Goal: Task Accomplishment & Management: Use online tool/utility

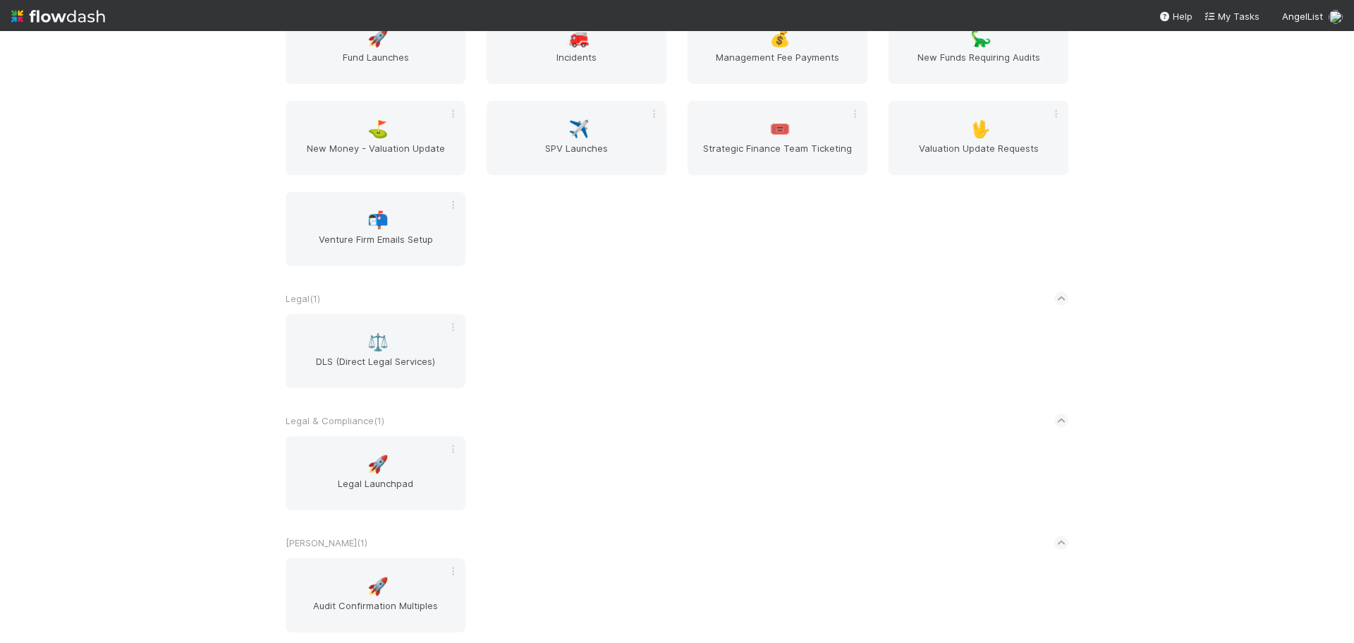
scroll to position [1904, 0]
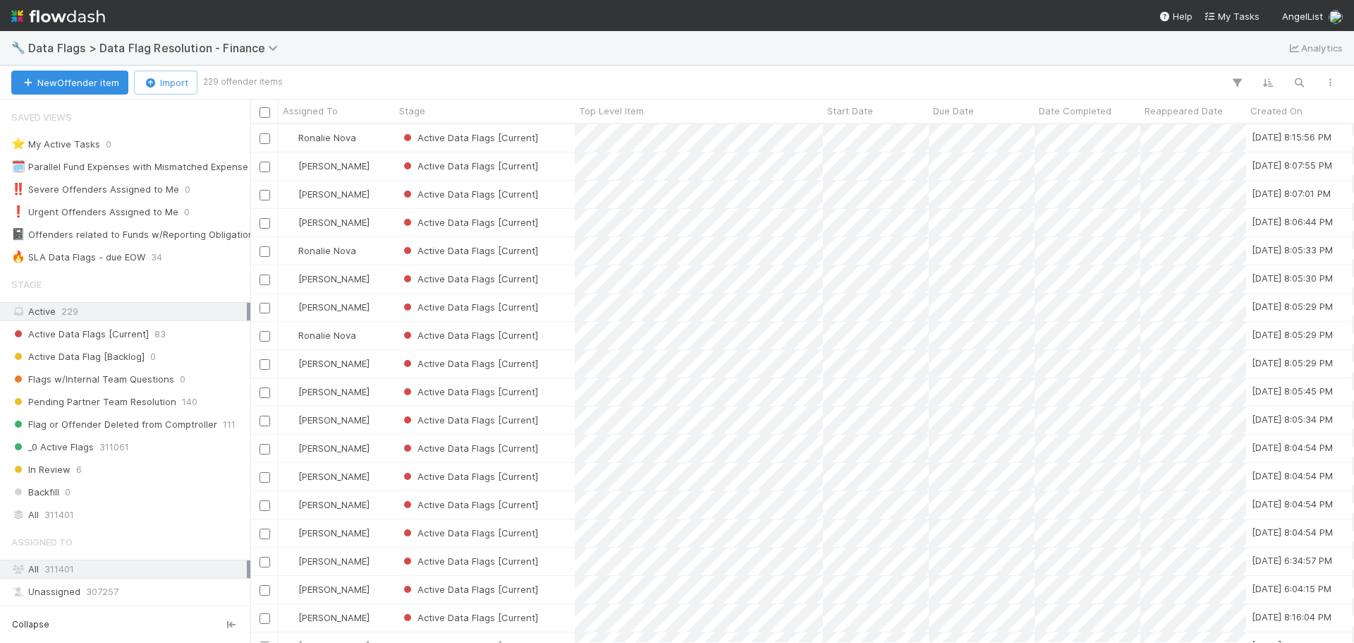
scroll to position [11, 11]
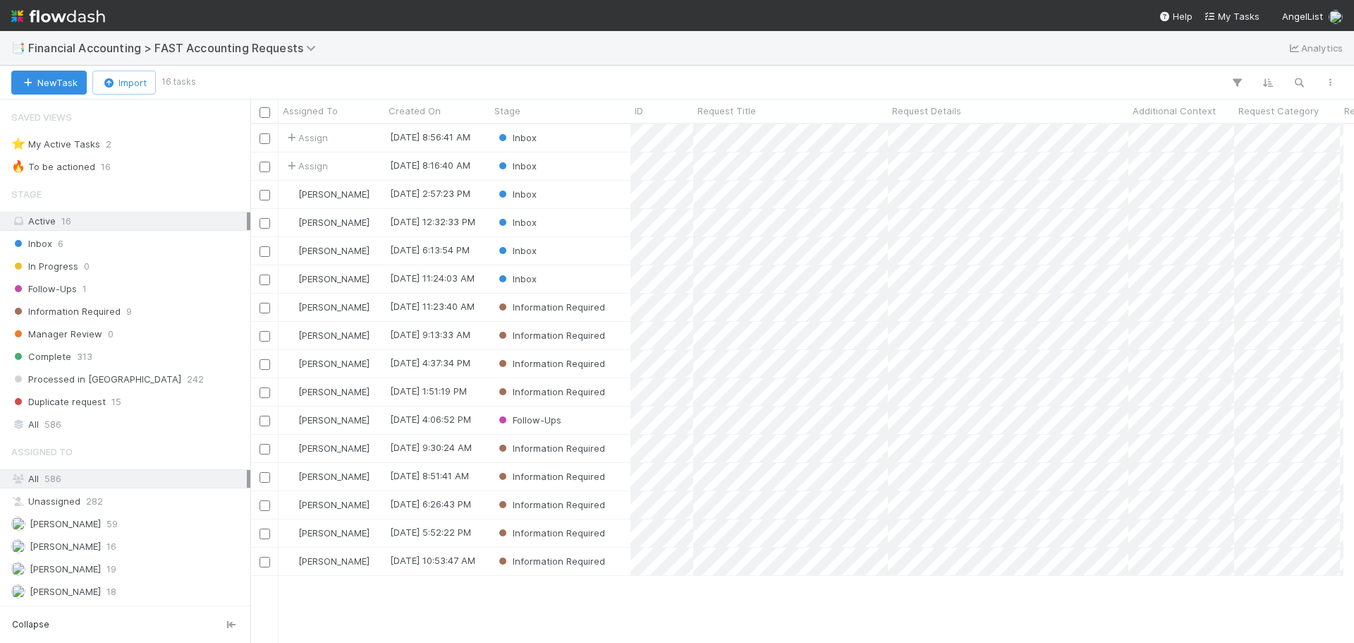
scroll to position [11, 11]
click at [575, 113] on div "Stage" at bounding box center [560, 111] width 133 height 14
click at [572, 138] on div "Sort First → Last" at bounding box center [575, 137] width 161 height 21
click at [577, 157] on div "Inbox" at bounding box center [560, 166] width 140 height 28
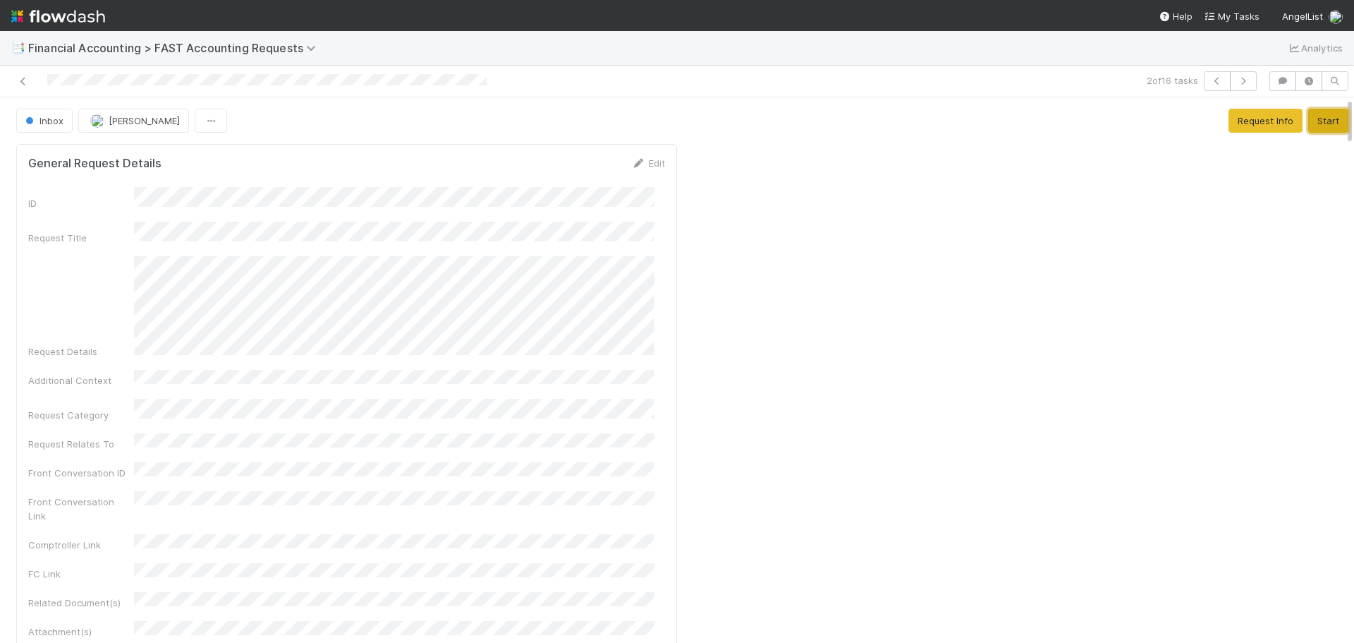
click at [1308, 121] on button "Start" at bounding box center [1328, 121] width 40 height 24
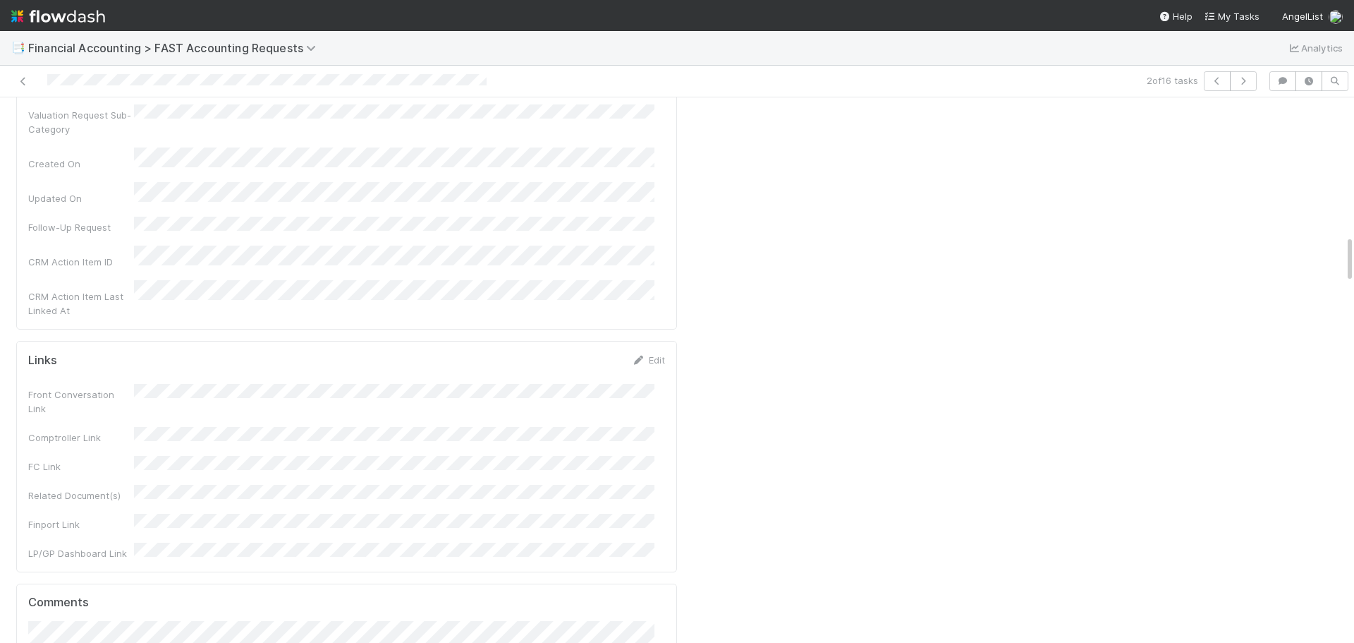
scroll to position [1622, 0]
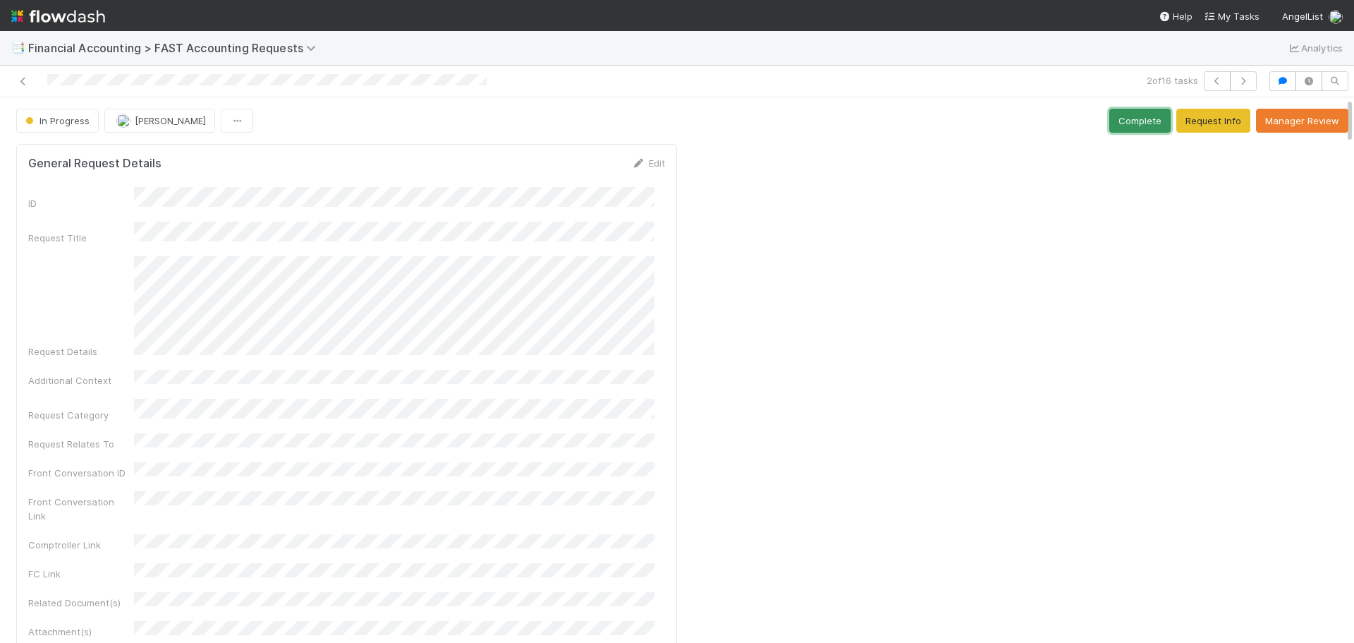
click at [1109, 122] on button "Complete" at bounding box center [1139, 121] width 61 height 24
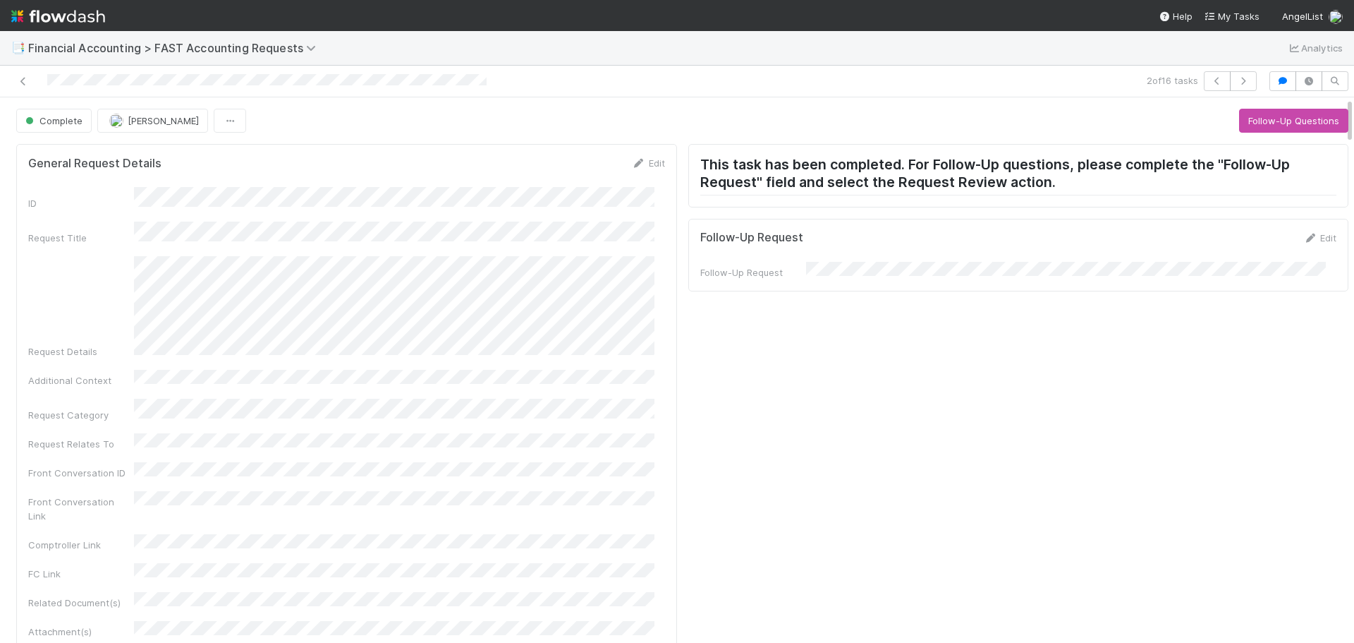
click at [1238, 92] on div "2 of 16 tasks" at bounding box center [677, 82] width 1354 height 32
click at [1236, 77] on icon "button" at bounding box center [1243, 81] width 14 height 8
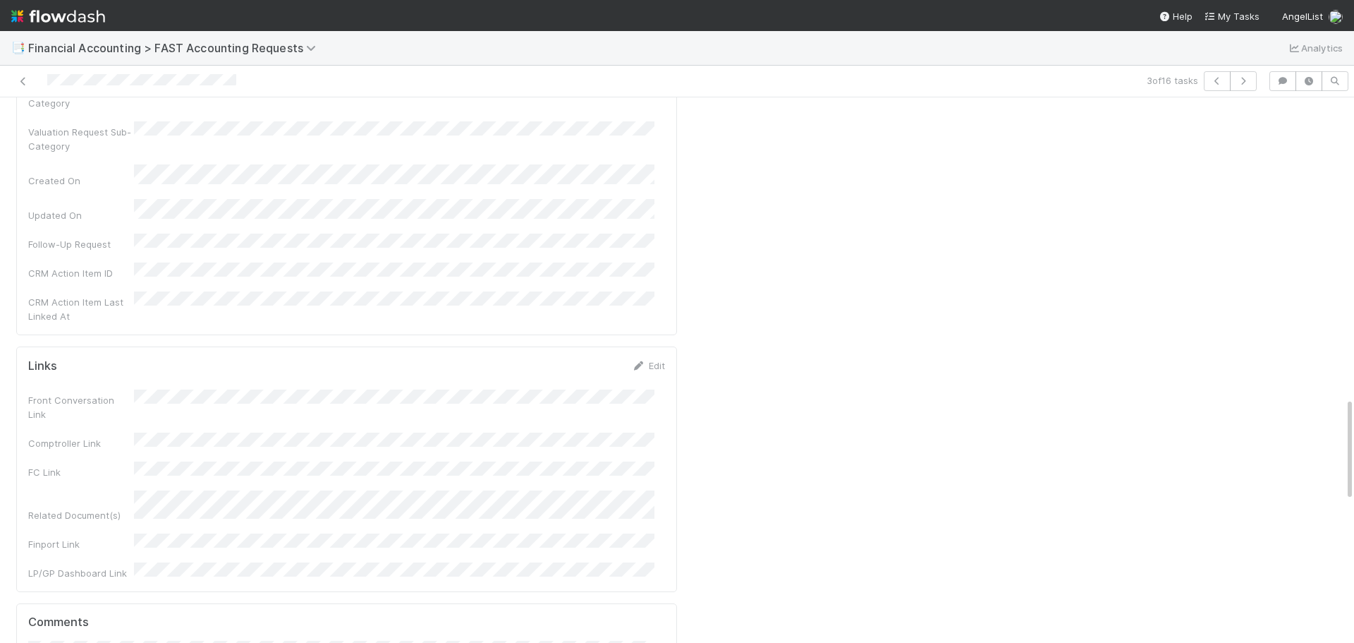
scroll to position [1834, 0]
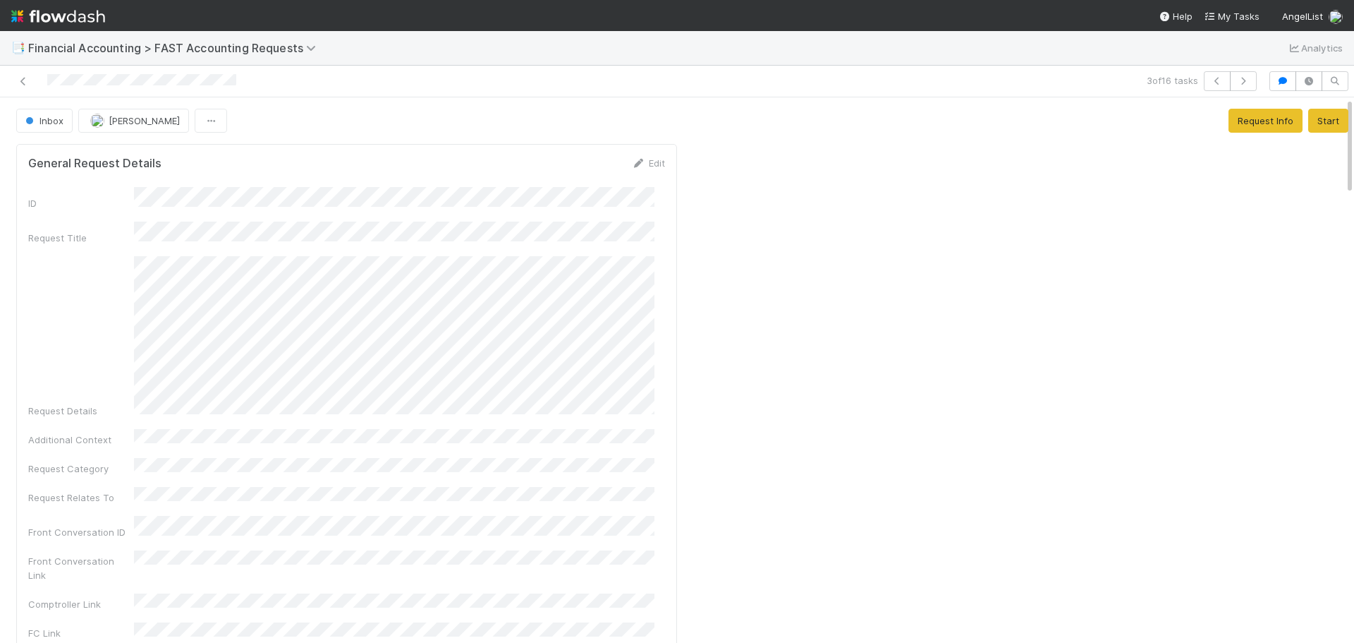
click at [1314, 123] on button "Start" at bounding box center [1328, 121] width 40 height 24
click at [1109, 111] on button "Complete" at bounding box center [1139, 121] width 61 height 24
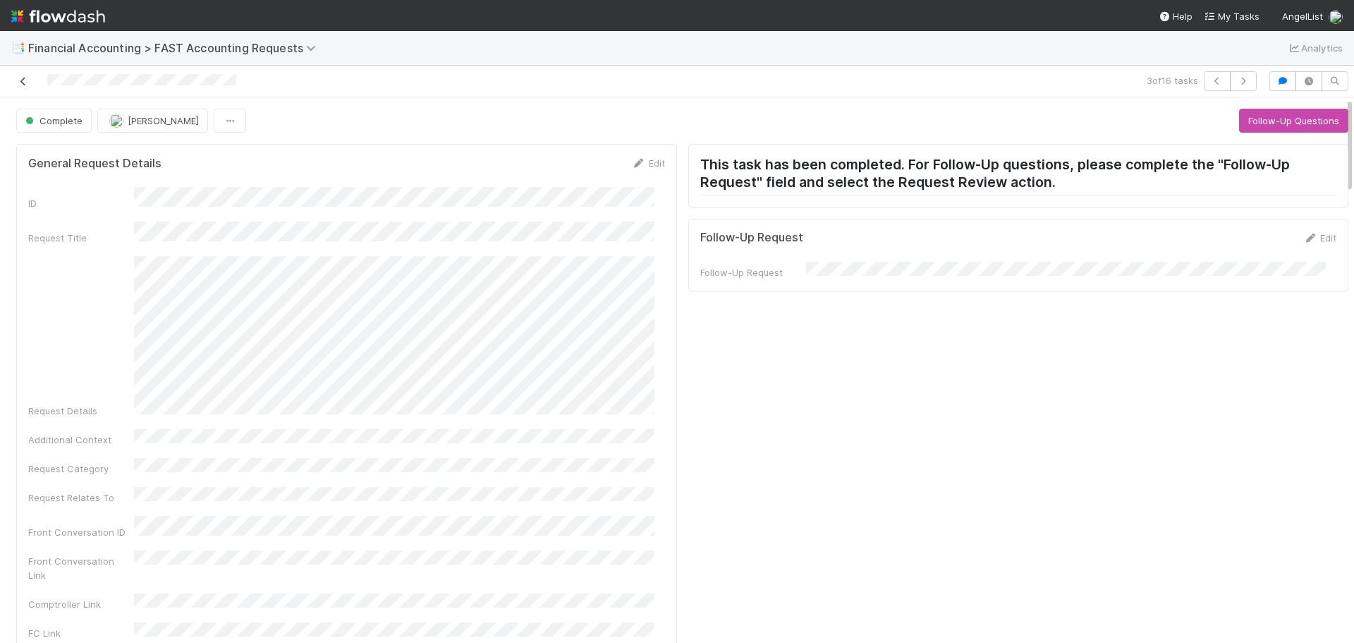
click at [23, 85] on icon at bounding box center [23, 81] width 14 height 9
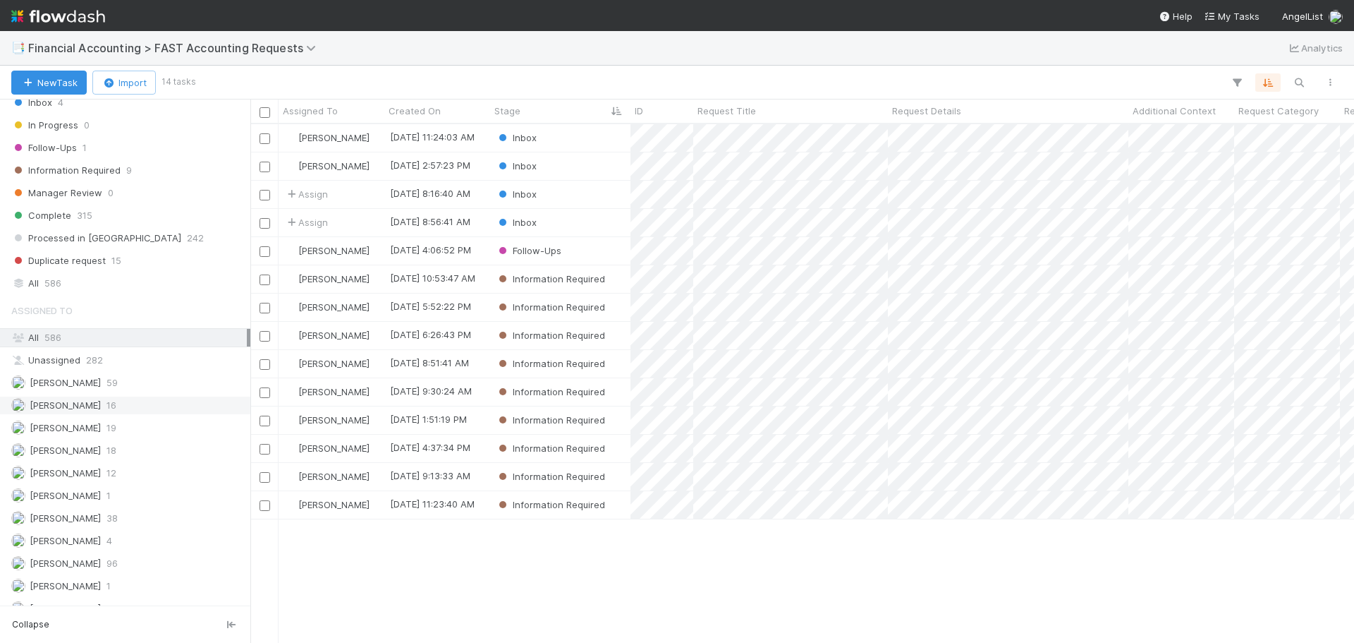
scroll to position [202, 0]
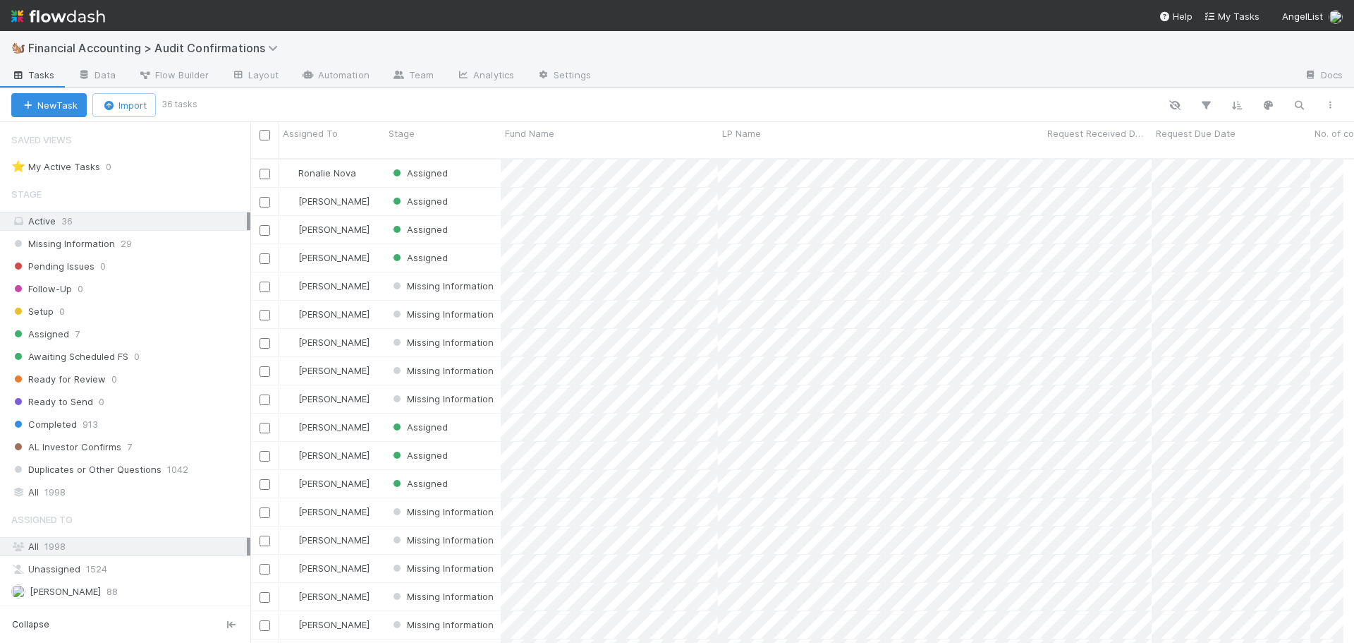
scroll to position [11, 11]
click at [457, 139] on div "Stage" at bounding box center [443, 133] width 109 height 14
click at [456, 160] on div "Sort First → Last" at bounding box center [469, 160] width 161 height 21
click at [1248, 133] on div "Request Due Date" at bounding box center [1231, 133] width 151 height 14
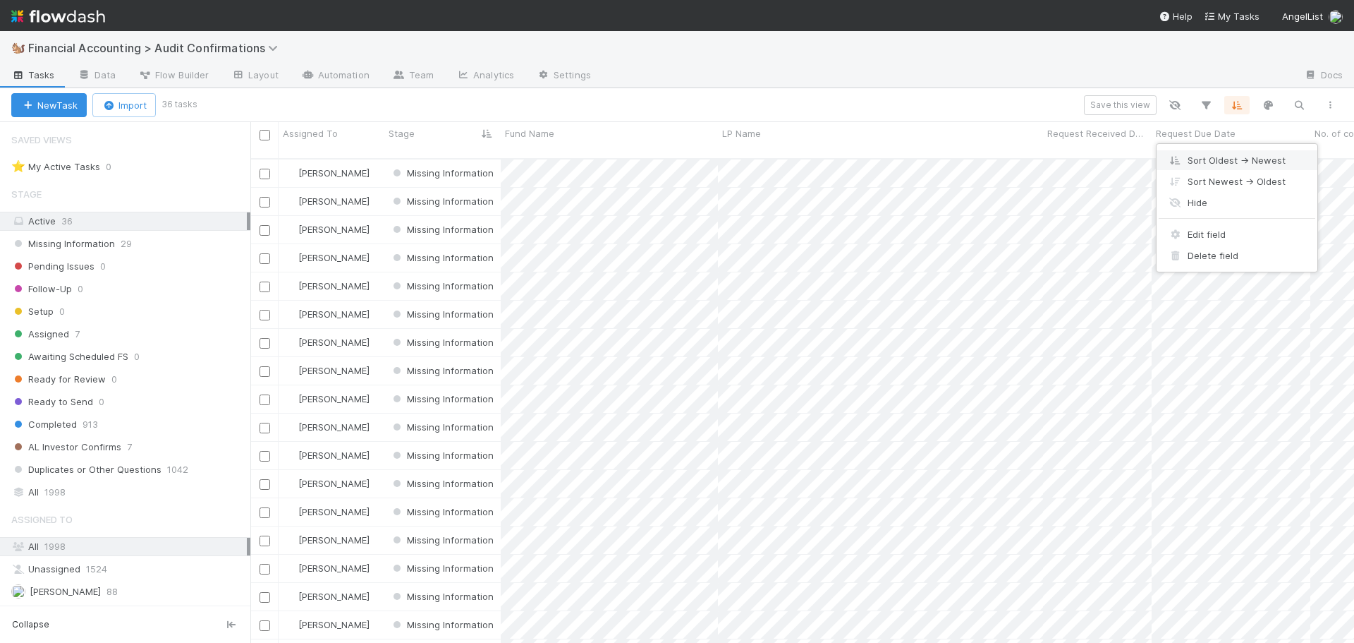
click at [1230, 159] on div "Sort Oldest → Newest" at bounding box center [1237, 160] width 161 height 21
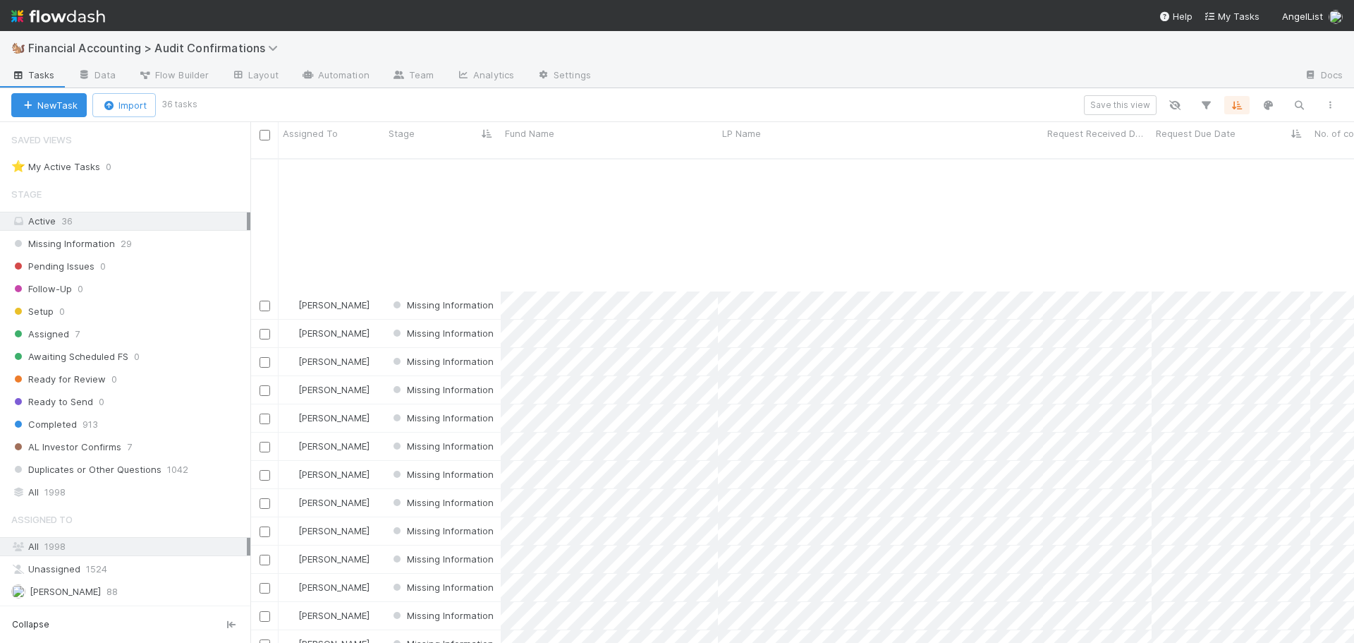
scroll to position [531, 0]
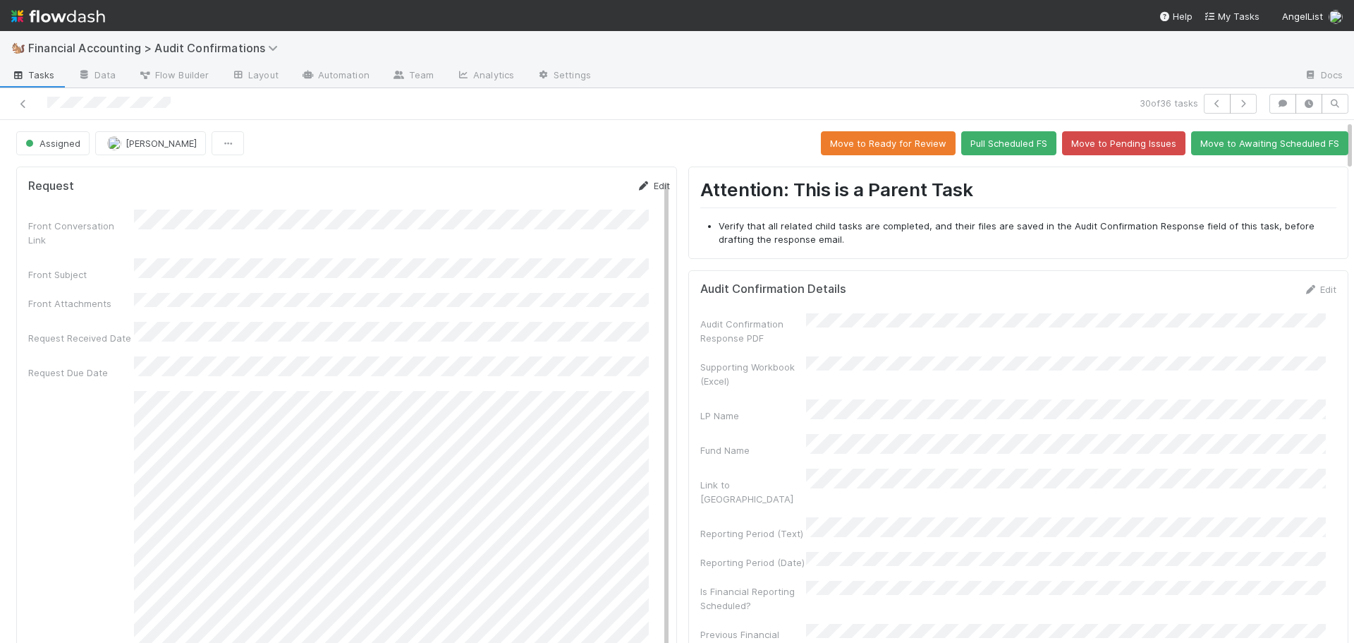
click at [637, 187] on icon at bounding box center [644, 185] width 14 height 9
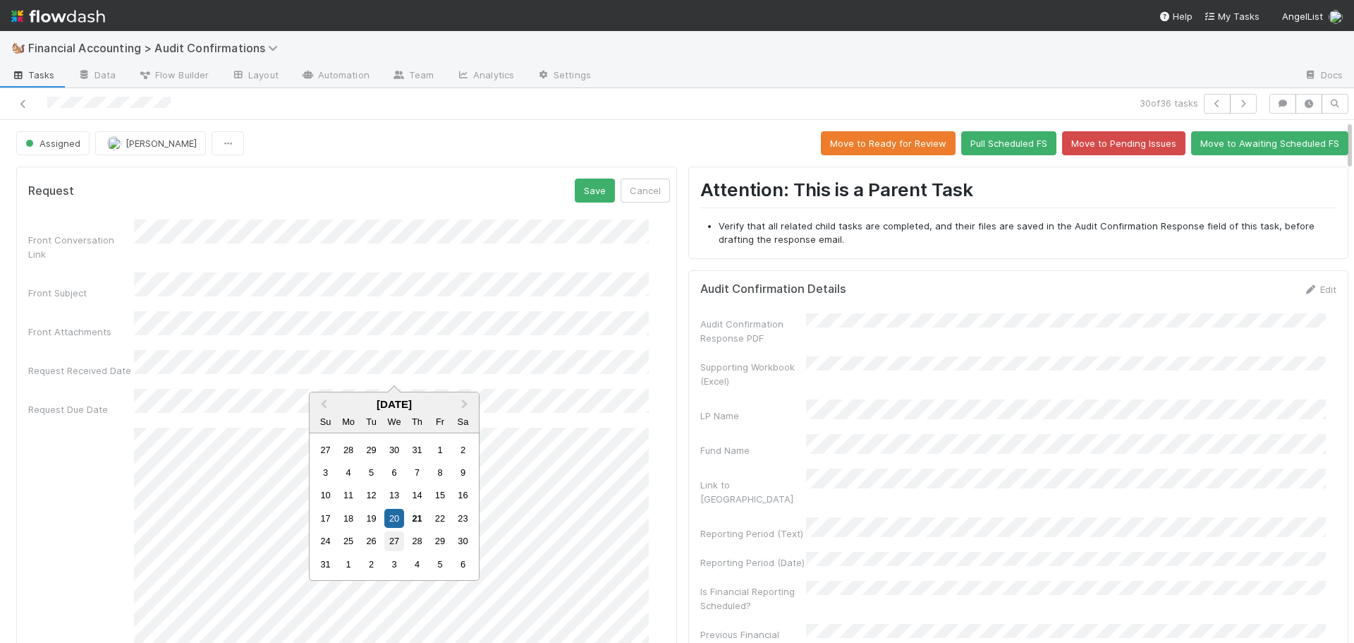
click at [390, 538] on div "27" at bounding box center [393, 540] width 19 height 19
click at [575, 186] on button "Save" at bounding box center [595, 190] width 40 height 24
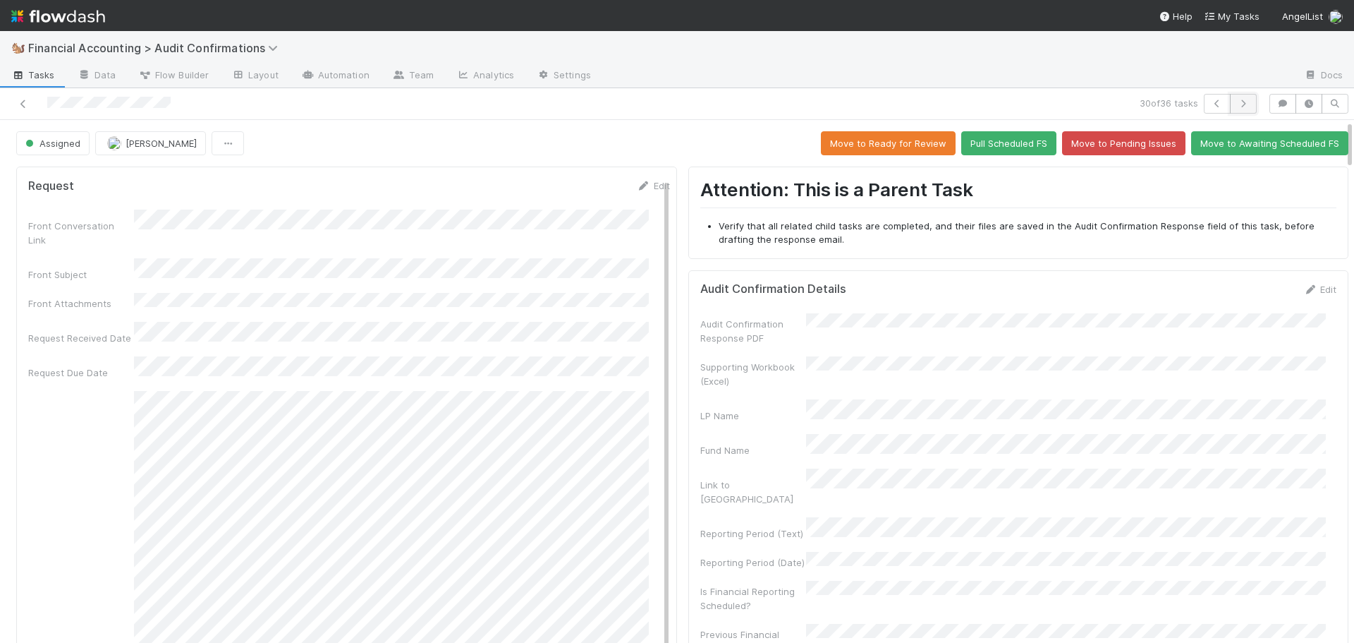
click at [1236, 104] on icon "button" at bounding box center [1243, 103] width 14 height 8
click at [640, 185] on link "Edit" at bounding box center [653, 185] width 33 height 11
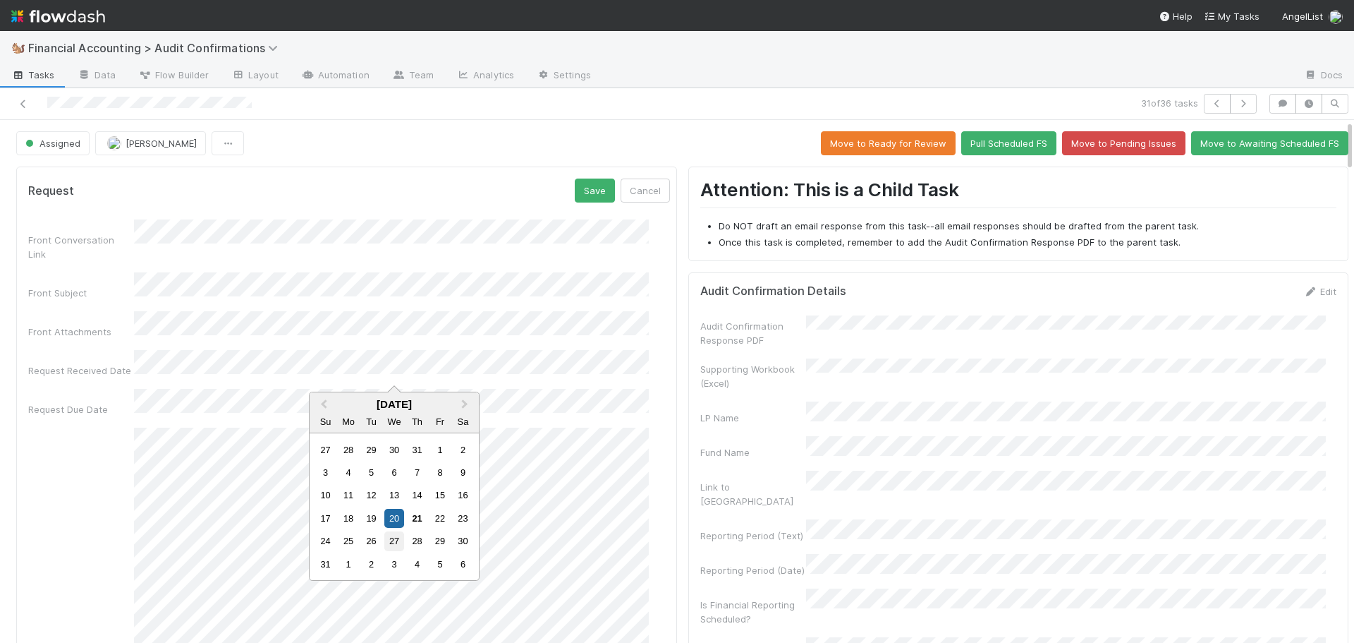
click at [387, 536] on div "27" at bounding box center [393, 540] width 19 height 19
click at [575, 187] on button "Save" at bounding box center [595, 190] width 40 height 24
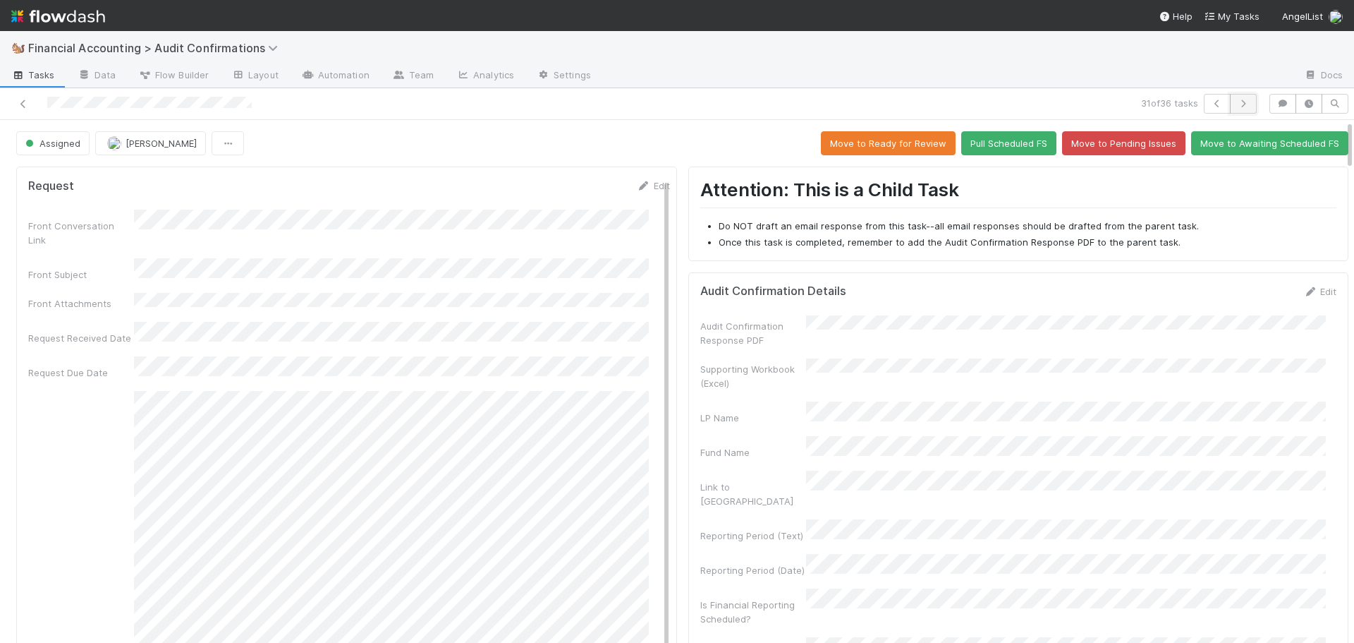
click at [1236, 105] on icon "button" at bounding box center [1243, 103] width 14 height 8
click at [637, 183] on link "Edit" at bounding box center [653, 185] width 33 height 11
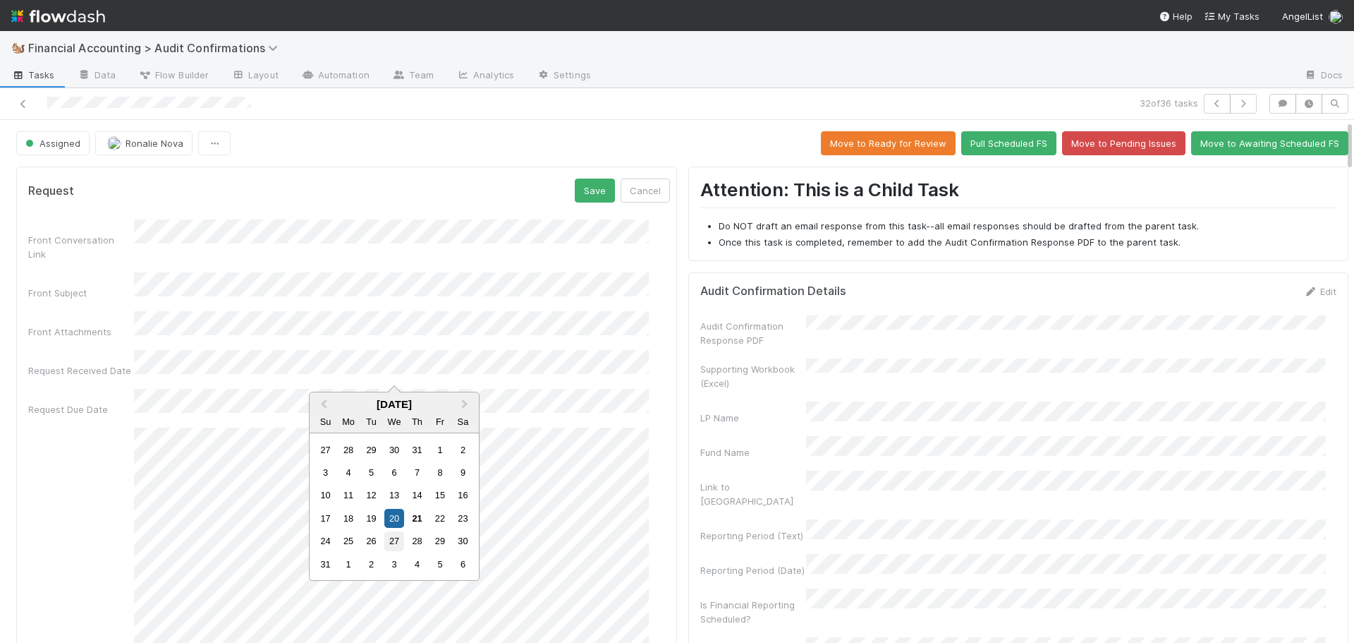
click at [391, 539] on div "27" at bounding box center [393, 540] width 19 height 19
click at [575, 193] on button "Save" at bounding box center [595, 190] width 40 height 24
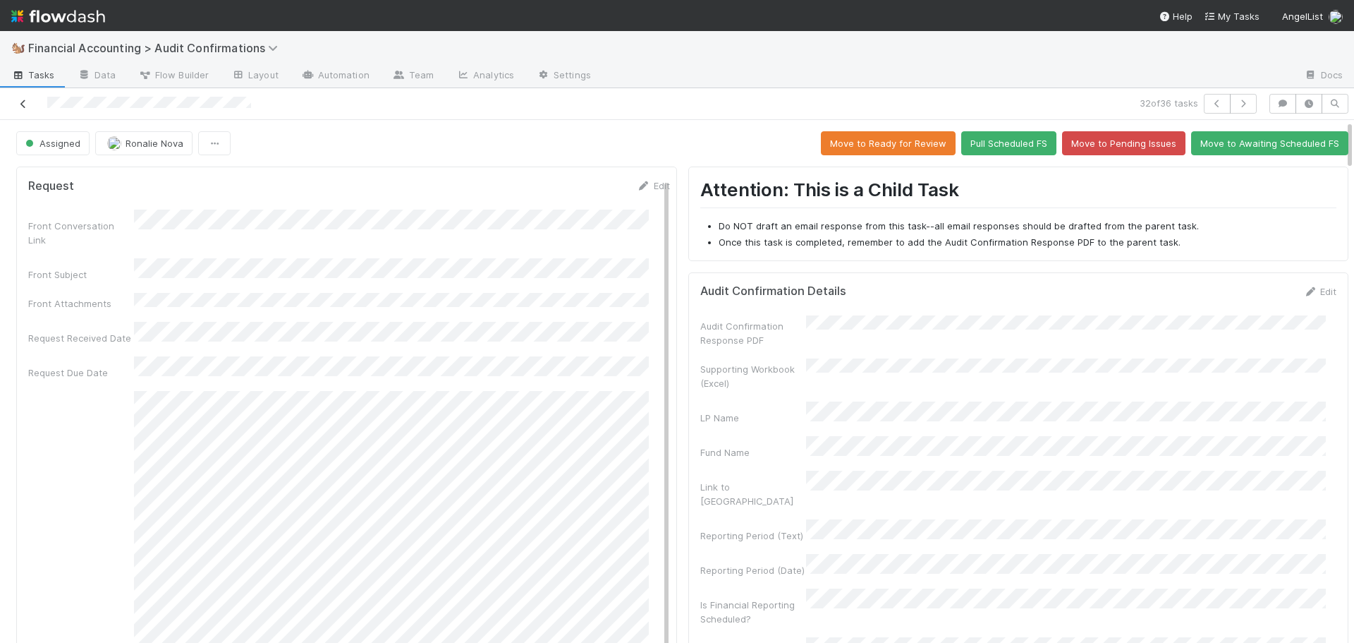
click at [23, 102] on icon at bounding box center [23, 103] width 14 height 9
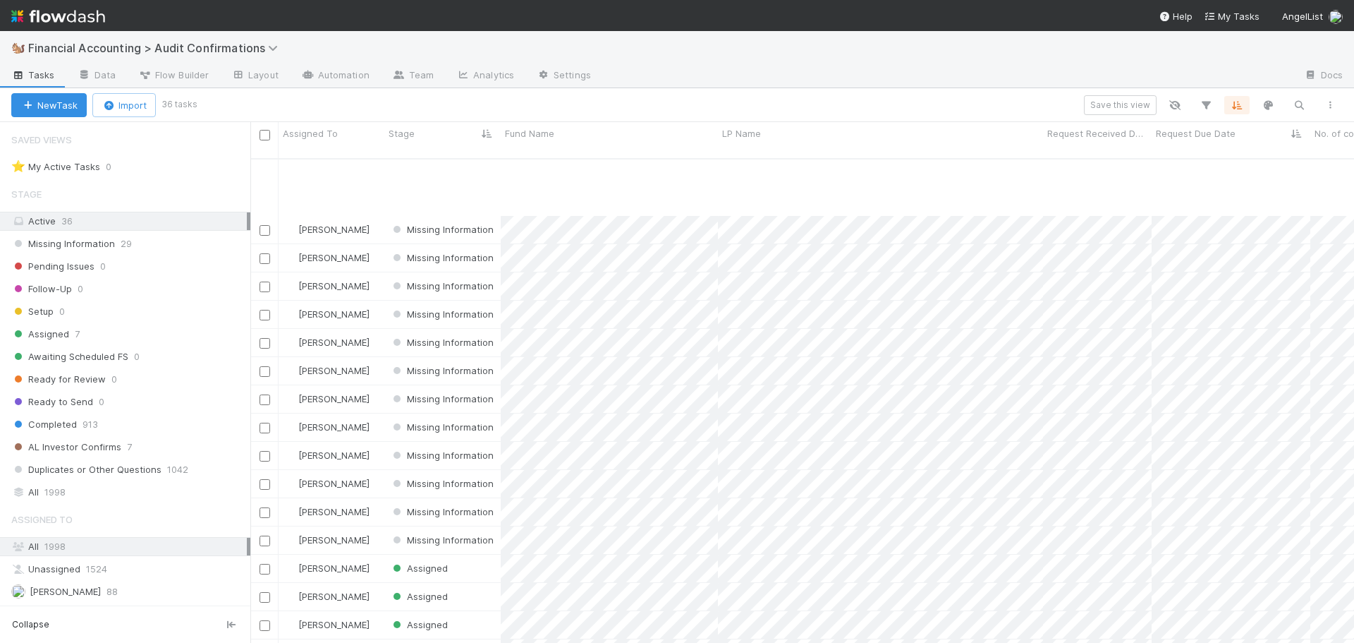
scroll to position [531, 0]
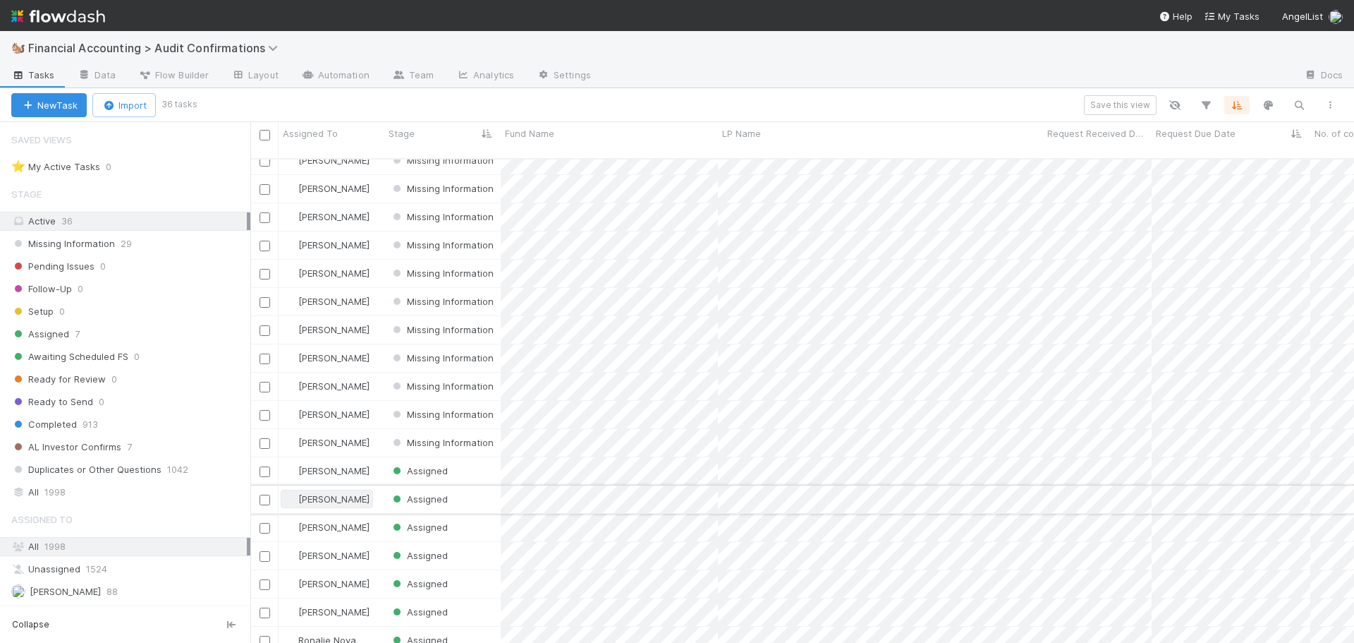
click at [329, 493] on span "[PERSON_NAME]" at bounding box center [333, 498] width 71 height 11
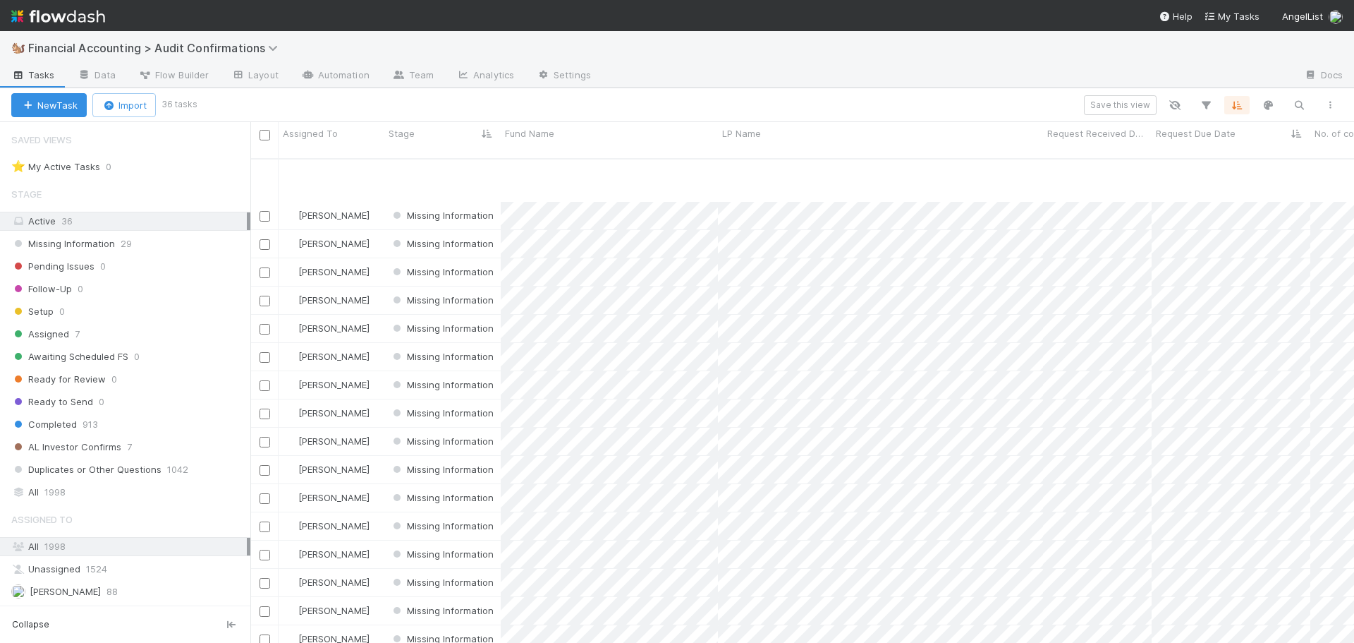
scroll to position [282, 0]
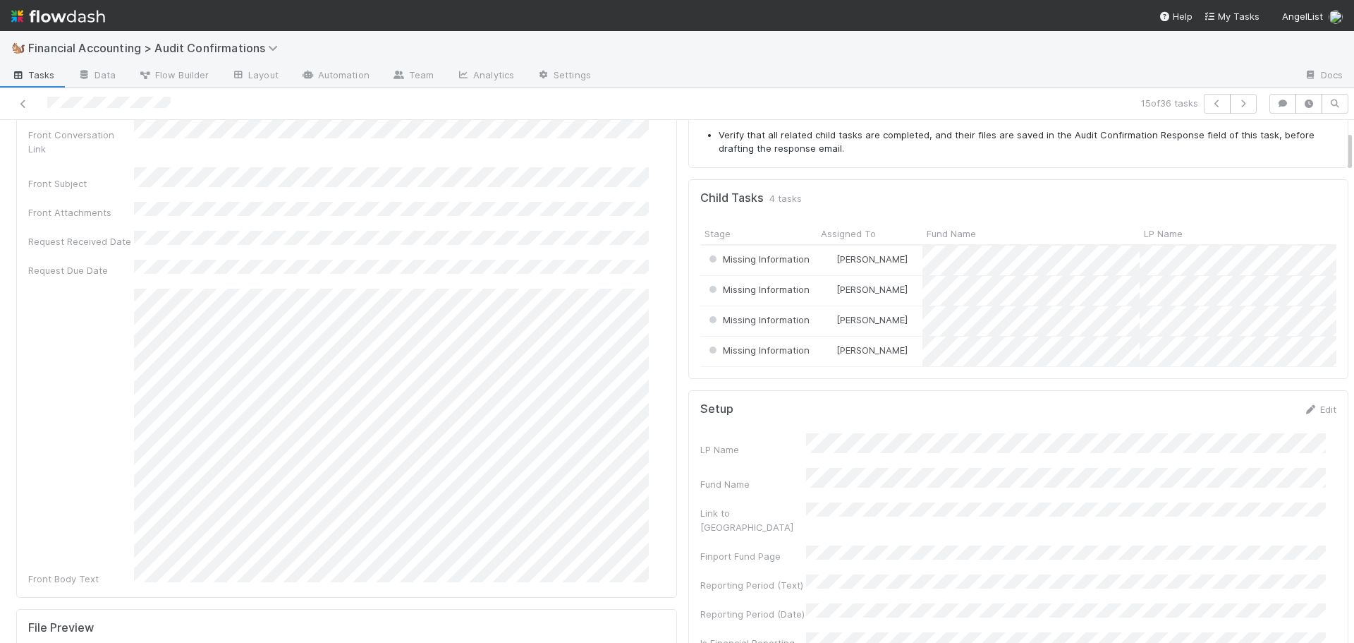
scroll to position [141, 0]
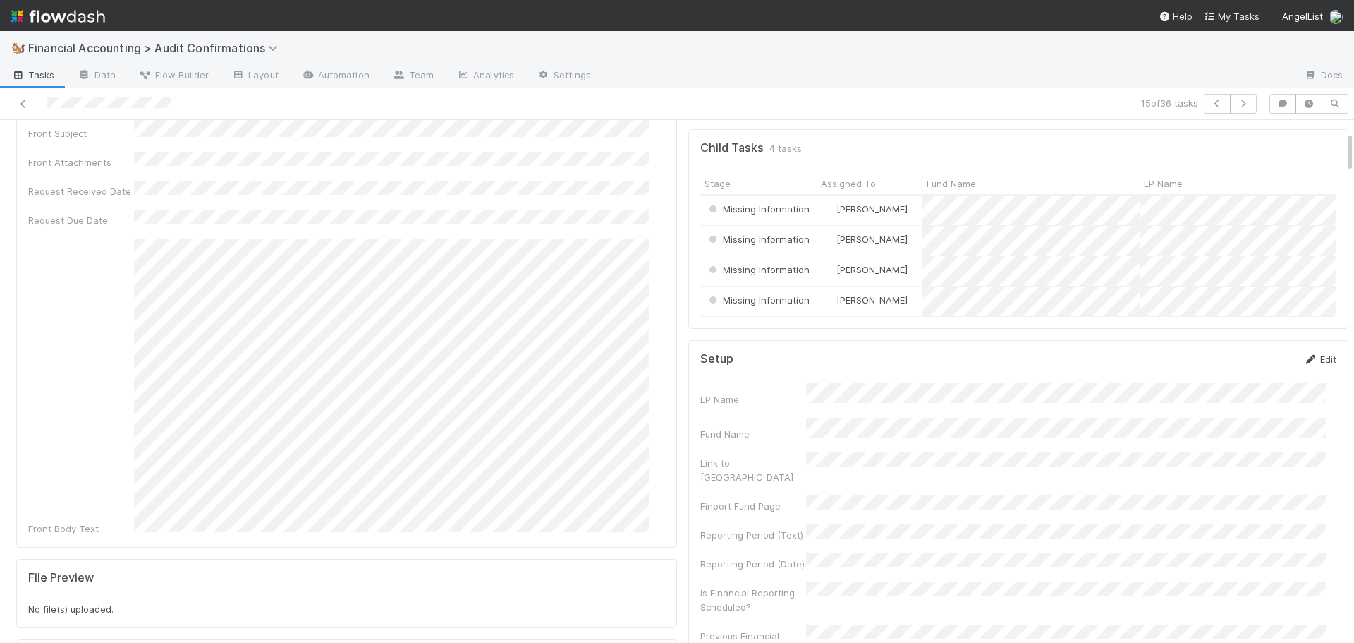
click at [1309, 365] on link "Edit" at bounding box center [1319, 358] width 33 height 11
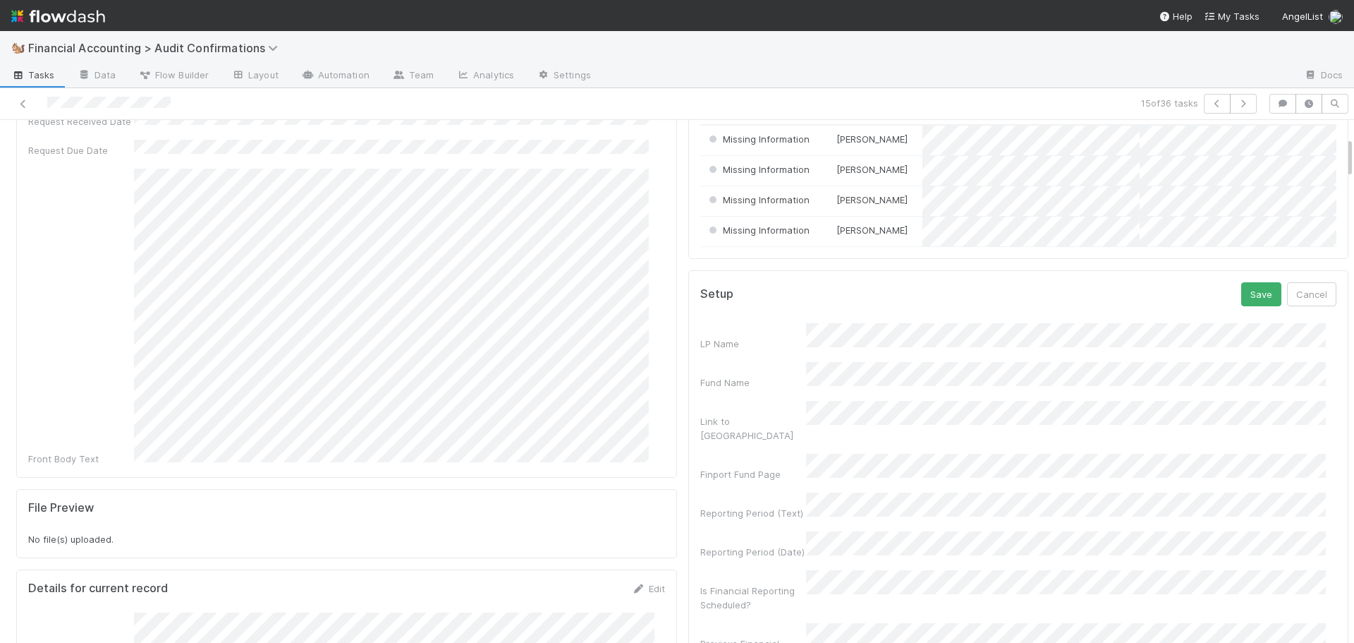
scroll to position [212, 0]
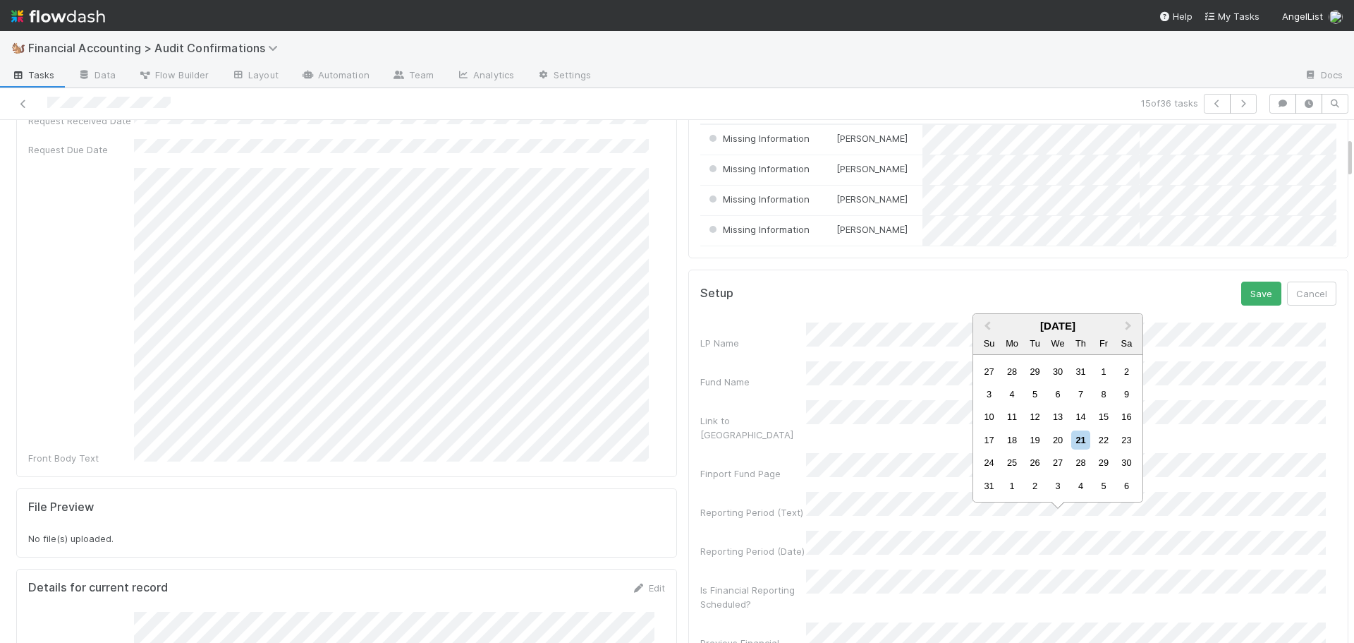
click at [982, 297] on div "Setup Save Cancel" at bounding box center [1018, 293] width 637 height 24
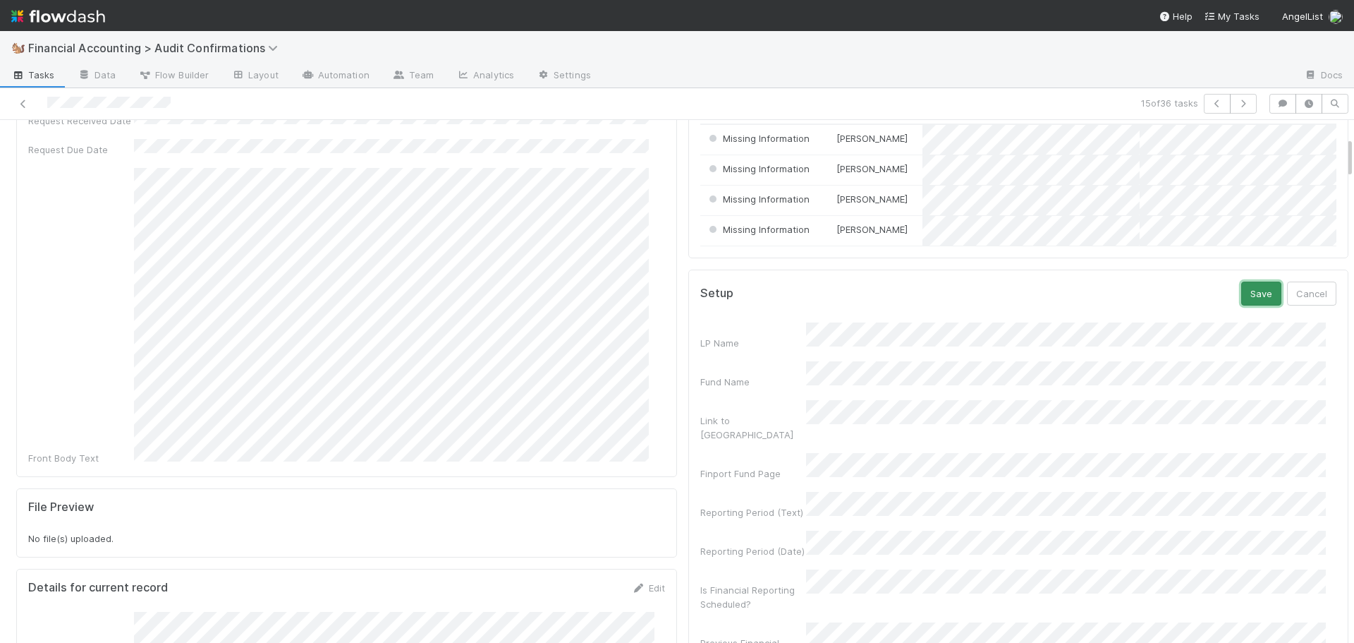
click at [1244, 301] on button "Save" at bounding box center [1261, 293] width 40 height 24
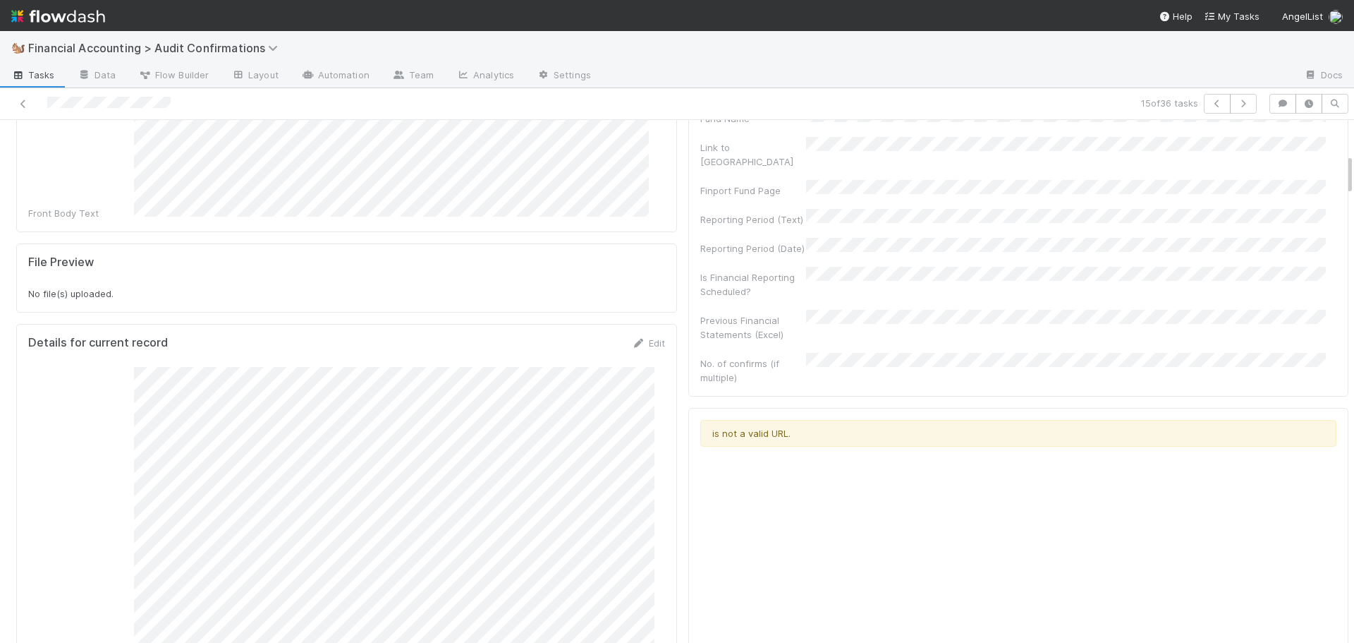
scroll to position [71, 0]
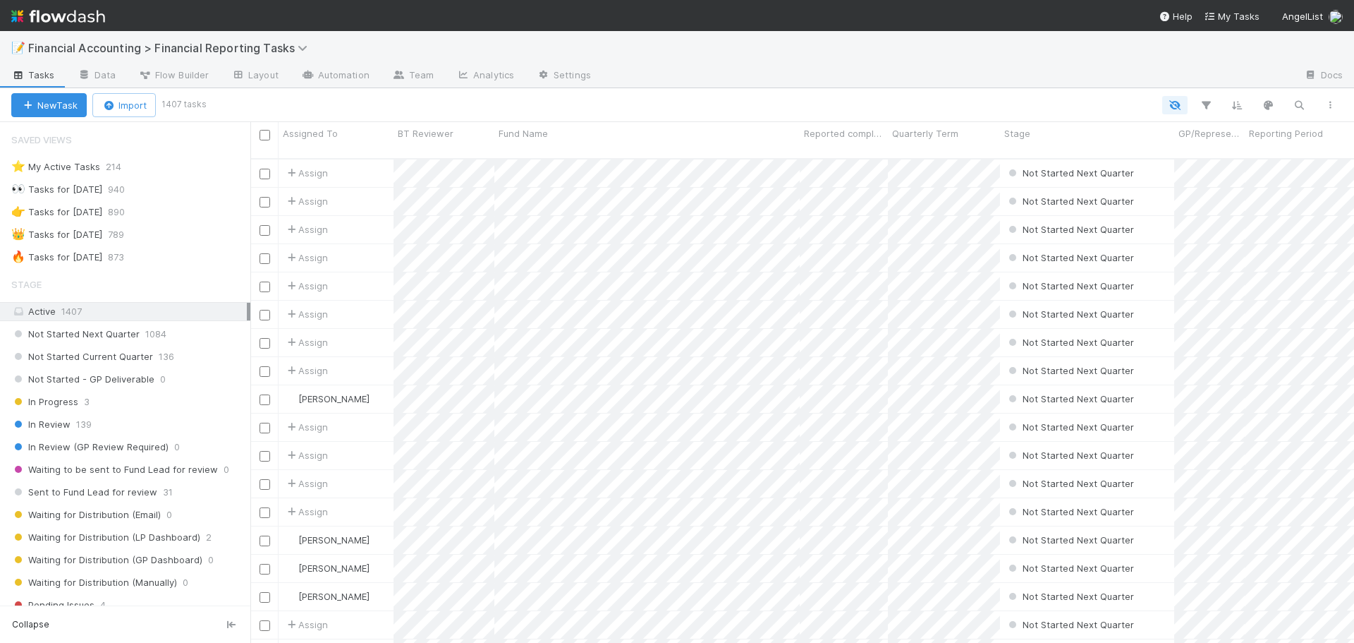
scroll to position [11, 11]
click at [173, 255] on div "🔥 Tasks for [DATE] 873" at bounding box center [130, 257] width 239 height 18
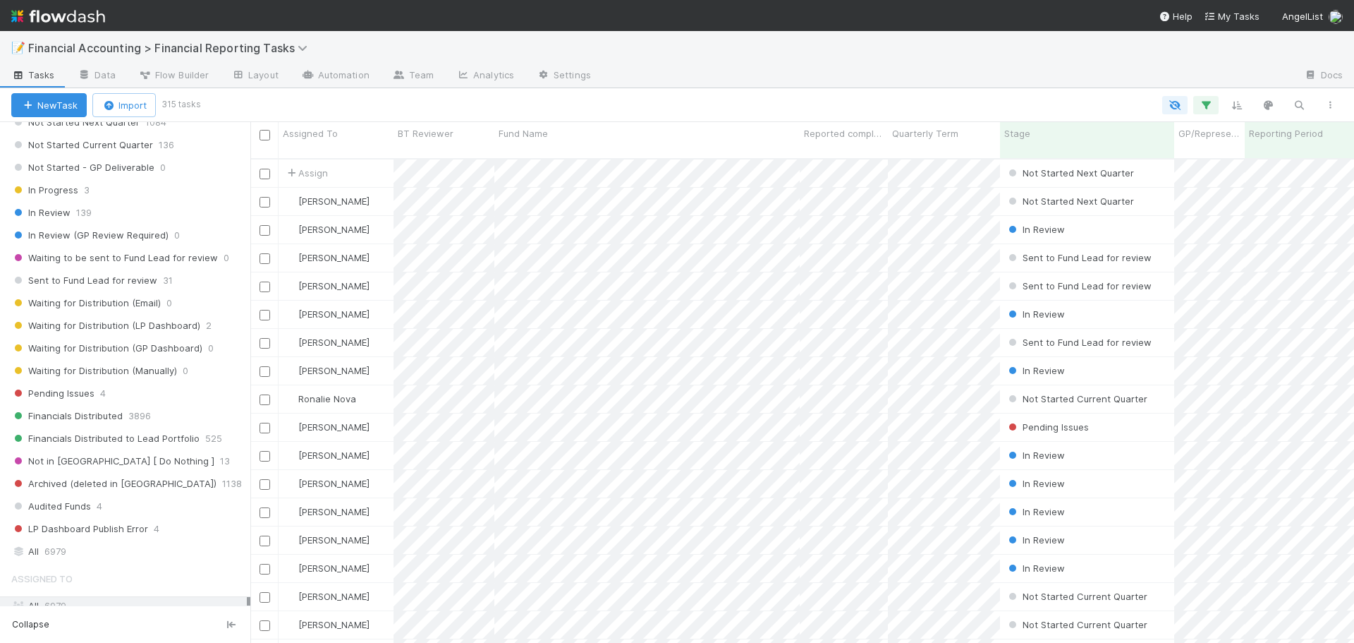
scroll to position [485, 1093]
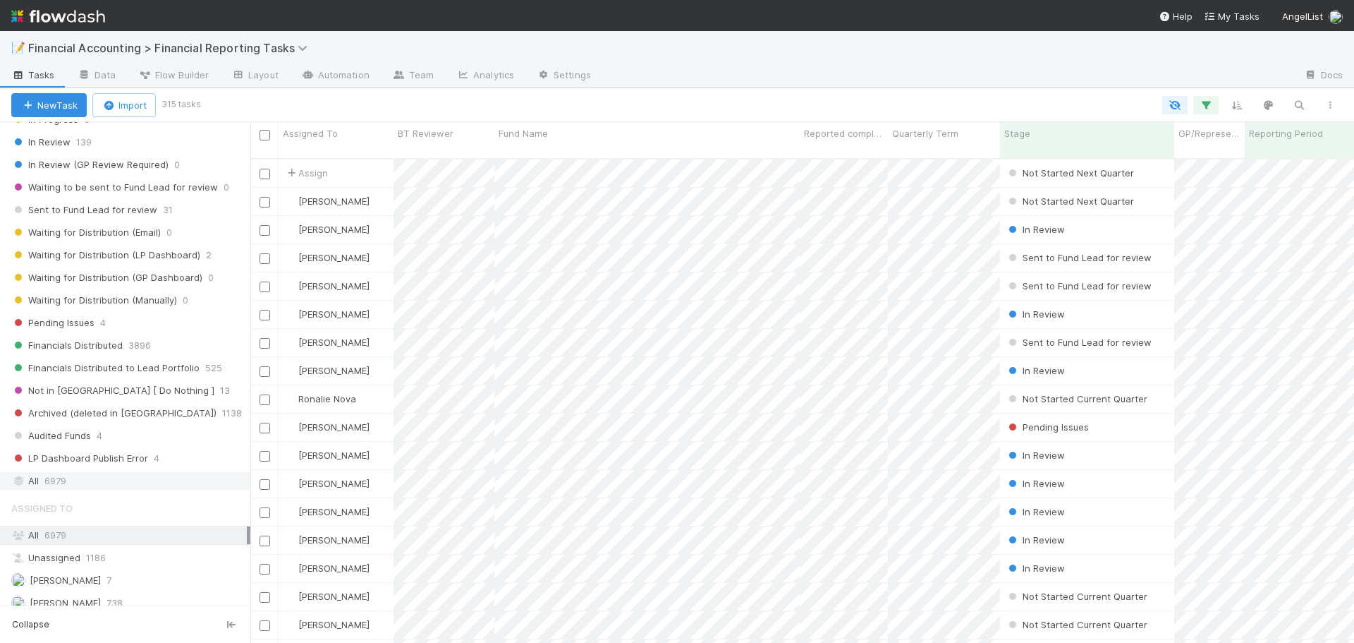
click at [140, 477] on div "All 6979" at bounding box center [129, 481] width 236 height 18
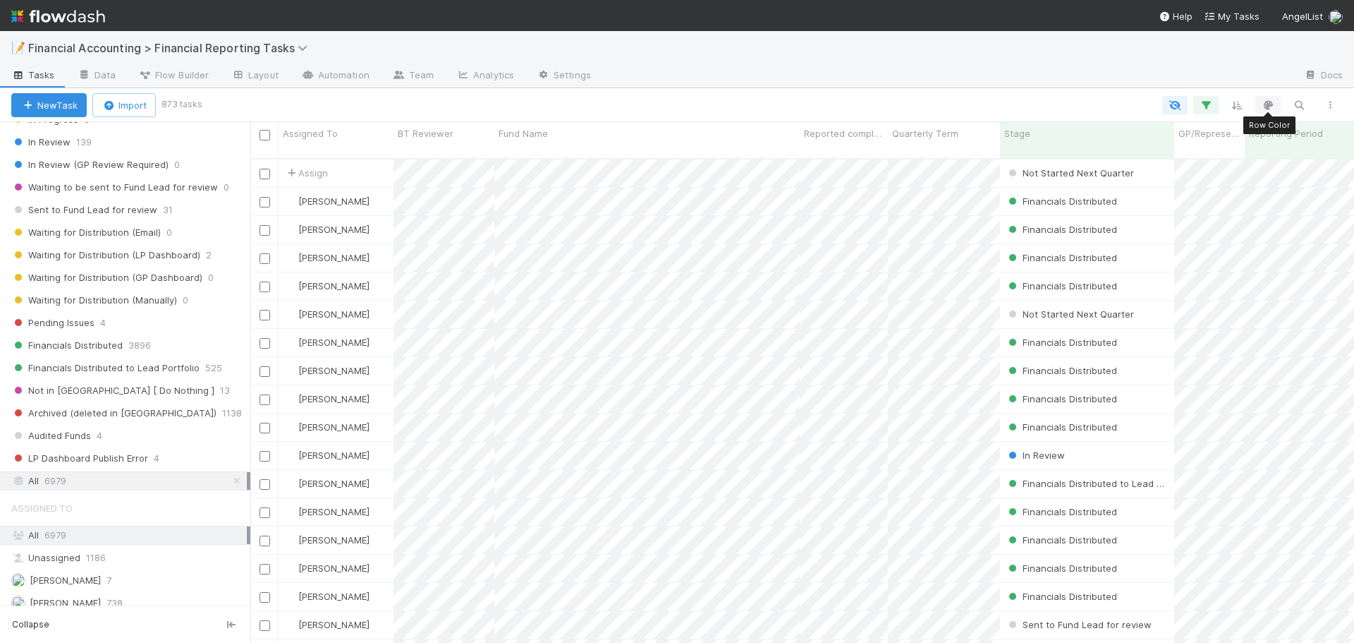
scroll to position [485, 1093]
click at [1302, 95] on div "New Task Import 873 tasks Search Search Search Search Search" at bounding box center [677, 105] width 1354 height 34
click at [1294, 102] on icon "button" at bounding box center [1299, 105] width 14 height 13
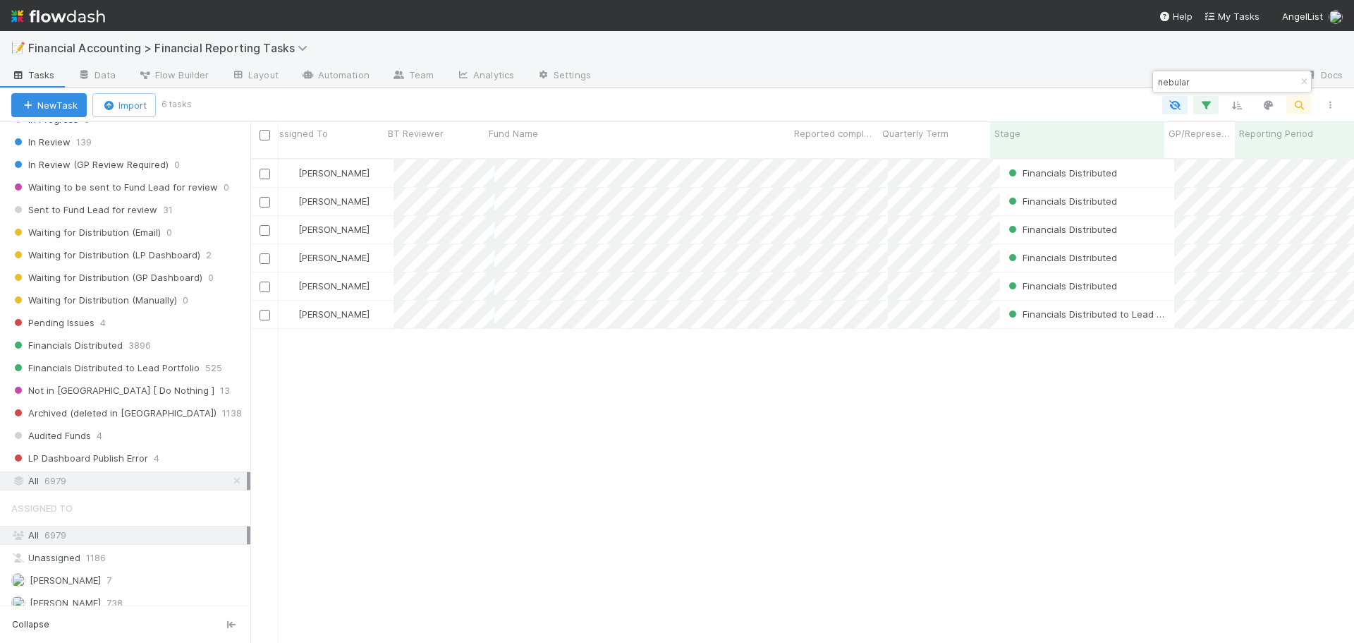
scroll to position [0, 0]
type input "nebular"
click at [1300, 80] on icon "button" at bounding box center [1304, 82] width 14 height 8
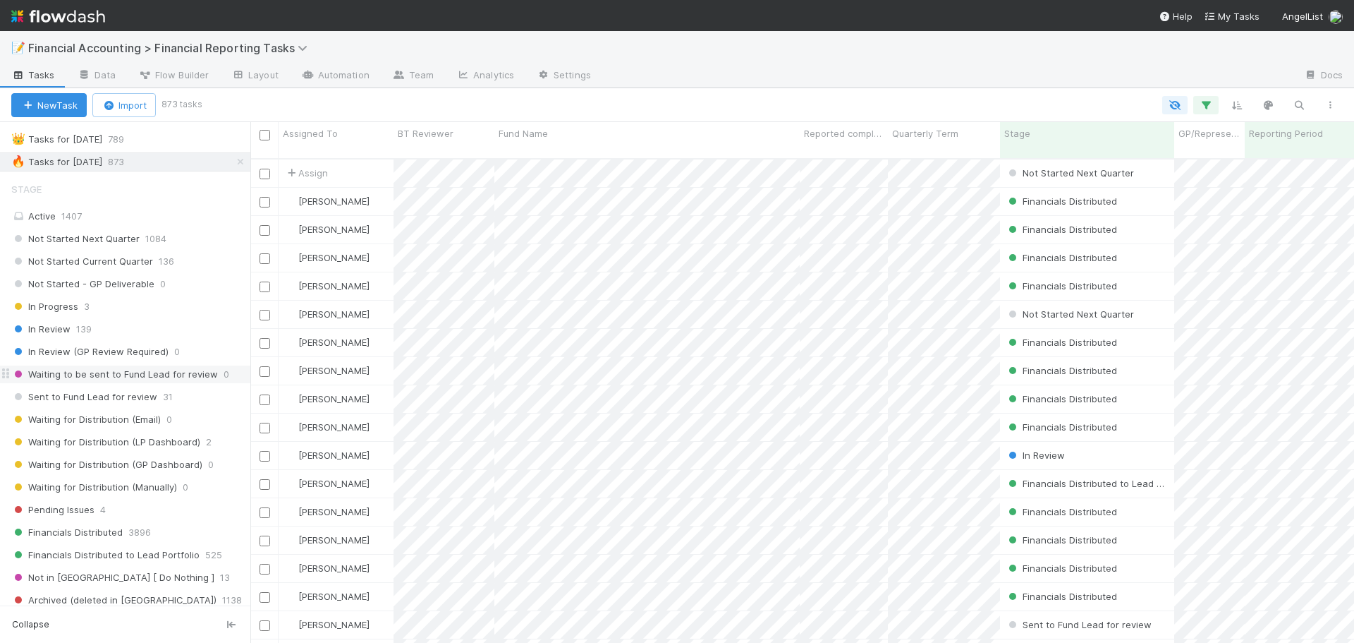
scroll to position [71, 0]
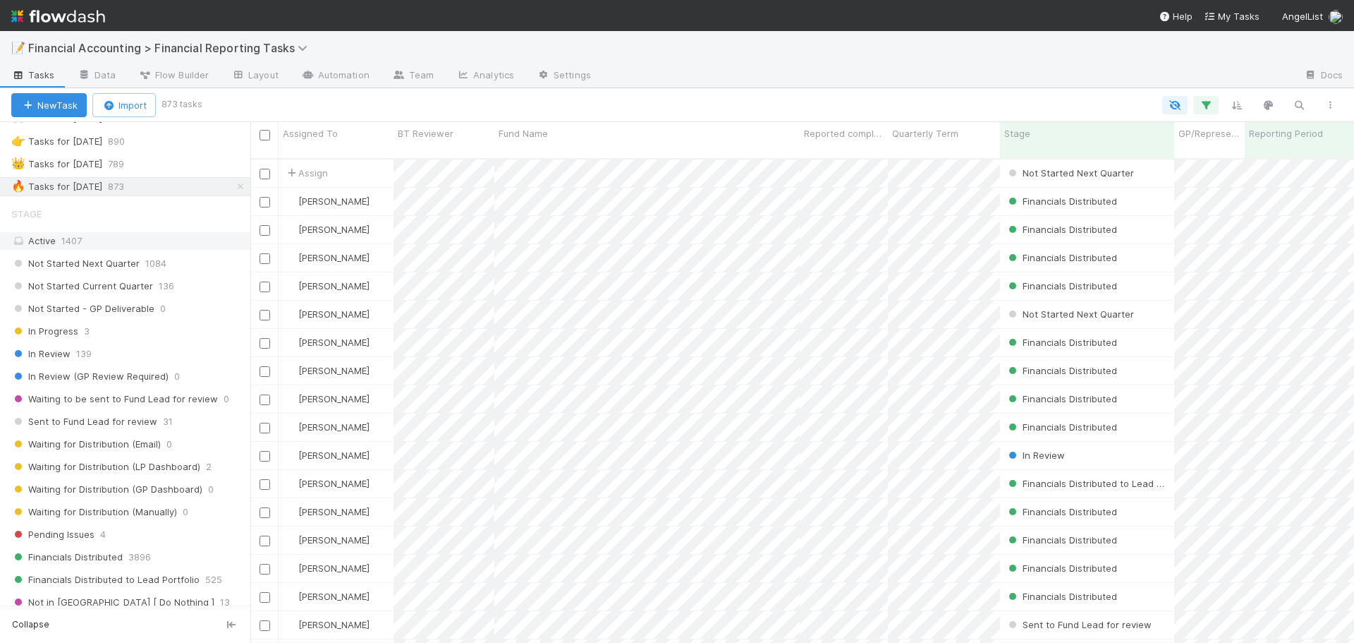
click at [130, 231] on div "Stage Active 1407 Not Started Next Quarter 1084 Not Started Current Quarter 136…" at bounding box center [125, 451] width 250 height 502
click at [125, 238] on div "Active 1407" at bounding box center [129, 241] width 236 height 18
click at [169, 140] on div "👉 Tasks for 2024-12-31 890" at bounding box center [130, 142] width 239 height 18
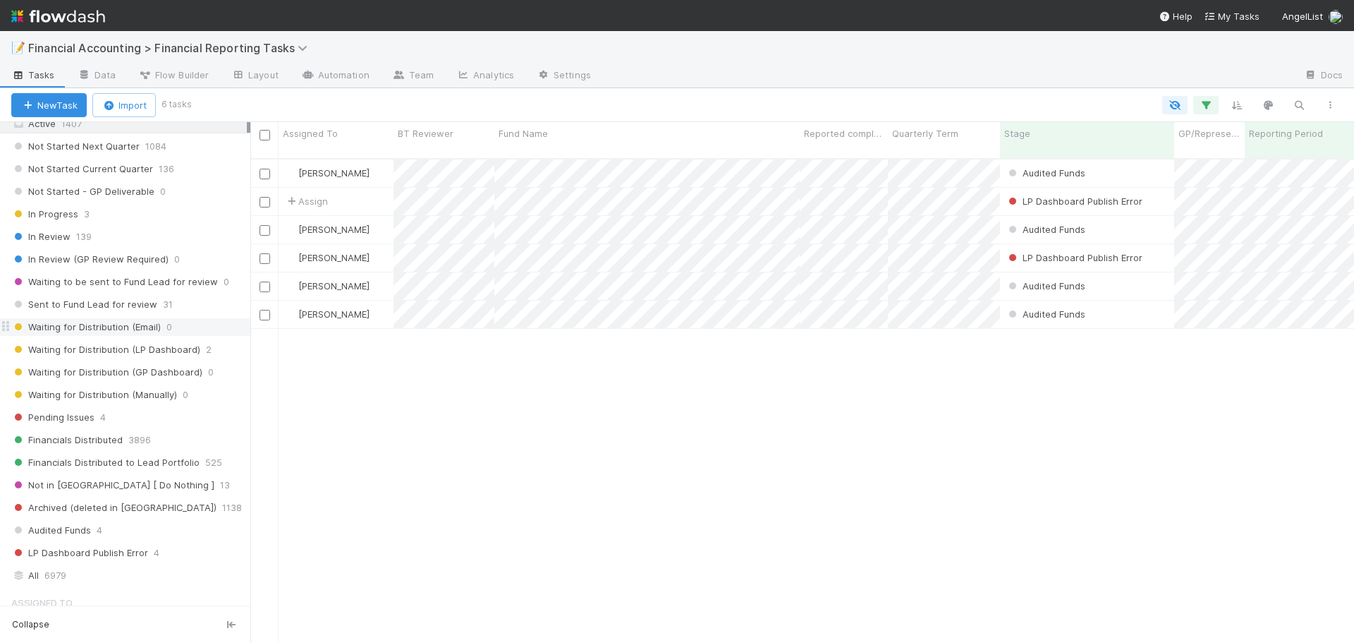
scroll to position [212, 0]
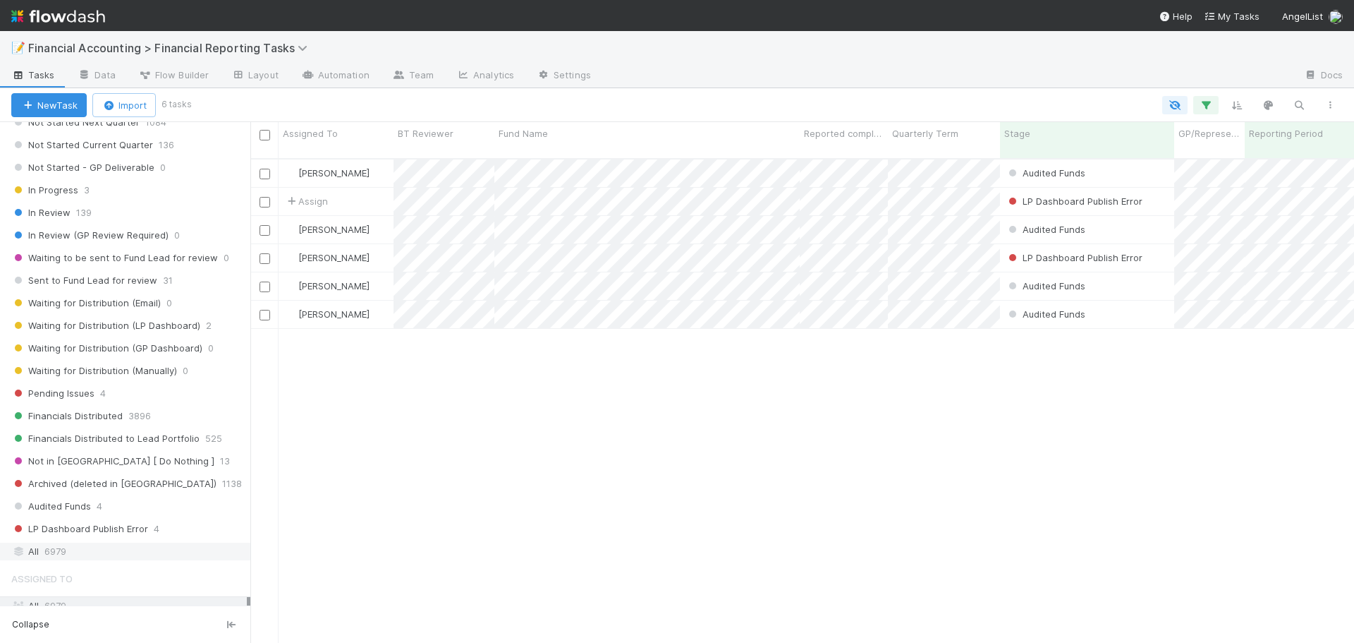
click at [178, 547] on div "All 6979" at bounding box center [129, 551] width 236 height 18
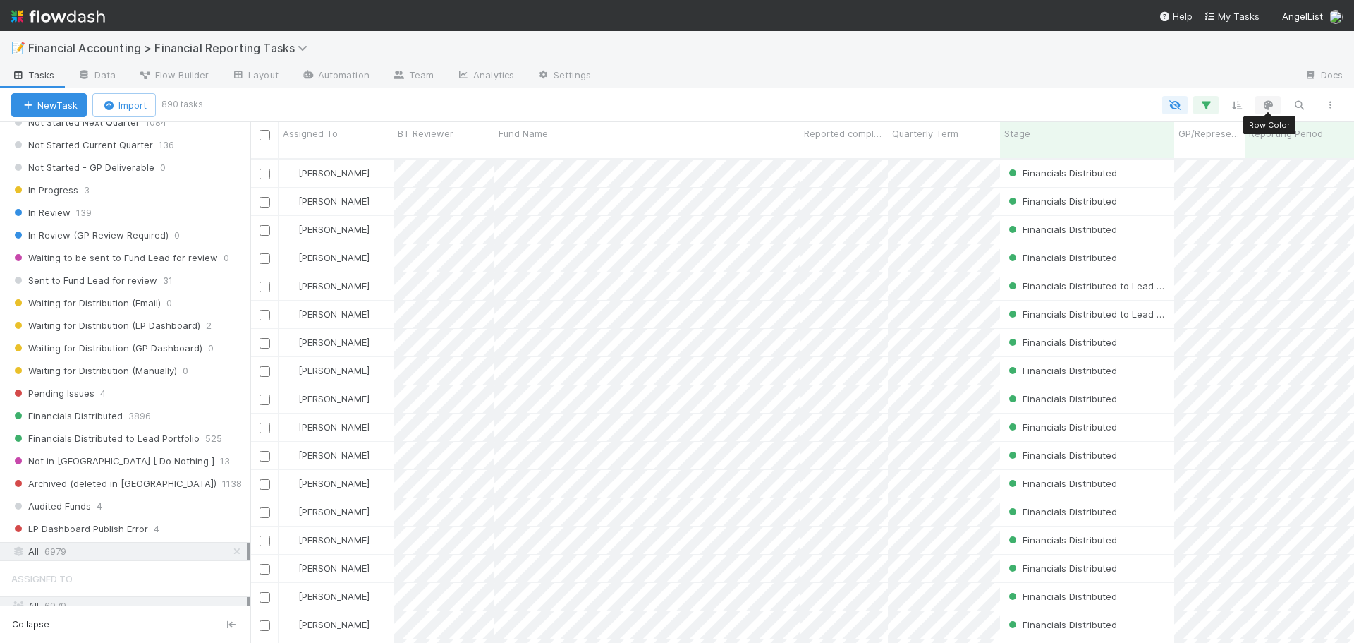
scroll to position [485, 1093]
click at [1307, 102] on button "button" at bounding box center [1298, 105] width 25 height 18
click at [1307, 102] on div at bounding box center [677, 321] width 1354 height 643
click at [1307, 104] on button "button" at bounding box center [1298, 105] width 25 height 18
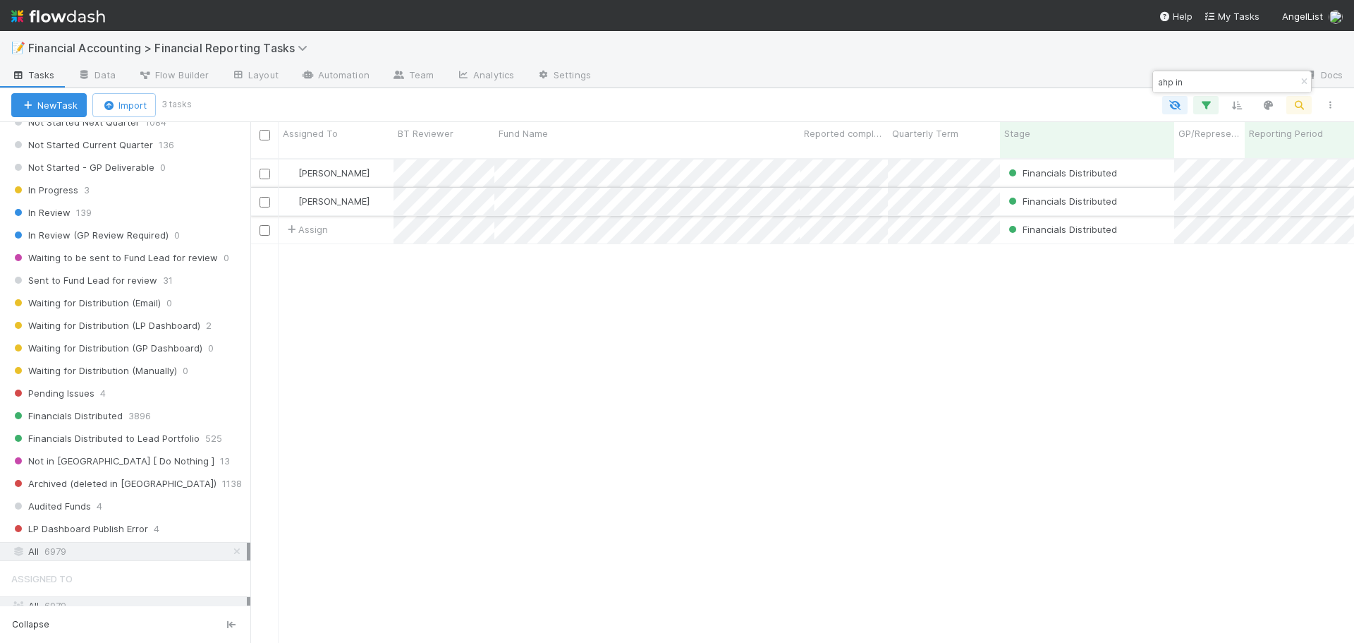
type input "ahp in"
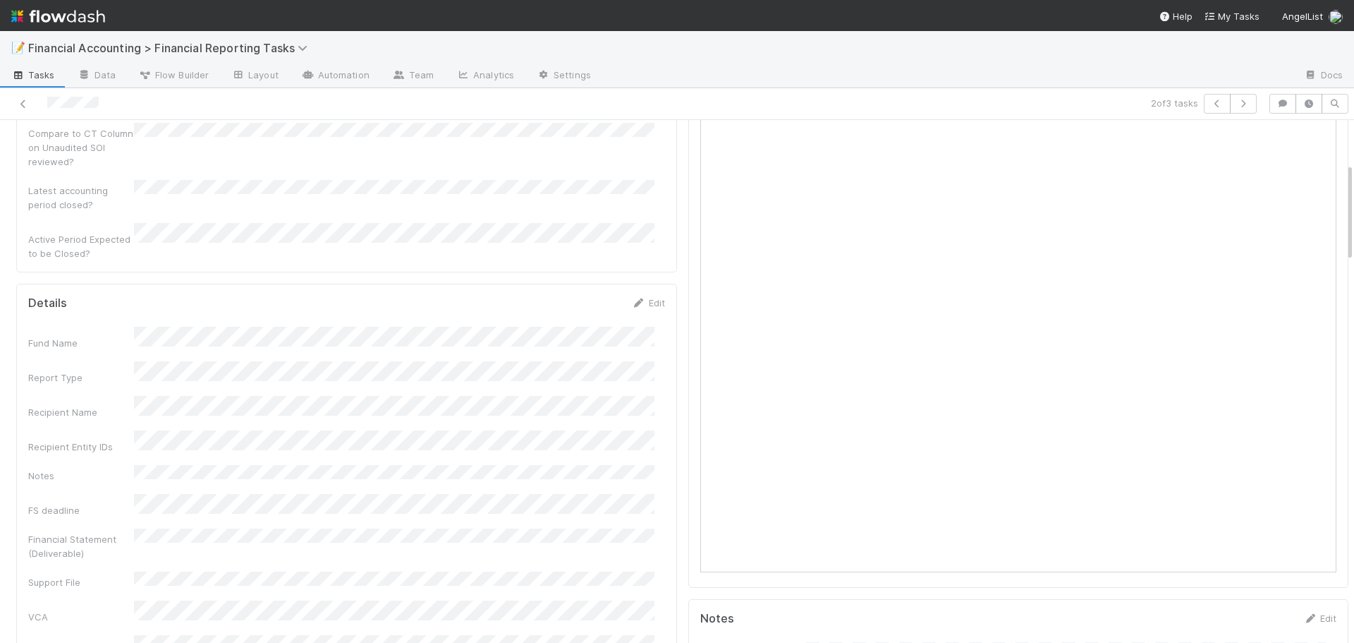
scroll to position [282, 0]
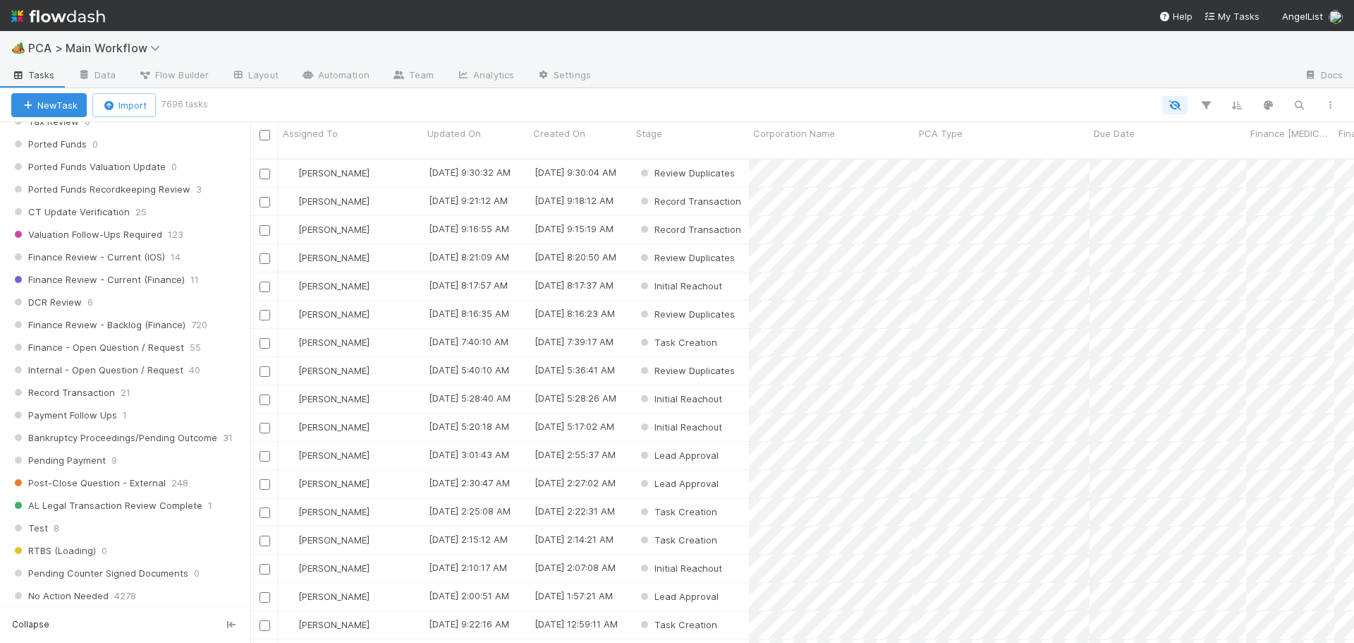
scroll to position [987, 0]
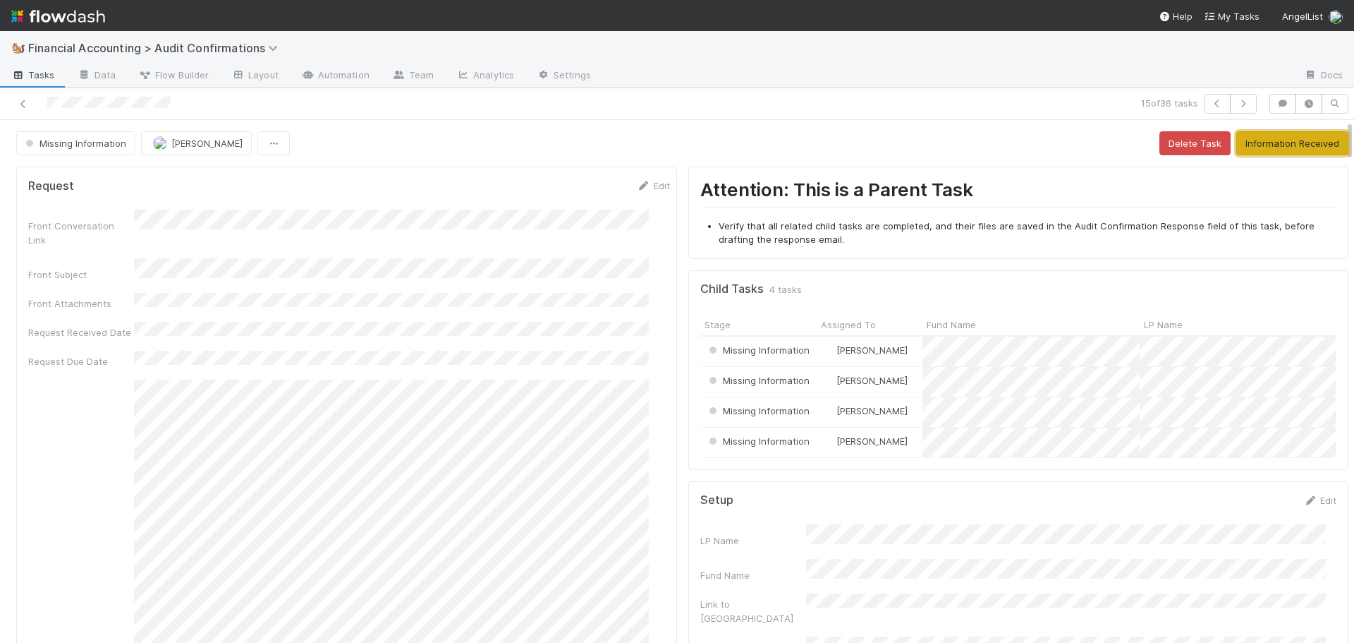
click at [1265, 138] on button "Information Received" at bounding box center [1292, 143] width 112 height 24
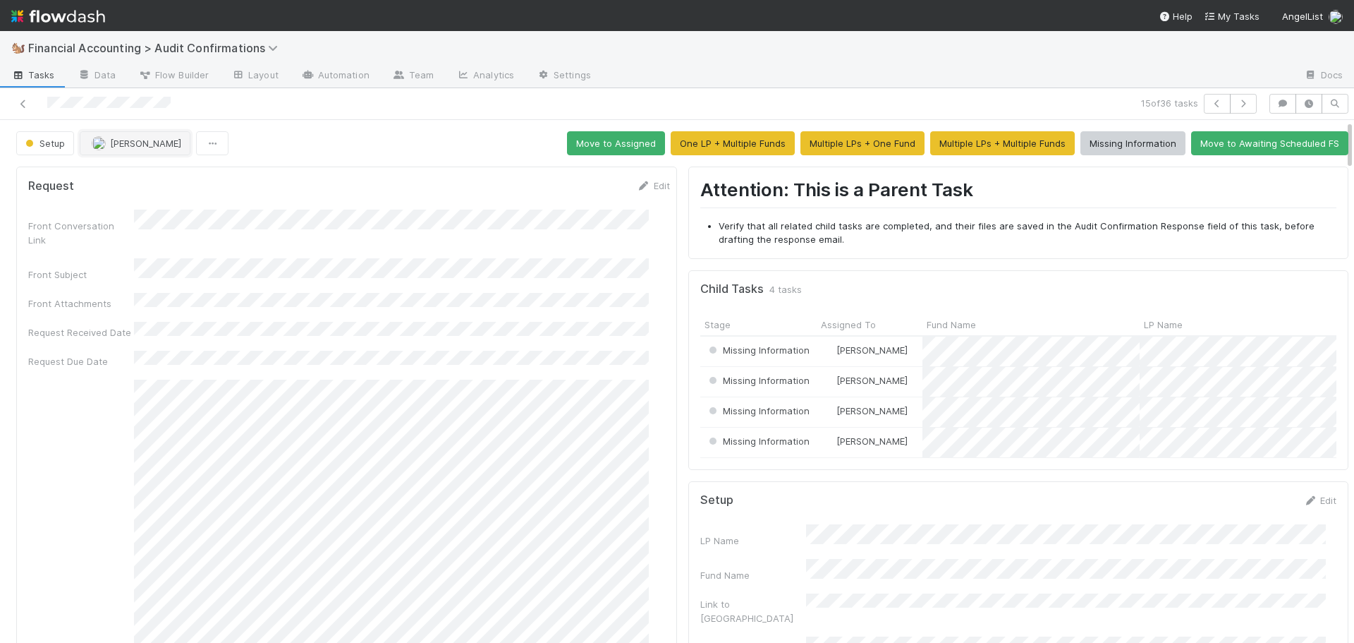
click at [99, 139] on img "button" at bounding box center [99, 143] width 14 height 14
click at [576, 144] on button "Move to Assigned" at bounding box center [616, 143] width 98 height 24
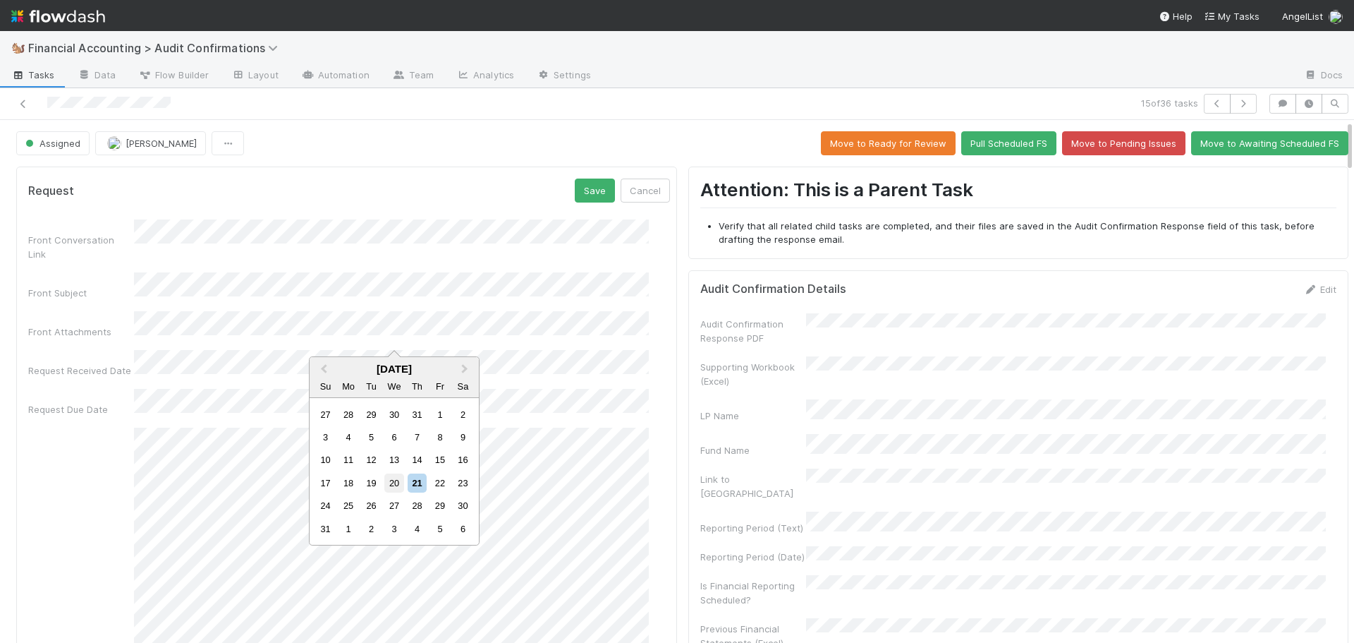
click at [391, 480] on div "20" at bounding box center [393, 482] width 19 height 19
click at [185, 358] on div "Front Conversation Link Front Subject Front Attachments Request Received Date R…" at bounding box center [349, 445] width 642 height 453
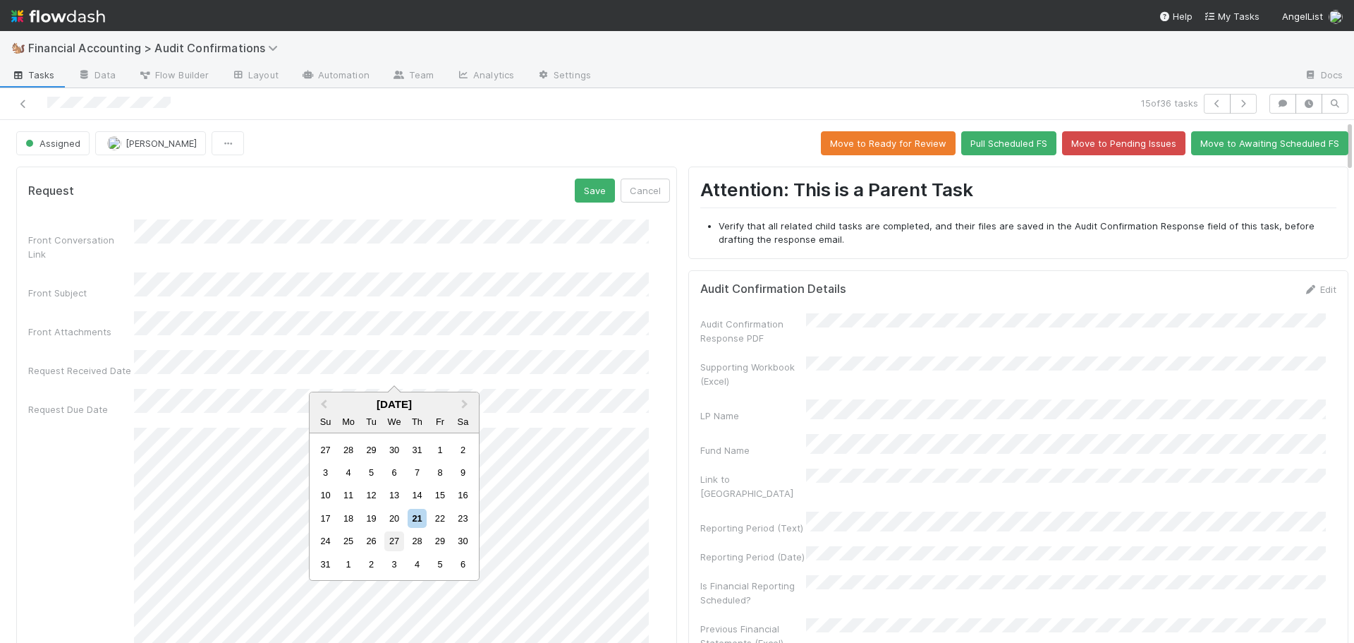
click at [395, 542] on div "27" at bounding box center [393, 540] width 19 height 19
click at [579, 198] on button "Save" at bounding box center [595, 190] width 40 height 24
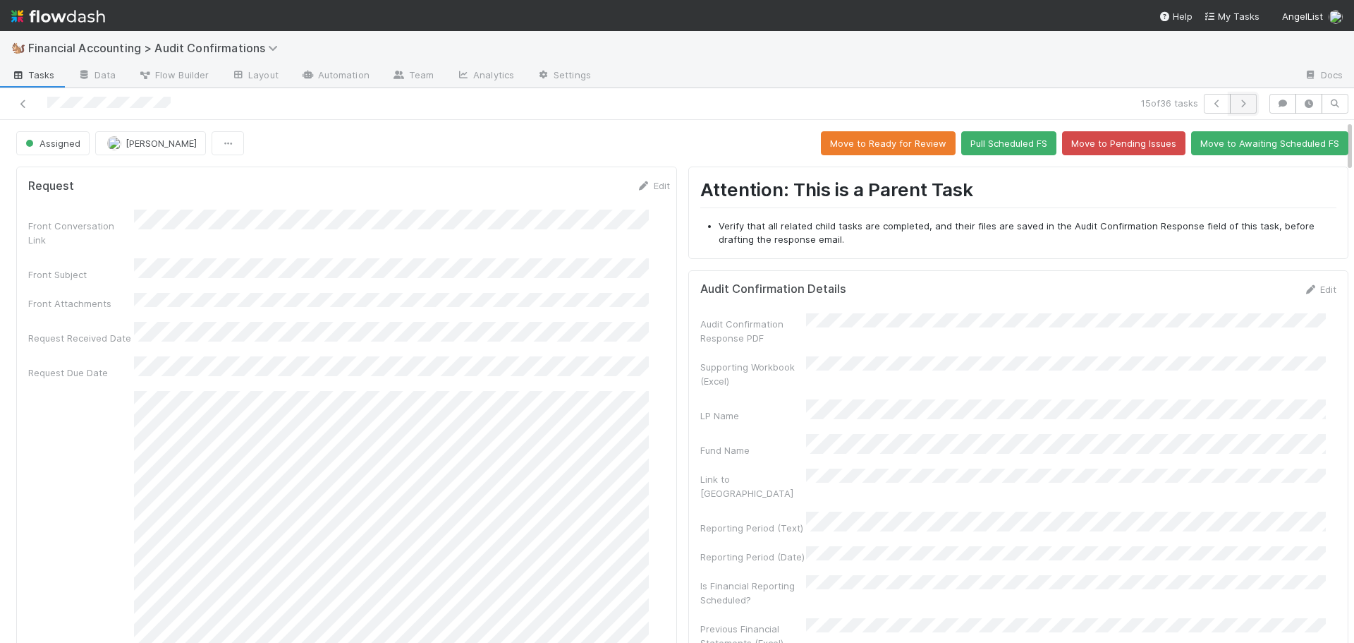
click at [1239, 102] on icon "button" at bounding box center [1243, 103] width 14 height 8
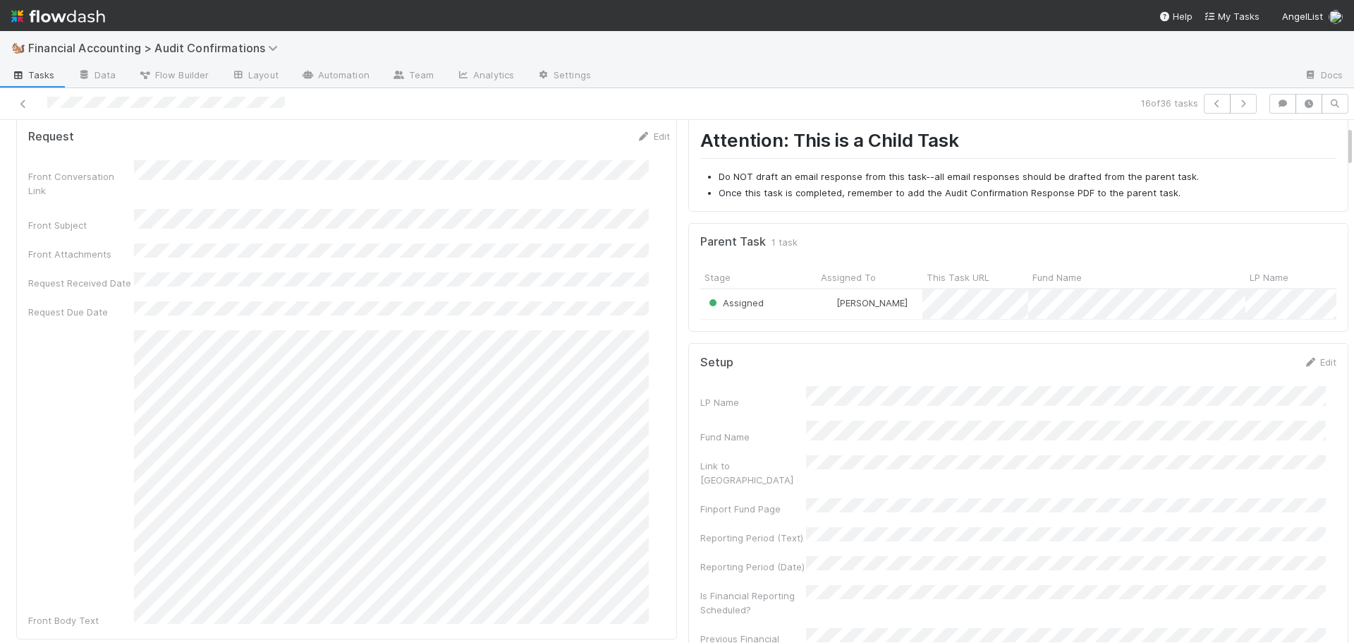
scroll to position [71, 0]
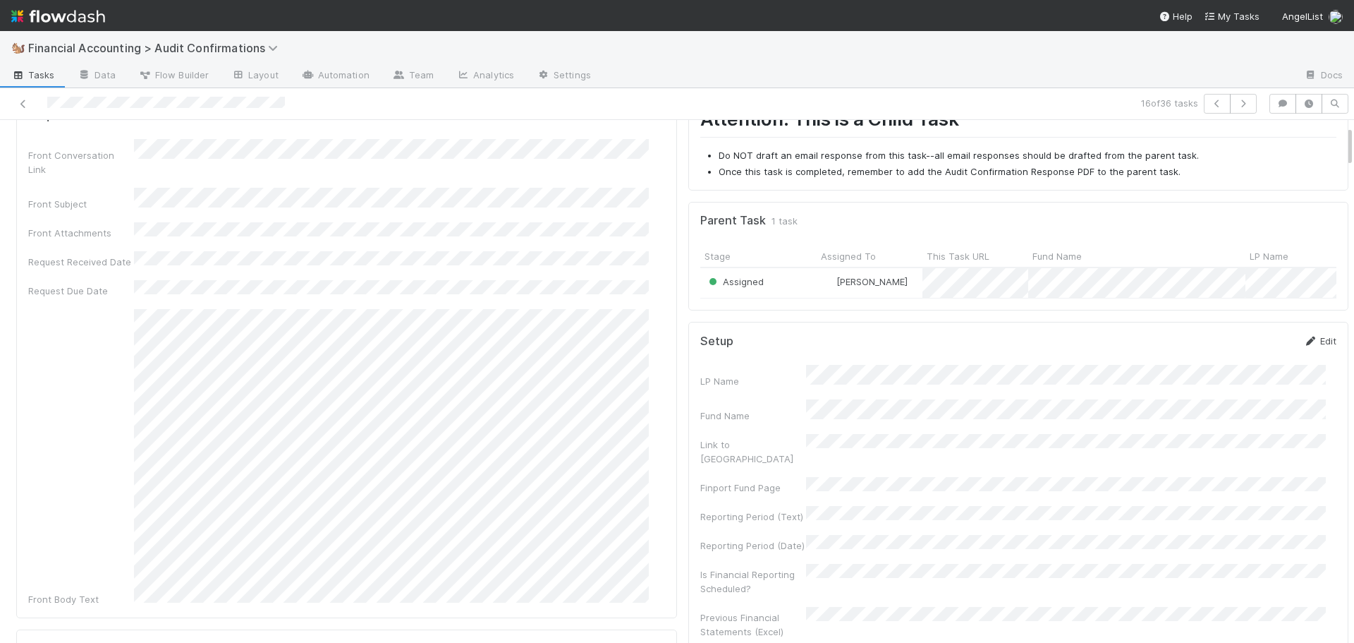
click at [1309, 346] on link "Edit" at bounding box center [1319, 340] width 33 height 11
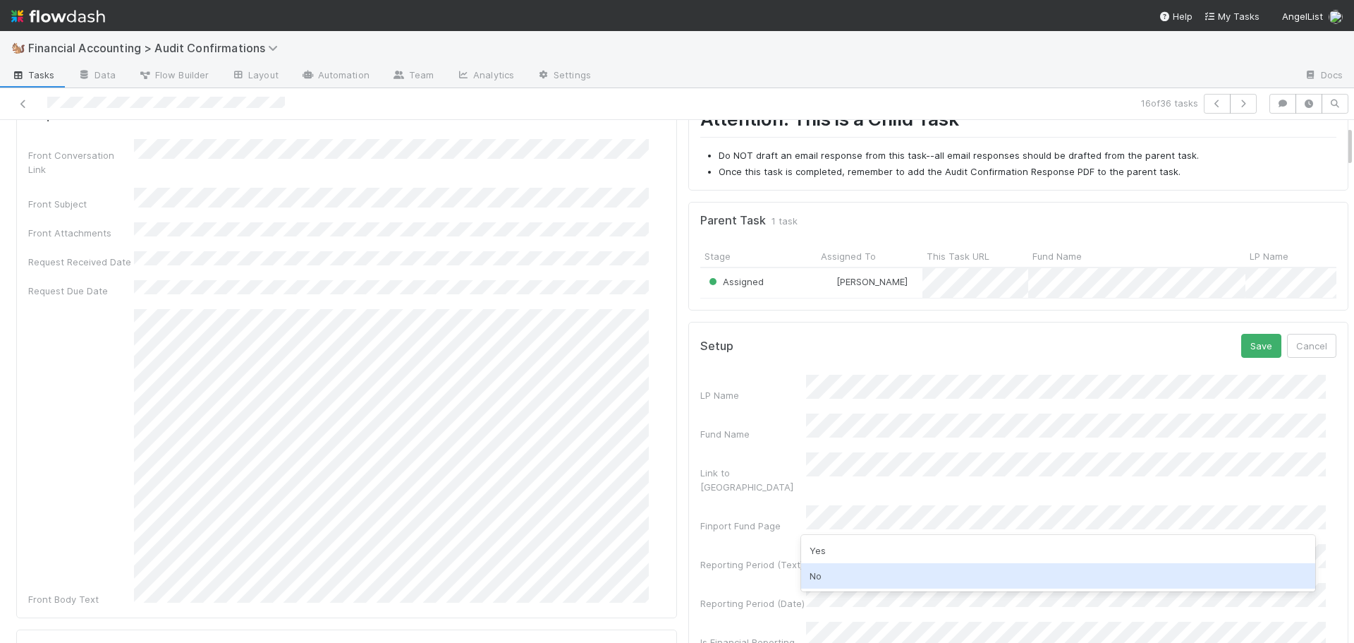
click at [815, 580] on div "No" at bounding box center [1058, 575] width 515 height 25
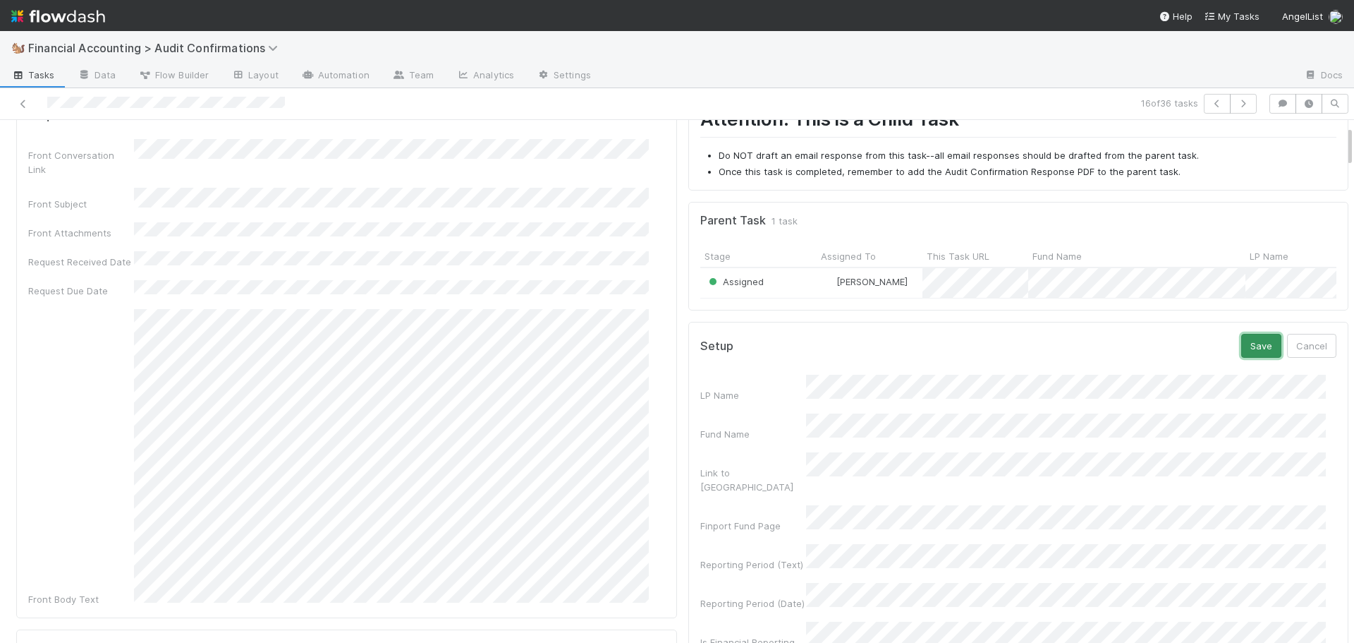
click at [1250, 353] on button "Save" at bounding box center [1261, 346] width 40 height 24
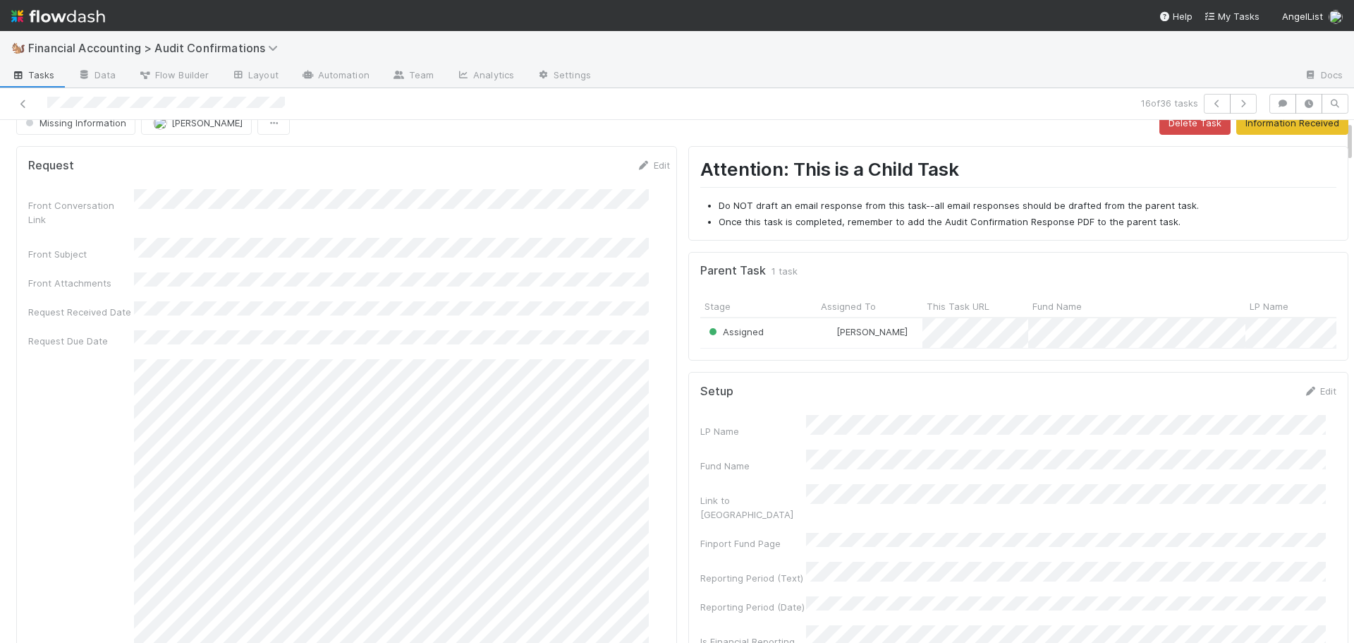
scroll to position [0, 0]
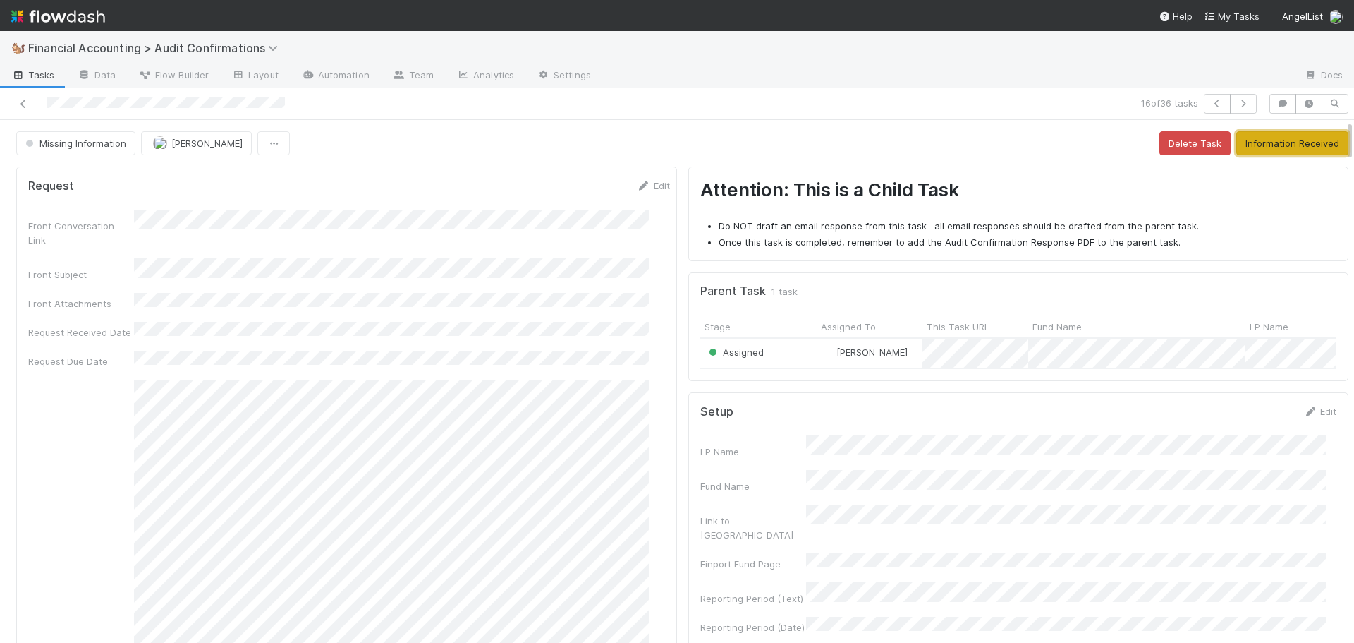
click at [1267, 144] on button "Information Received" at bounding box center [1292, 143] width 112 height 24
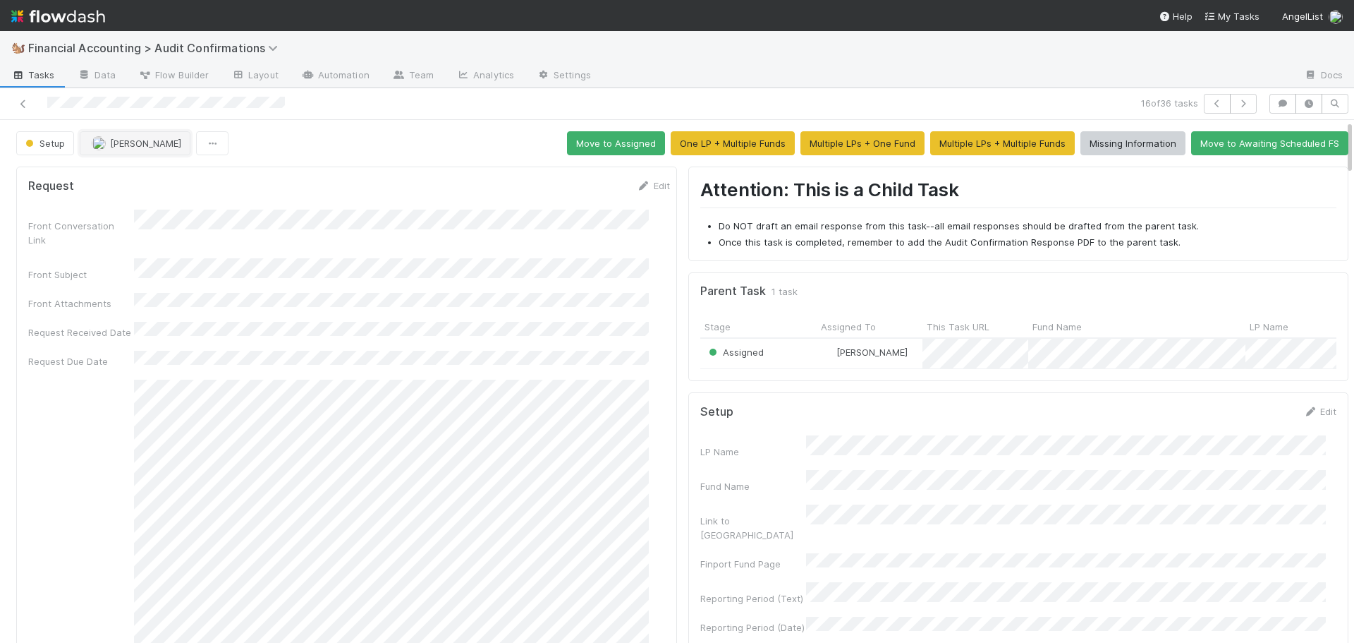
click at [102, 140] on img "button" at bounding box center [99, 143] width 14 height 14
click at [641, 181] on link "Edit" at bounding box center [653, 185] width 33 height 11
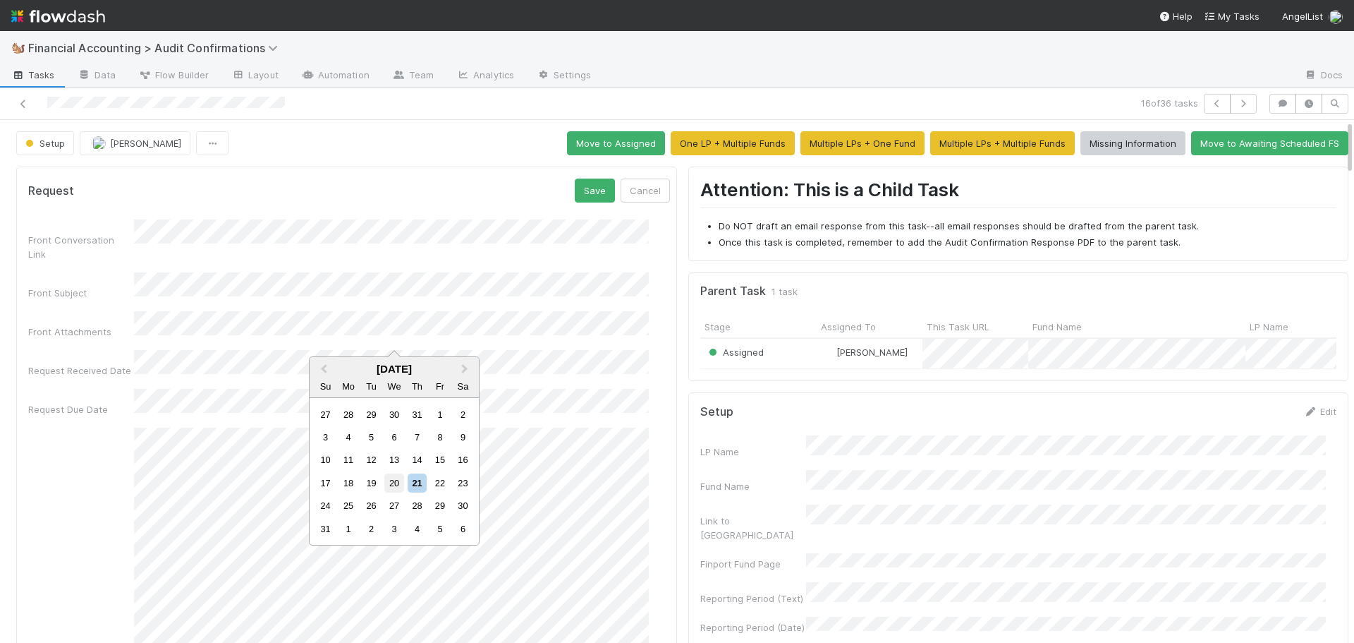
click at [391, 482] on div "20" at bounding box center [393, 482] width 19 height 19
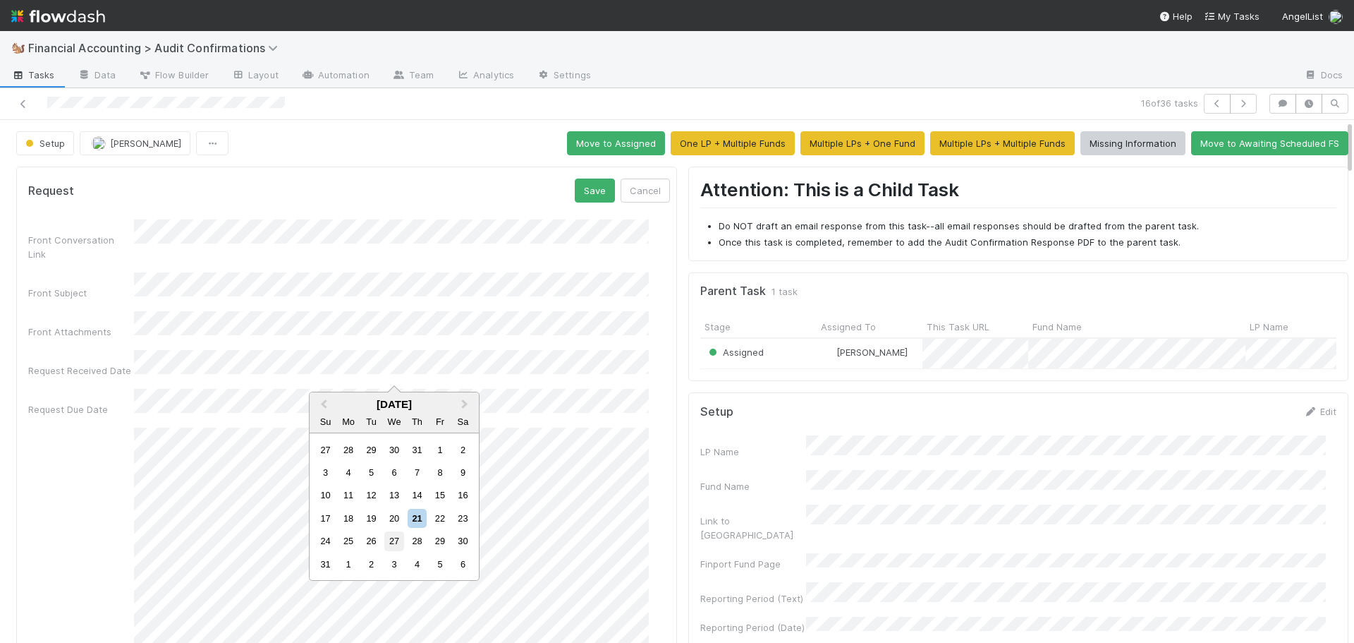
click at [395, 533] on div "27" at bounding box center [393, 540] width 19 height 19
click at [575, 187] on button "Save" at bounding box center [595, 190] width 40 height 24
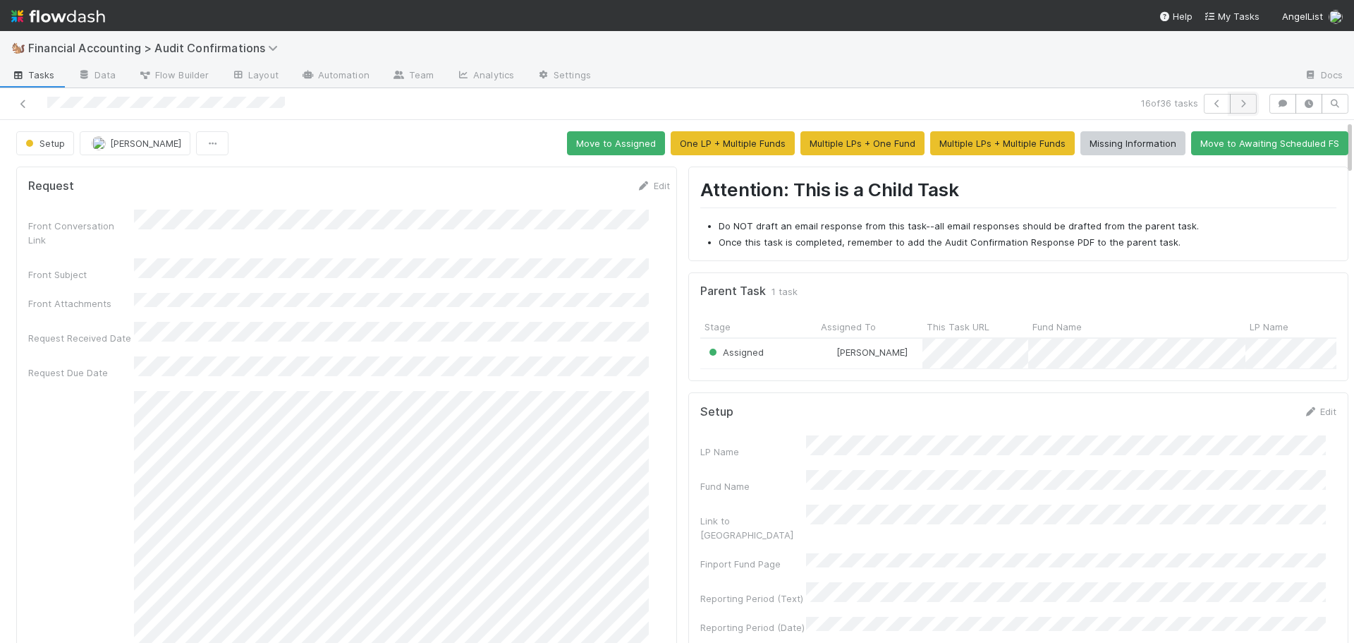
click at [1240, 103] on button "button" at bounding box center [1243, 104] width 27 height 20
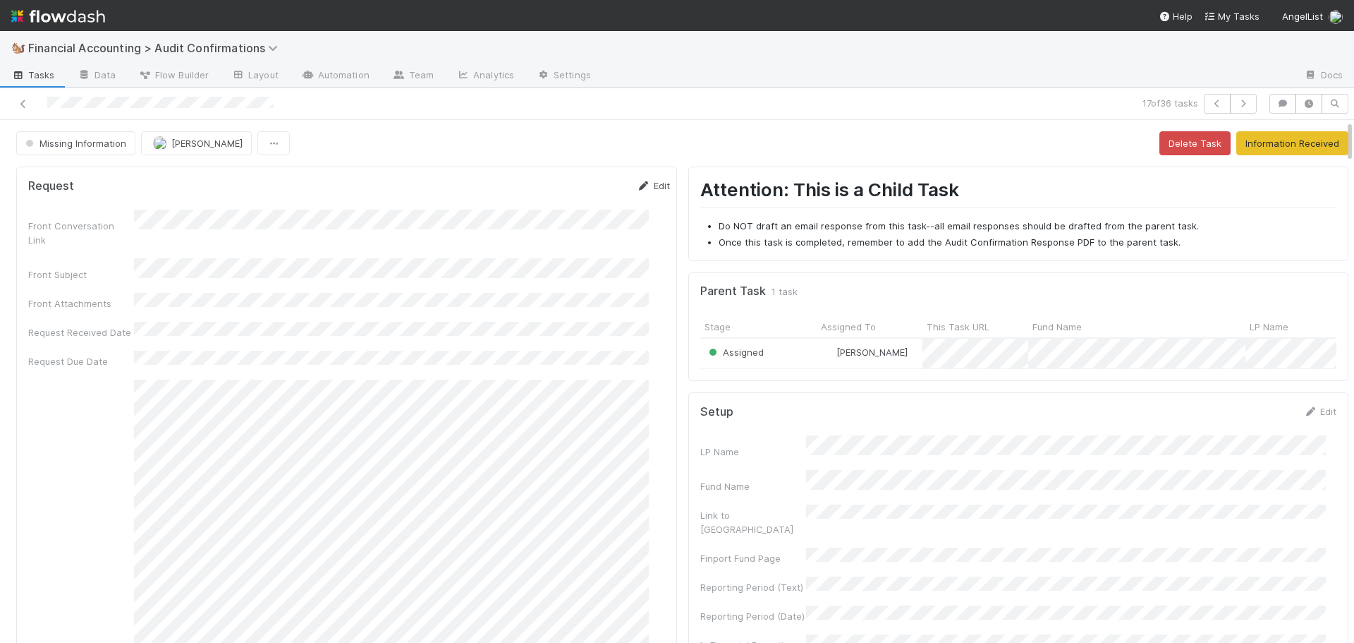
click at [639, 185] on link "Edit" at bounding box center [653, 185] width 33 height 11
click at [391, 484] on div "20" at bounding box center [393, 482] width 19 height 19
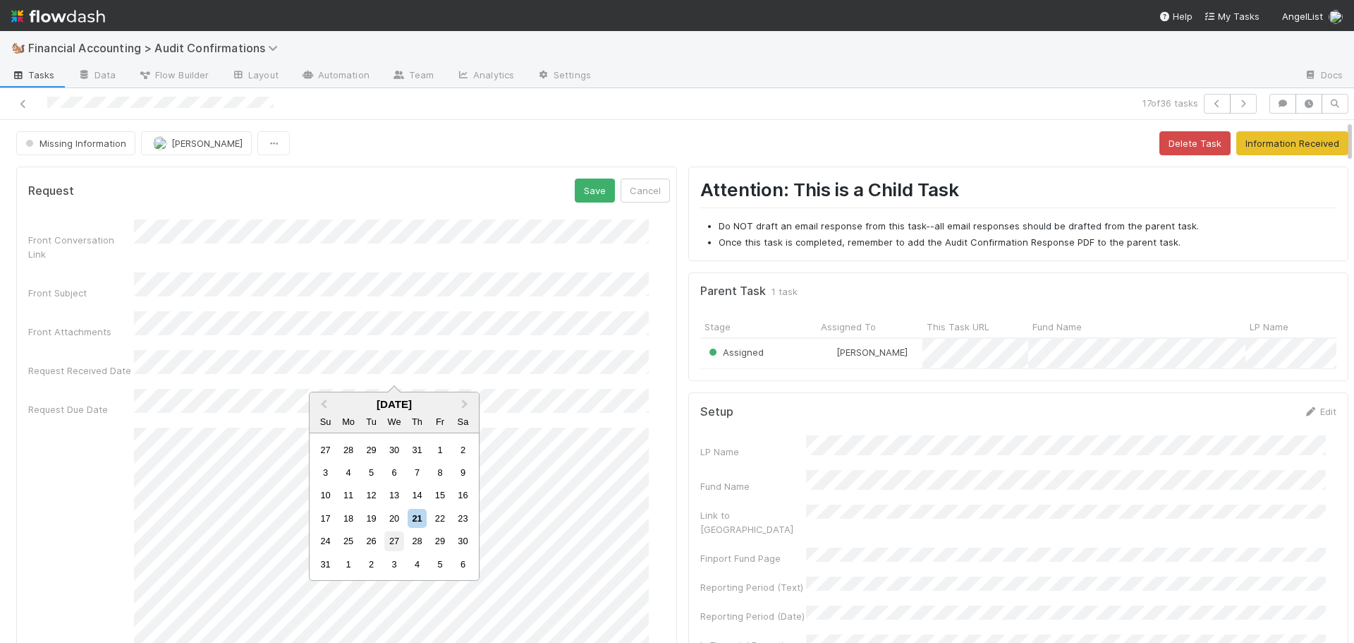
click at [389, 538] on div "27" at bounding box center [393, 540] width 19 height 19
click at [575, 193] on button "Save" at bounding box center [595, 190] width 40 height 24
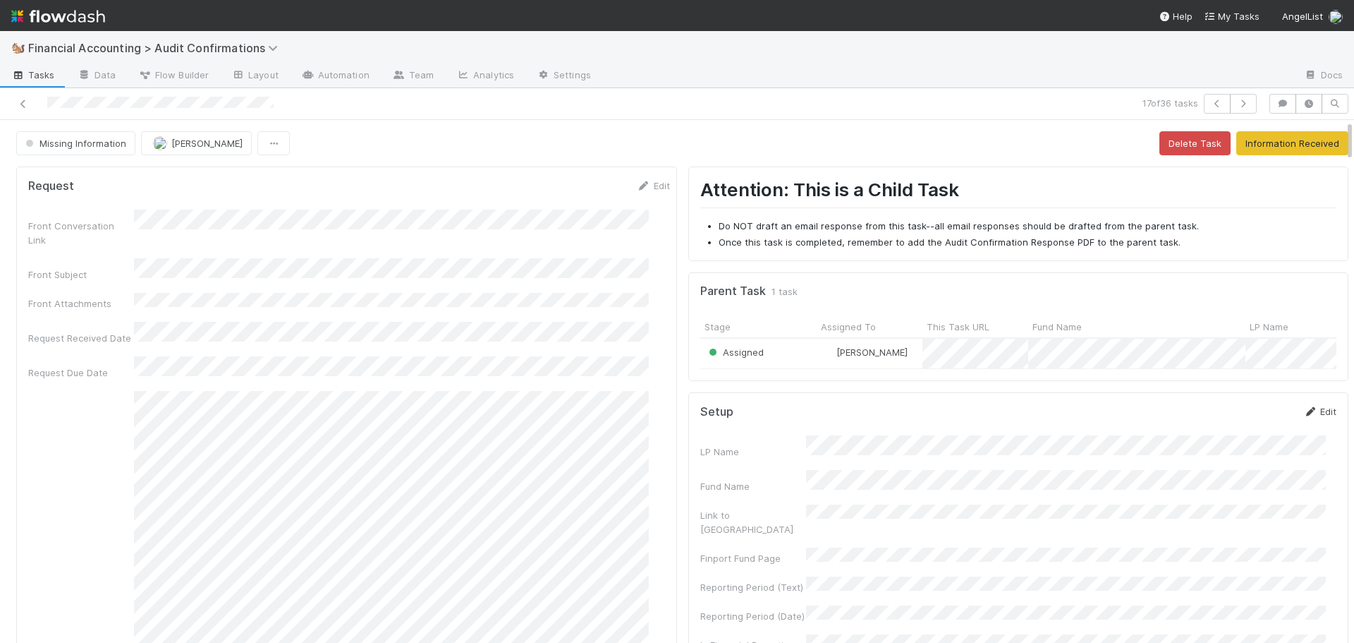
click at [1308, 417] on link "Edit" at bounding box center [1319, 411] width 33 height 11
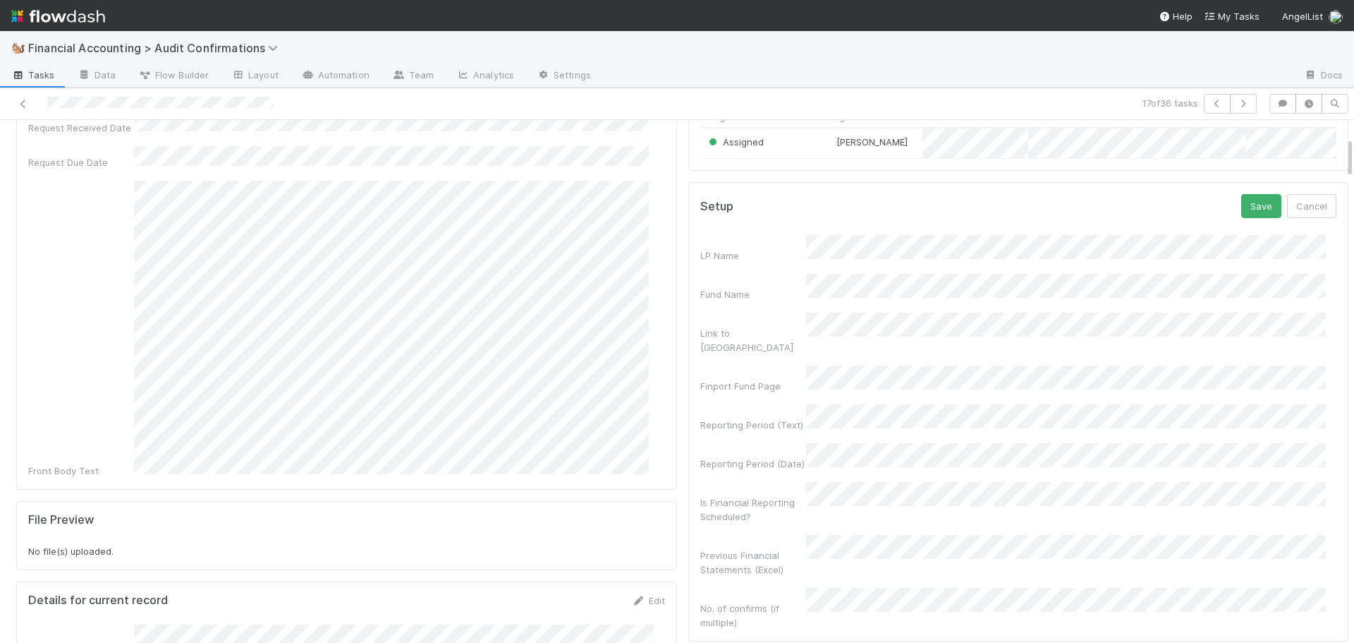
scroll to position [212, 0]
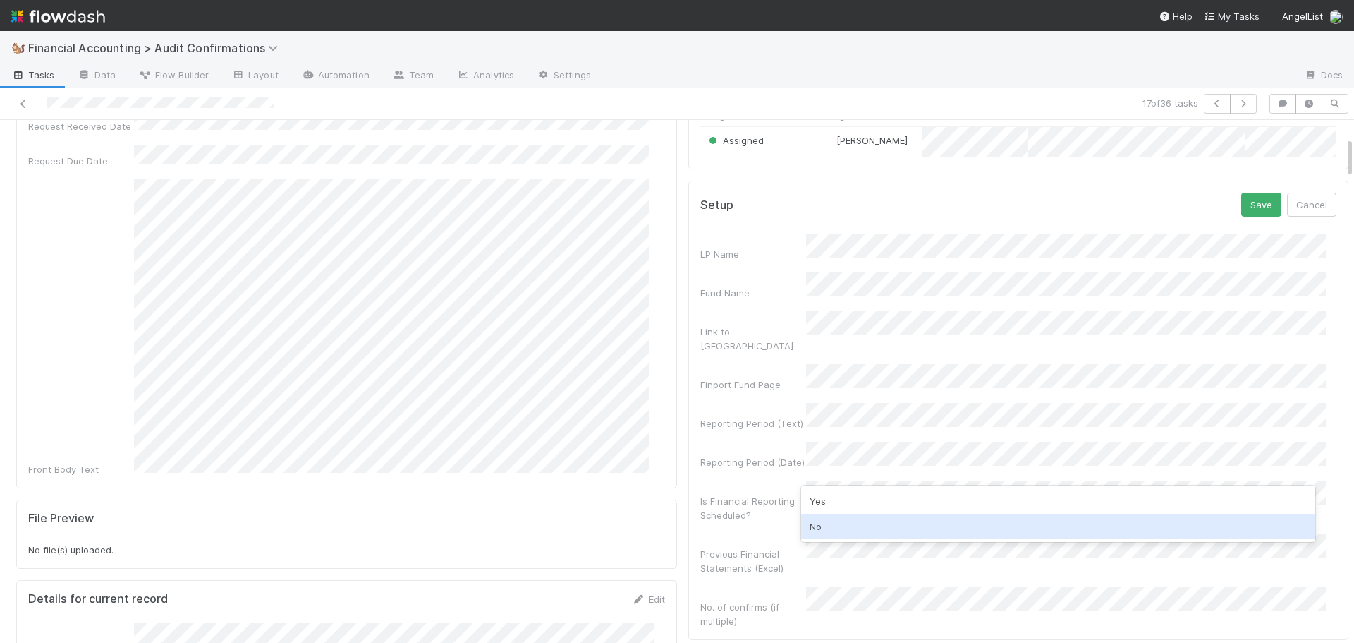
click at [820, 533] on div "No" at bounding box center [1058, 525] width 515 height 25
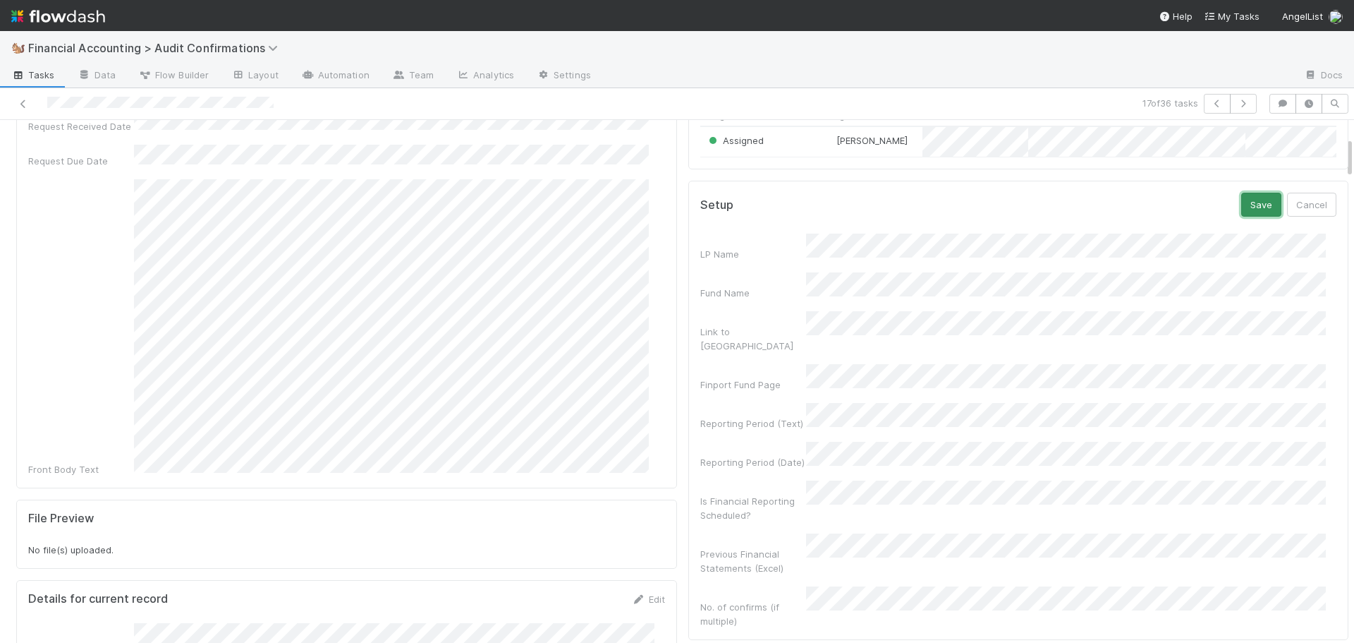
click at [1241, 214] on button "Save" at bounding box center [1261, 205] width 40 height 24
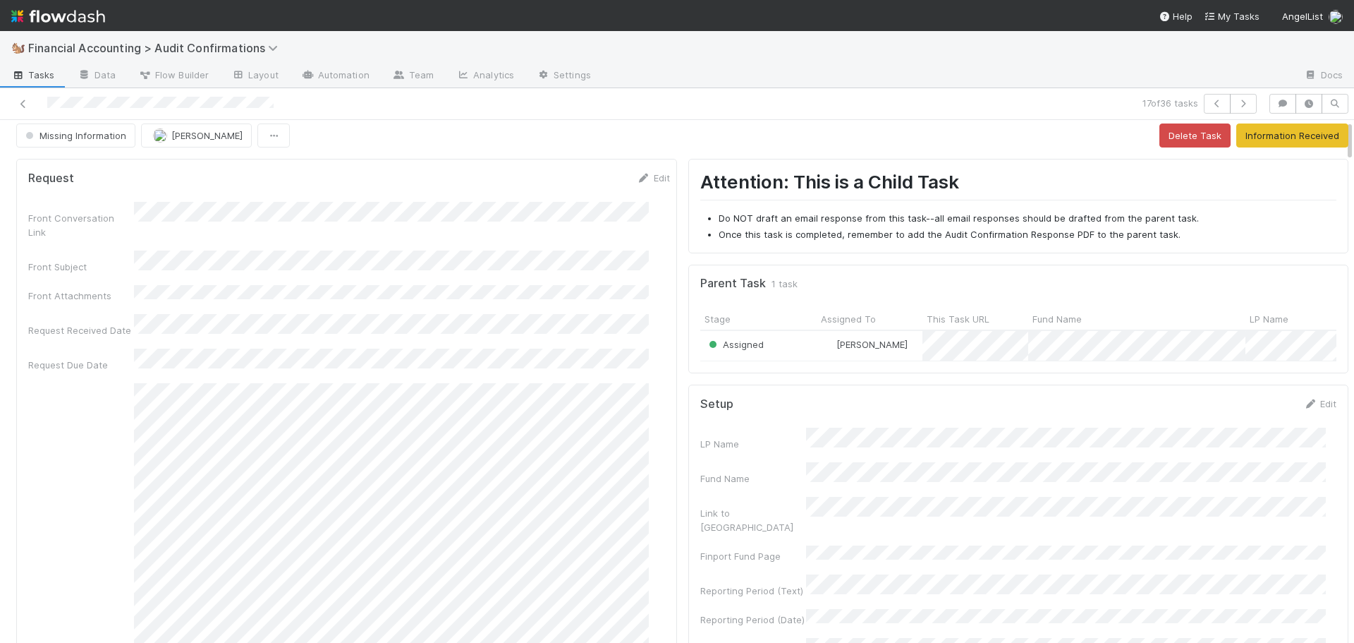
scroll to position [0, 0]
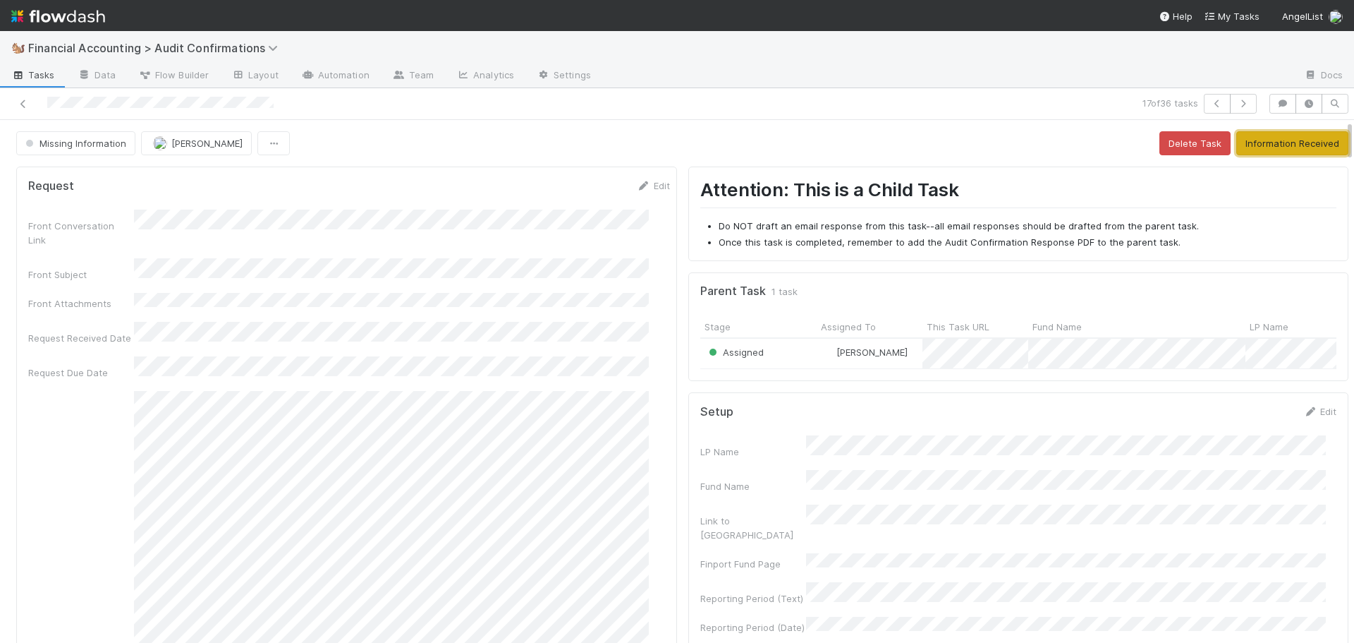
click at [1284, 147] on button "Information Received" at bounding box center [1292, 143] width 112 height 24
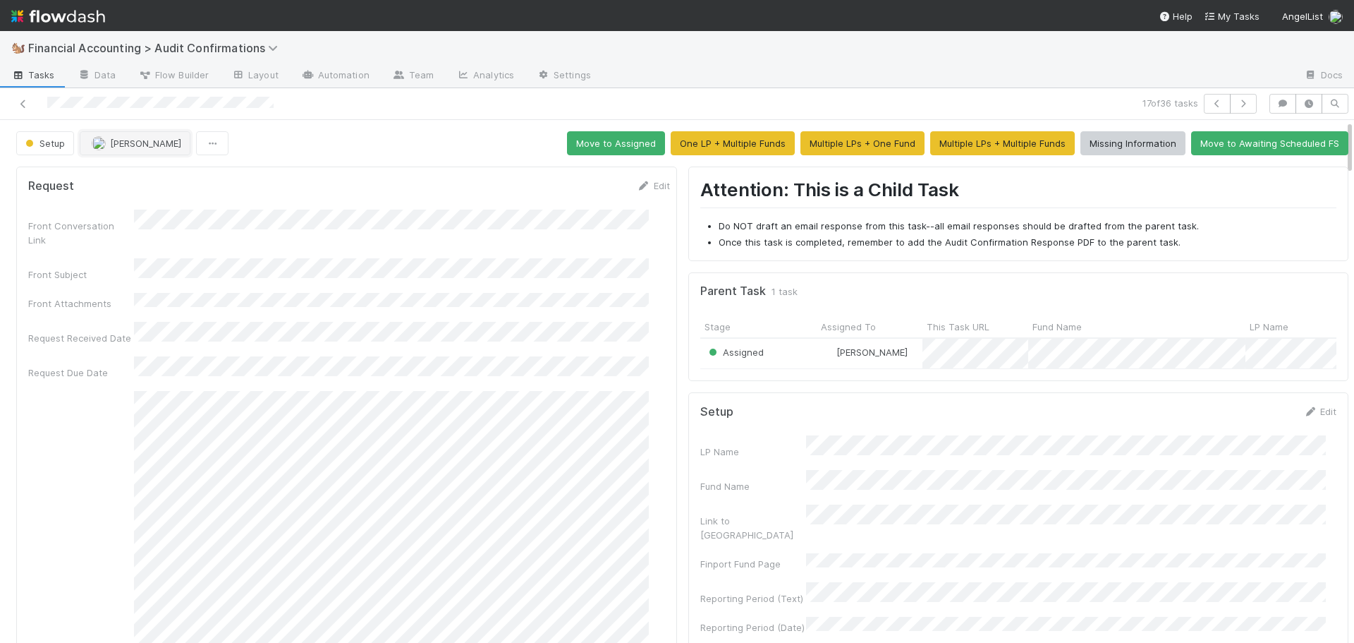
click at [112, 149] on button "[PERSON_NAME]" at bounding box center [135, 143] width 111 height 24
click at [584, 146] on button "Move to Assigned" at bounding box center [616, 143] width 98 height 24
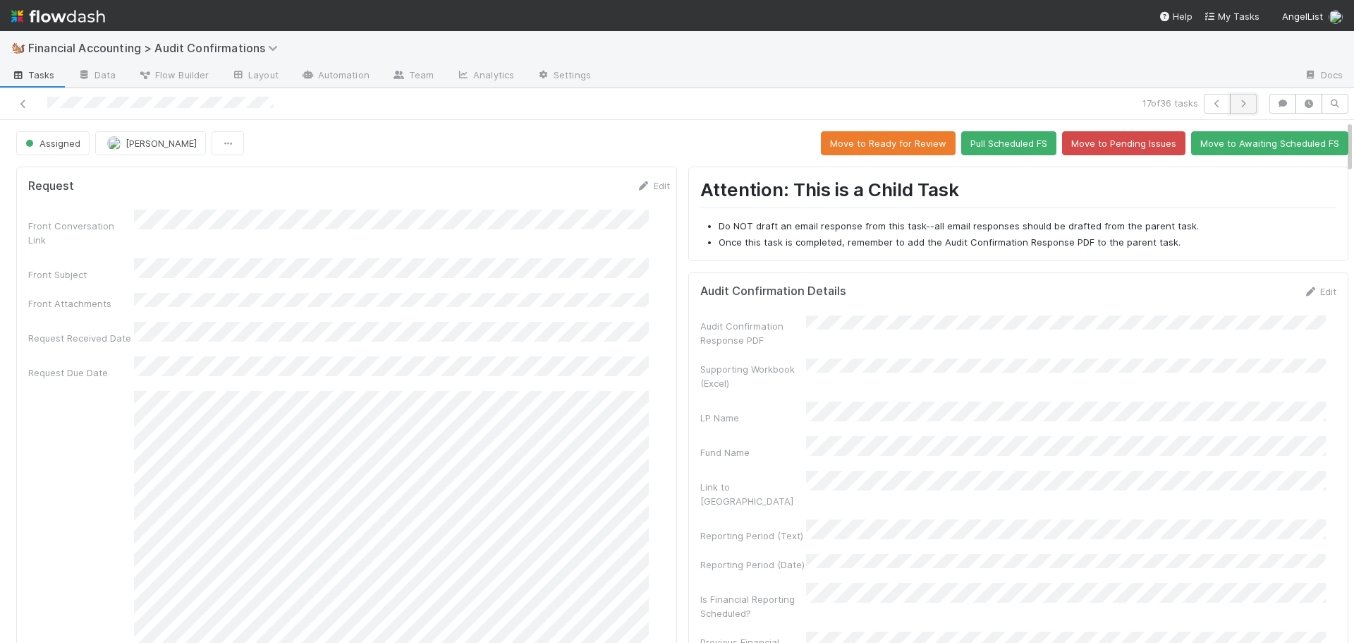
click at [1236, 100] on icon "button" at bounding box center [1243, 103] width 14 height 8
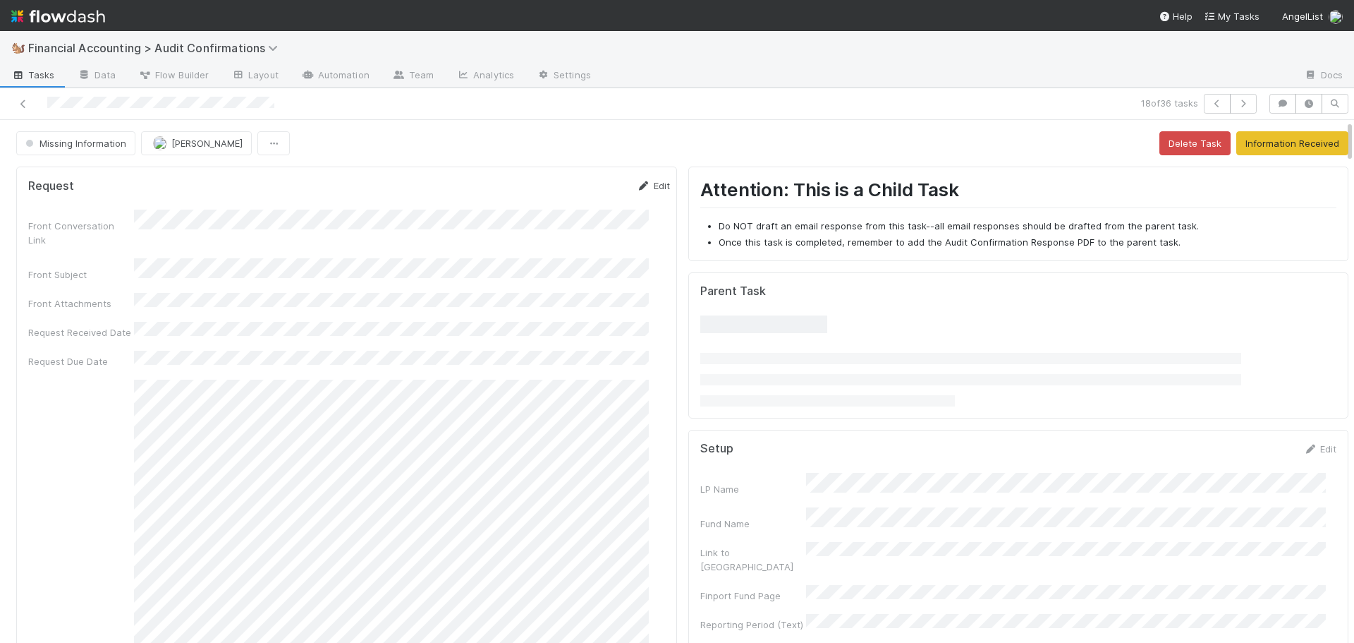
click at [639, 186] on link "Edit" at bounding box center [653, 185] width 33 height 11
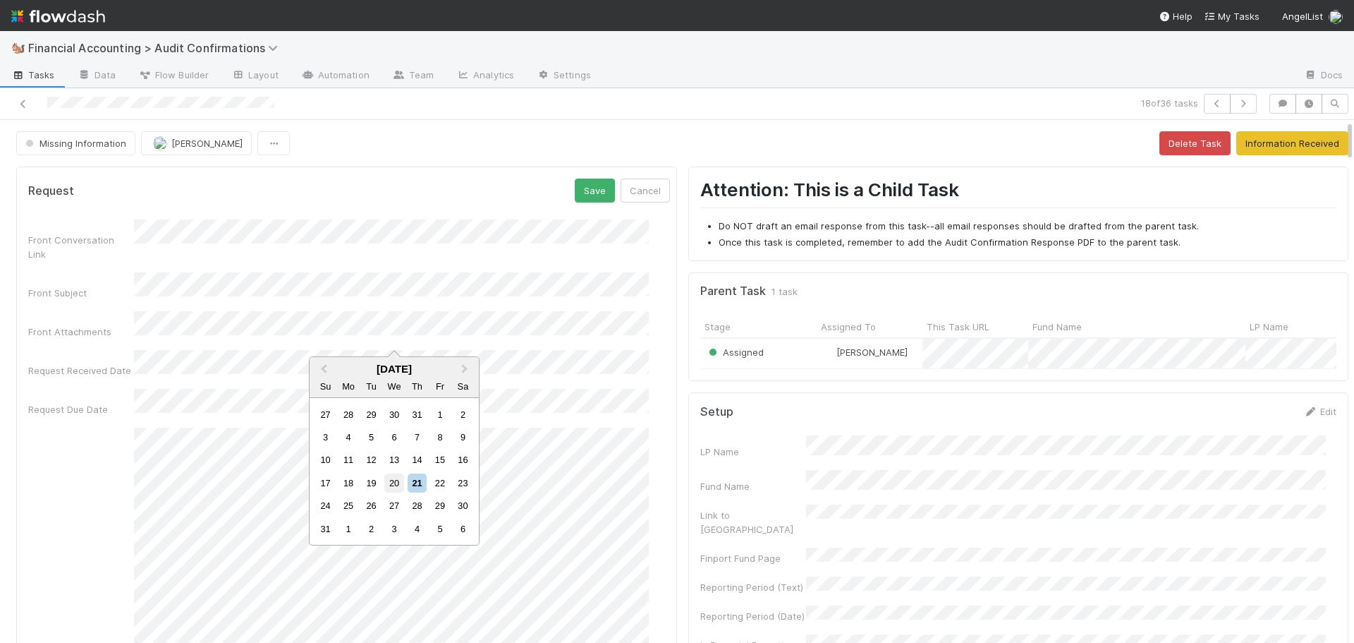
click at [401, 482] on div "20" at bounding box center [393, 482] width 19 height 19
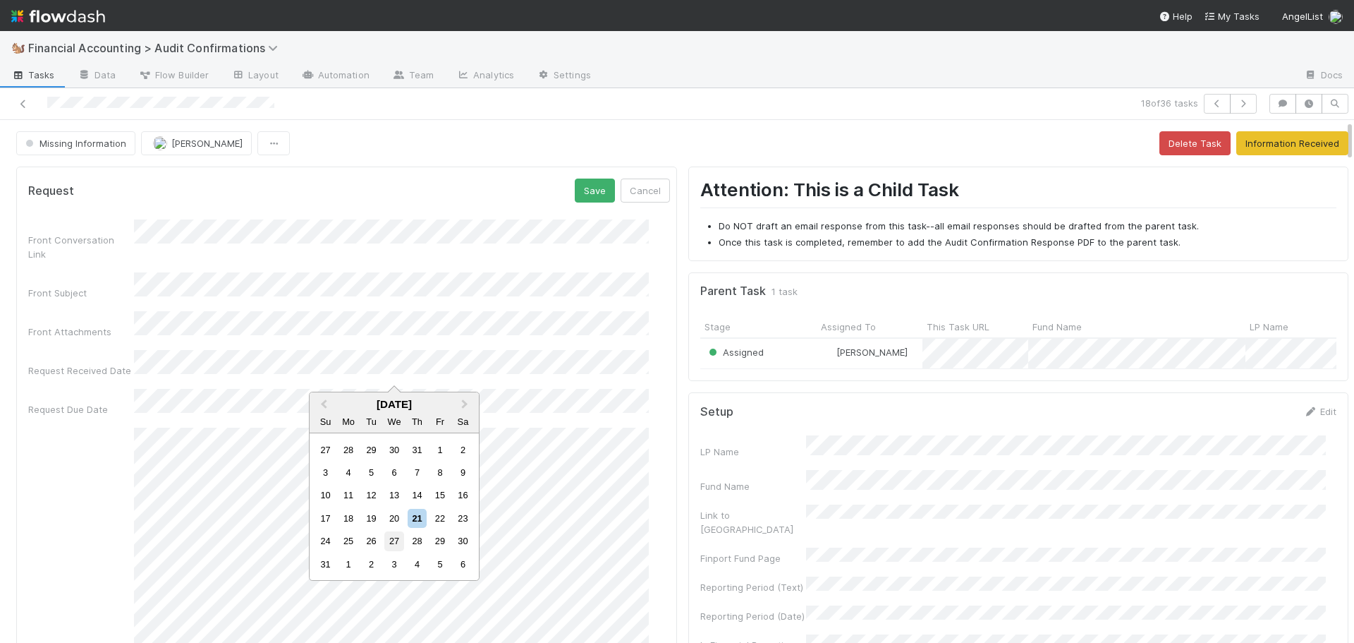
click at [390, 535] on div "27" at bounding box center [393, 540] width 19 height 19
click at [575, 189] on button "Save" at bounding box center [595, 190] width 40 height 24
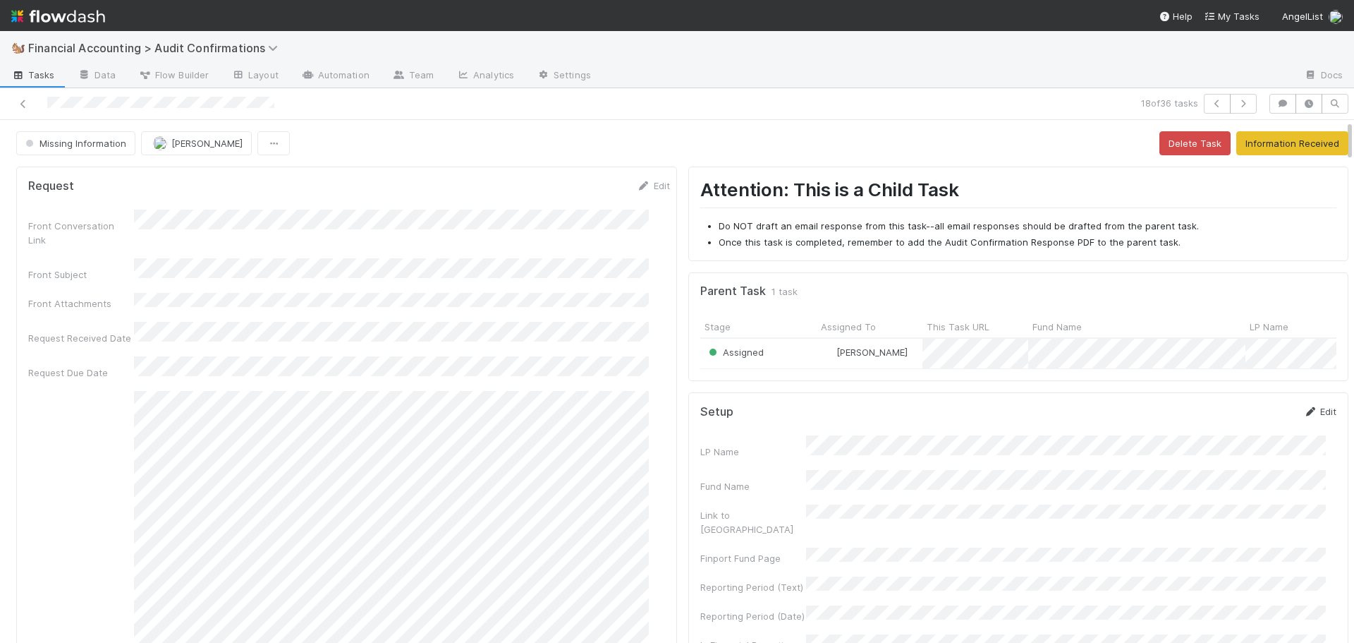
click at [1303, 417] on link "Edit" at bounding box center [1319, 411] width 33 height 11
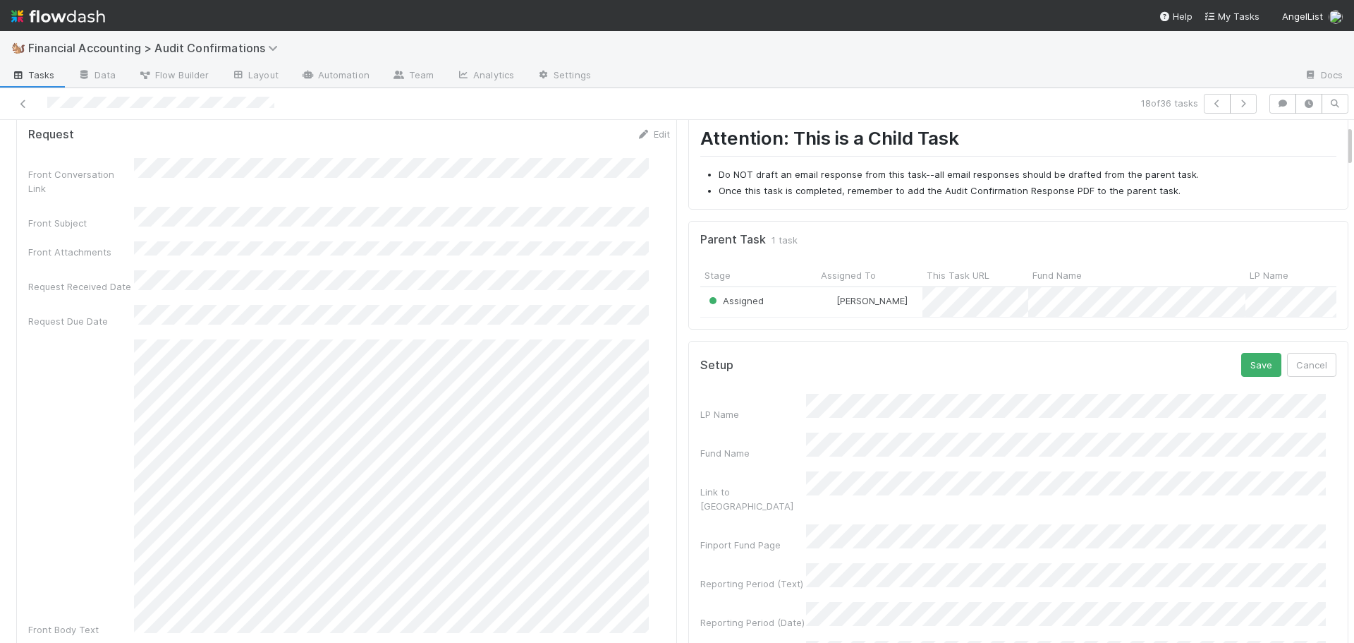
scroll to position [71, 0]
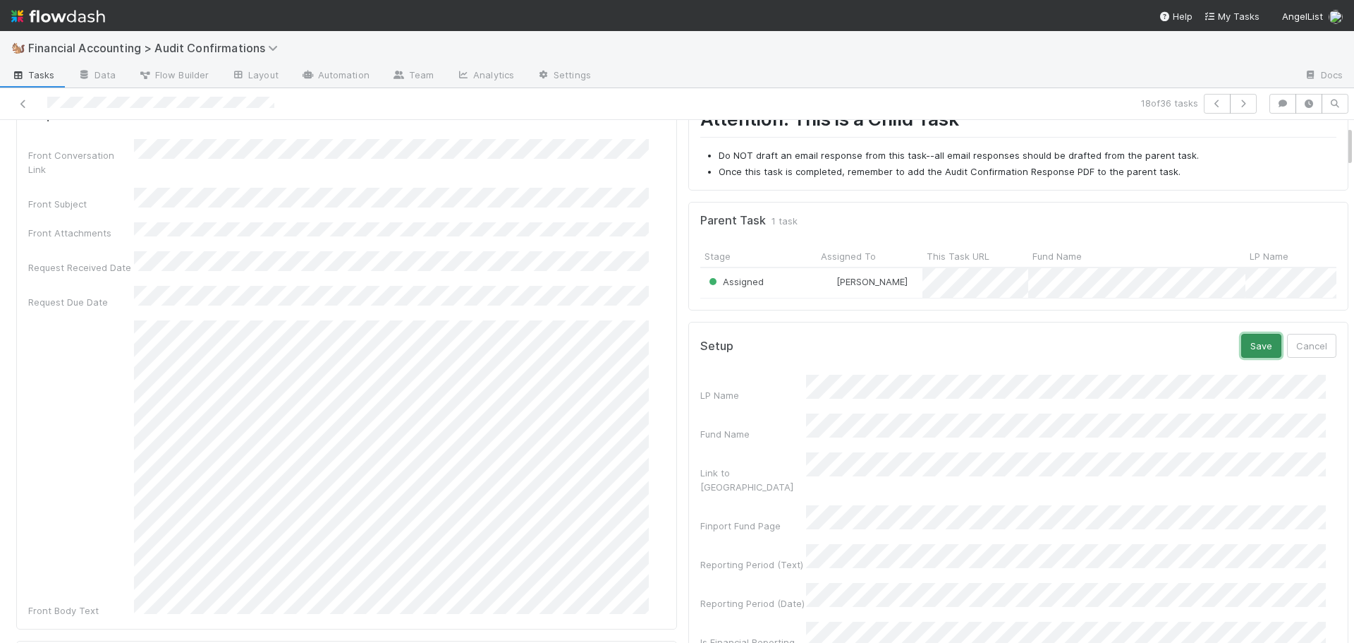
click at [1241, 351] on button "Save" at bounding box center [1261, 346] width 40 height 24
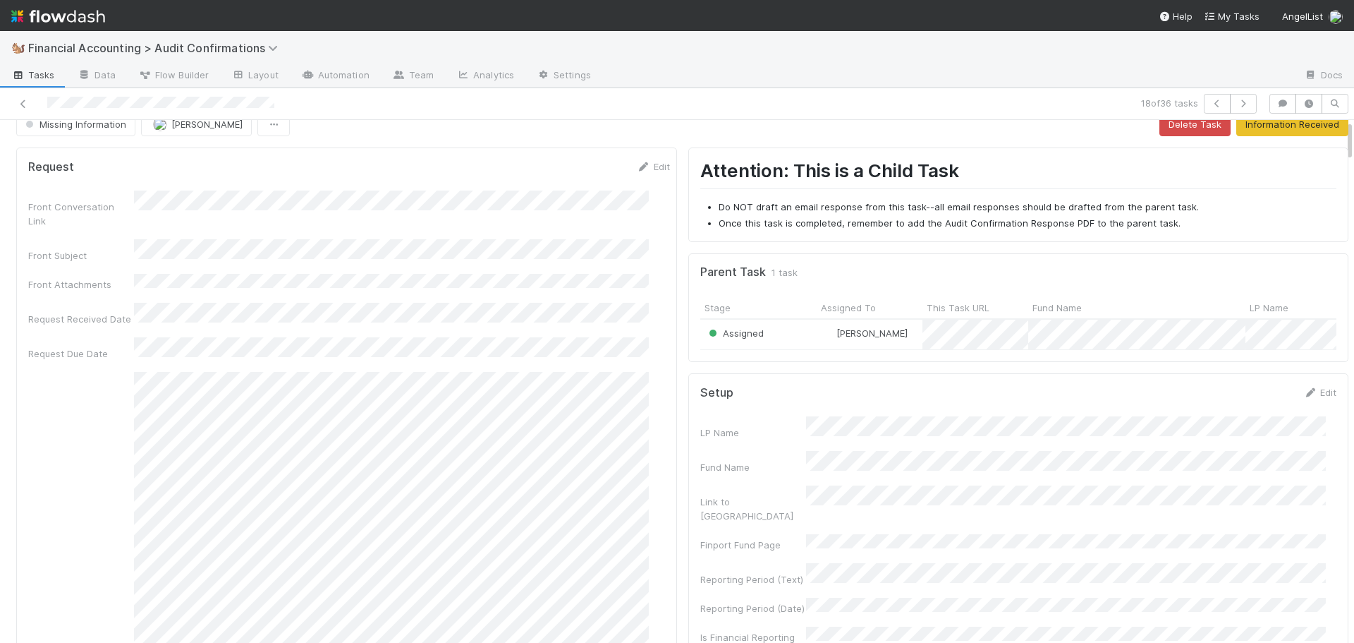
scroll to position [0, 0]
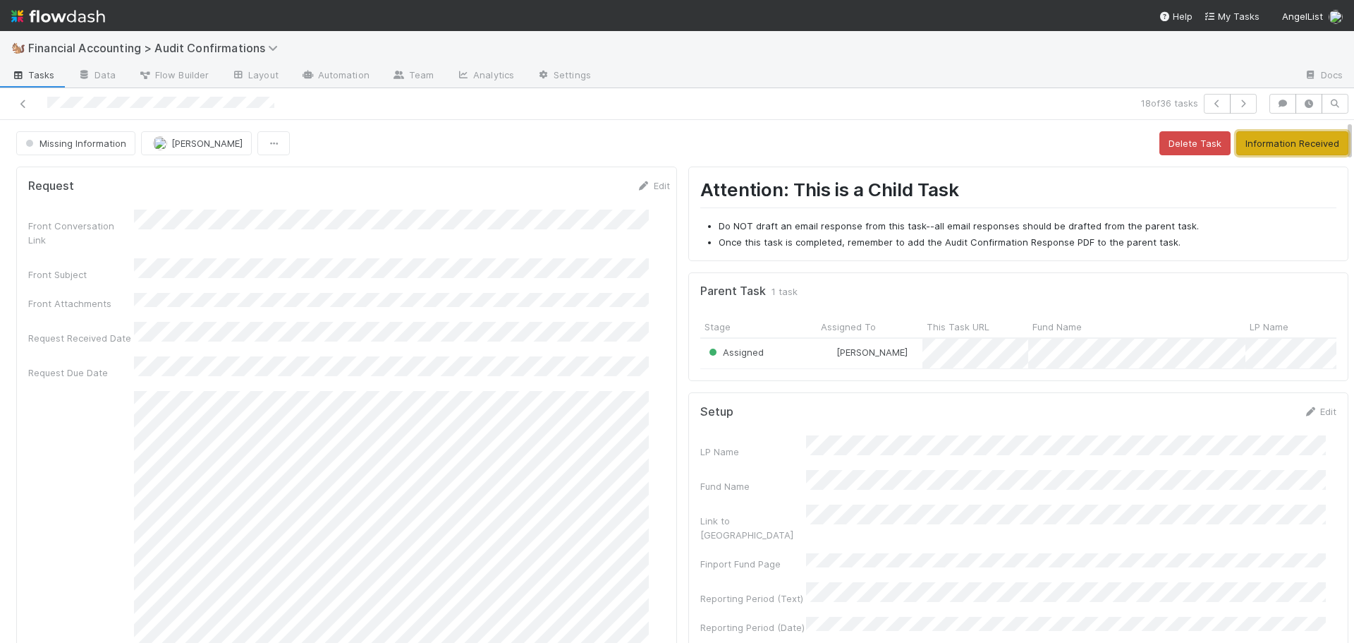
click at [1243, 142] on button "Information Received" at bounding box center [1292, 143] width 112 height 24
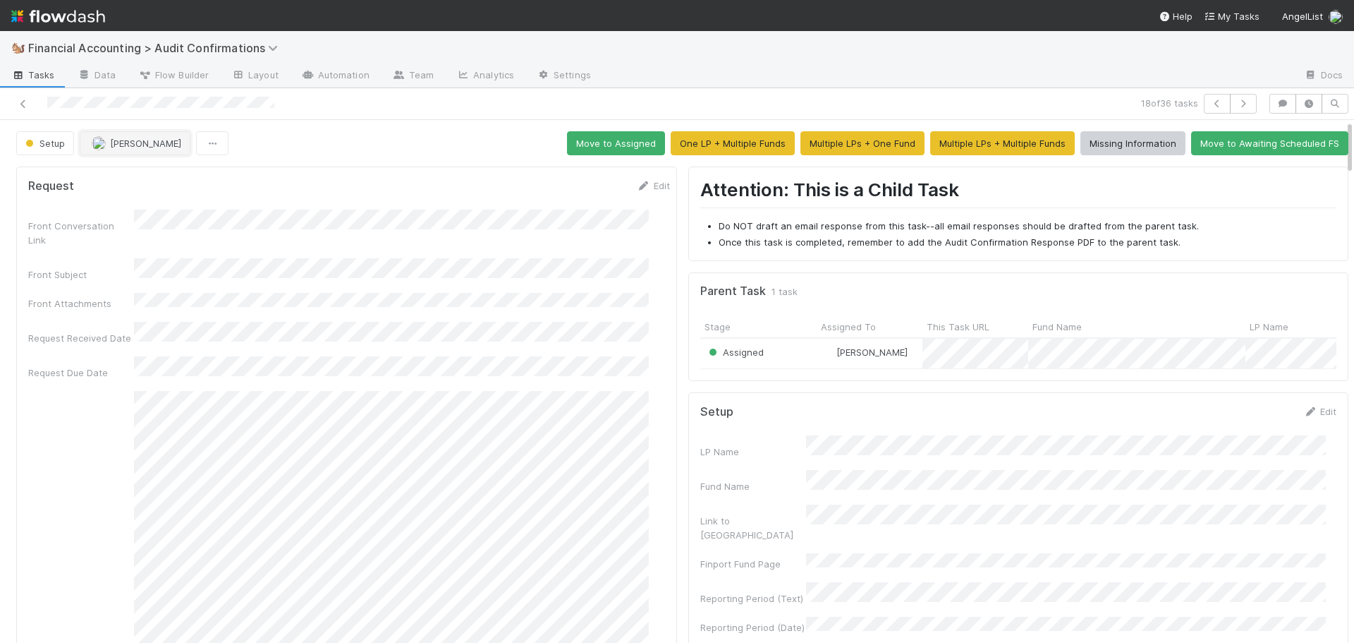
click at [121, 149] on button "[PERSON_NAME]" at bounding box center [135, 143] width 111 height 24
click at [623, 138] on button "Move to Assigned" at bounding box center [616, 143] width 98 height 24
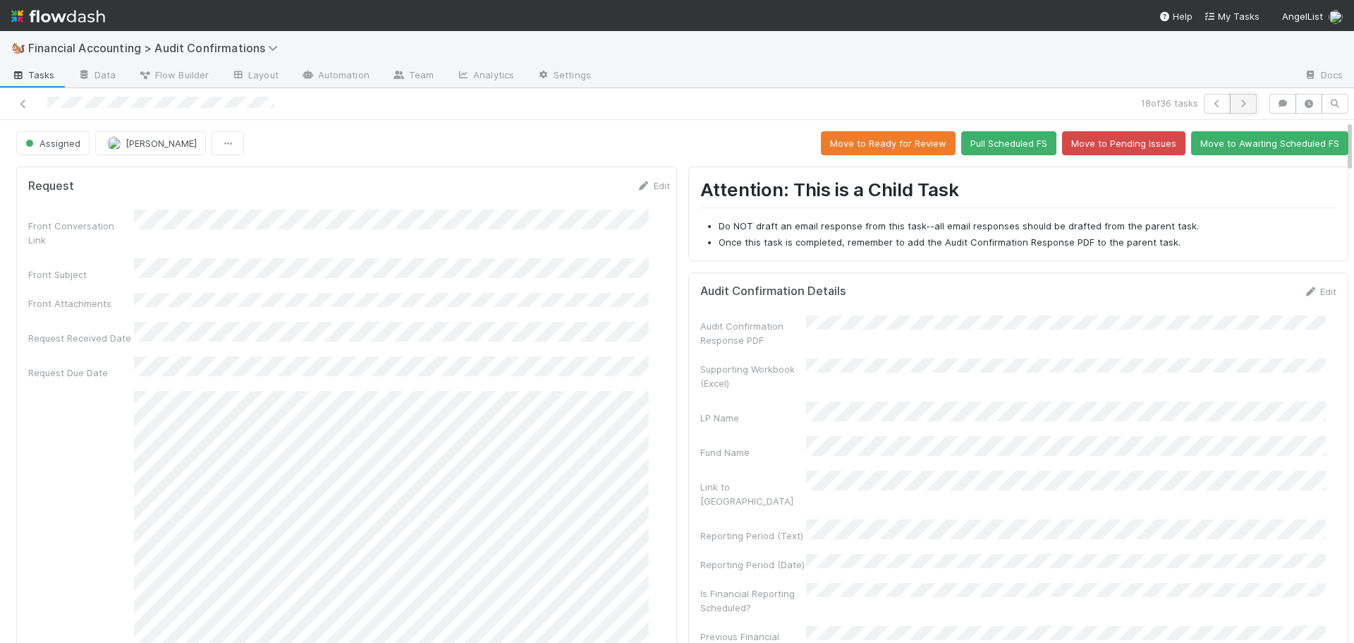
click at [1236, 103] on icon "button" at bounding box center [1243, 103] width 14 height 8
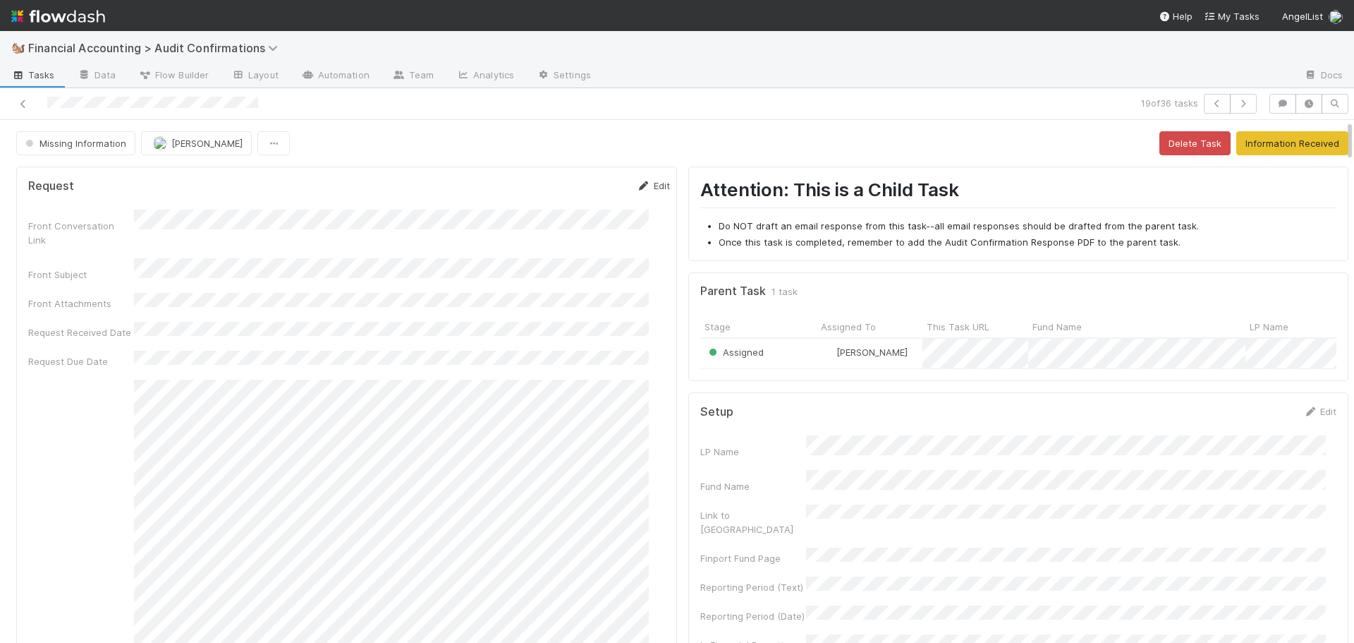
click at [637, 183] on link "Edit" at bounding box center [653, 185] width 33 height 11
click at [398, 481] on div "20" at bounding box center [393, 482] width 19 height 19
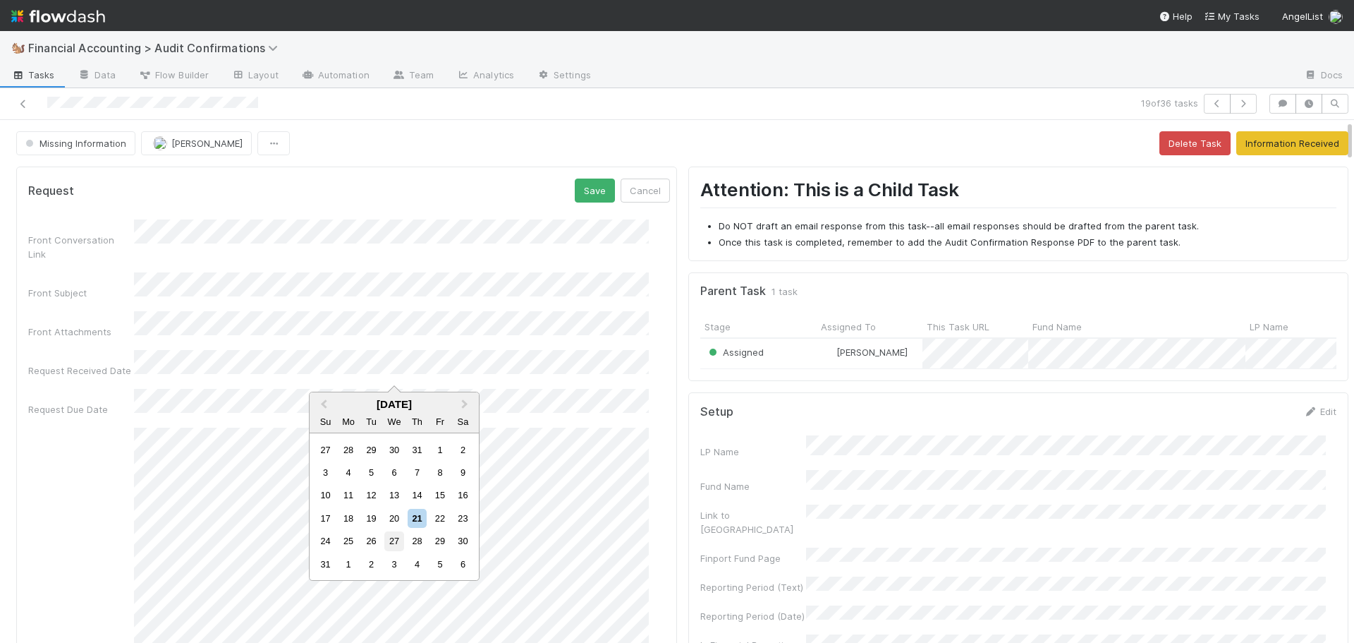
click at [394, 533] on div "27" at bounding box center [393, 540] width 19 height 19
click at [575, 196] on button "Save" at bounding box center [595, 190] width 40 height 24
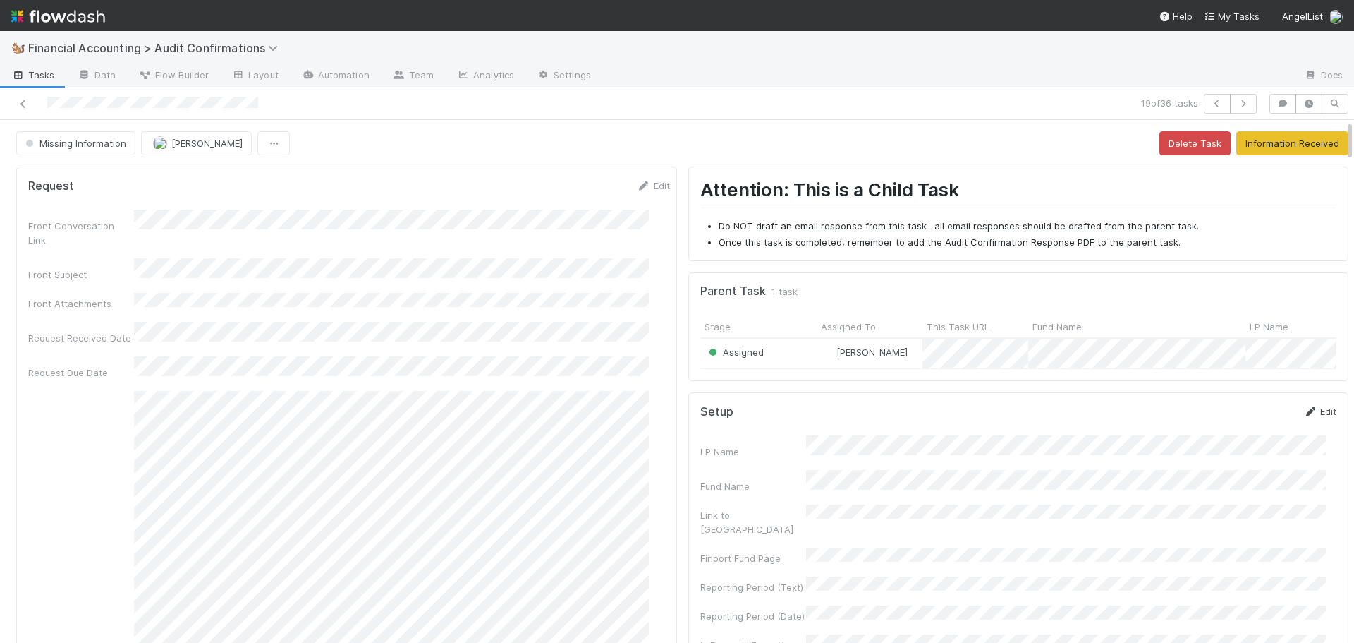
click at [1303, 417] on link "Edit" at bounding box center [1319, 411] width 33 height 11
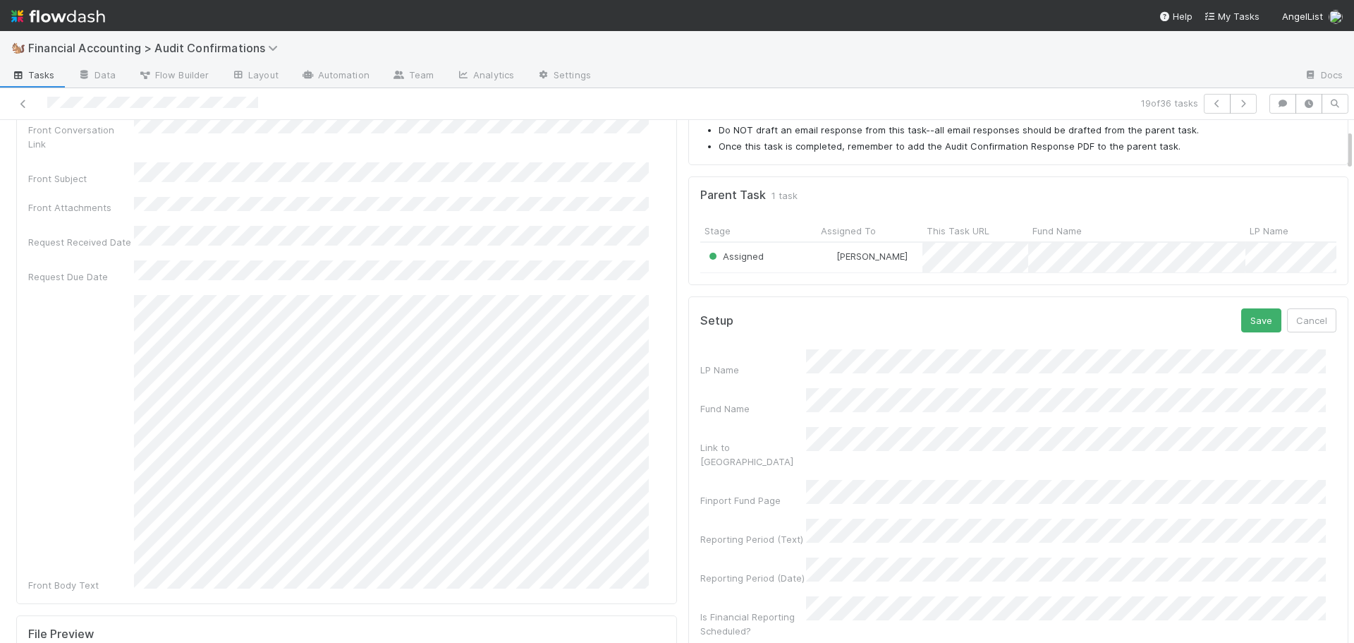
scroll to position [141, 0]
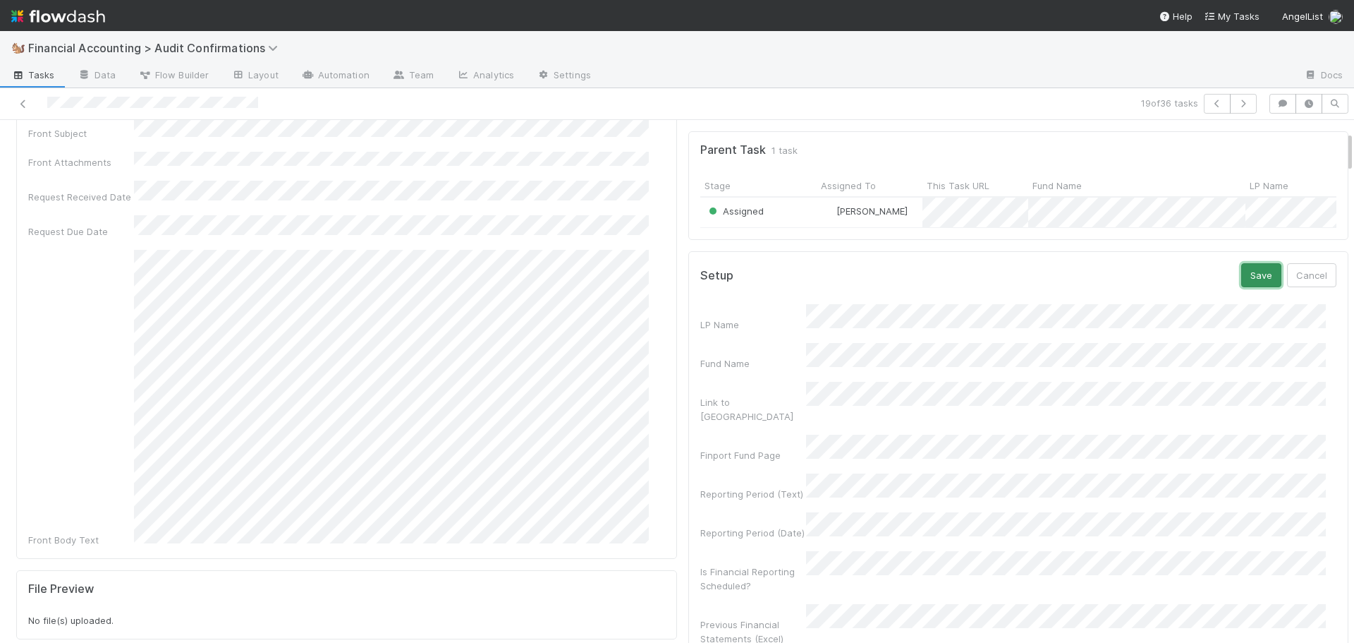
click at [1241, 286] on button "Save" at bounding box center [1261, 275] width 40 height 24
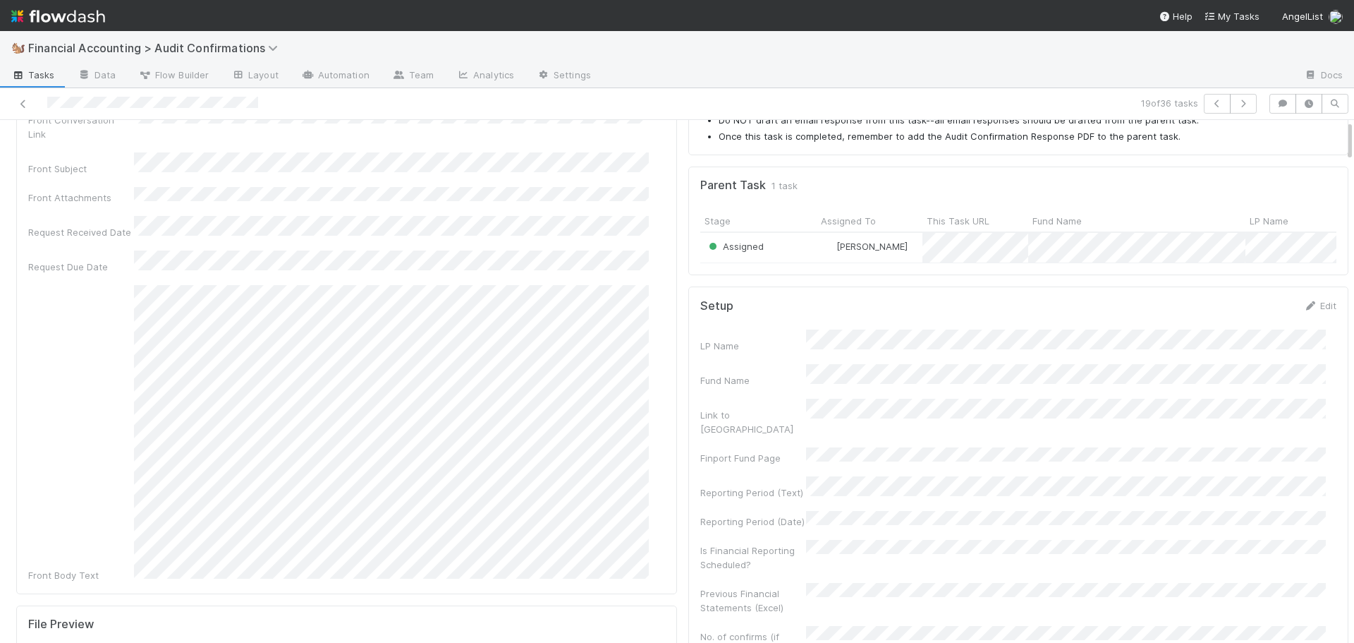
scroll to position [0, 0]
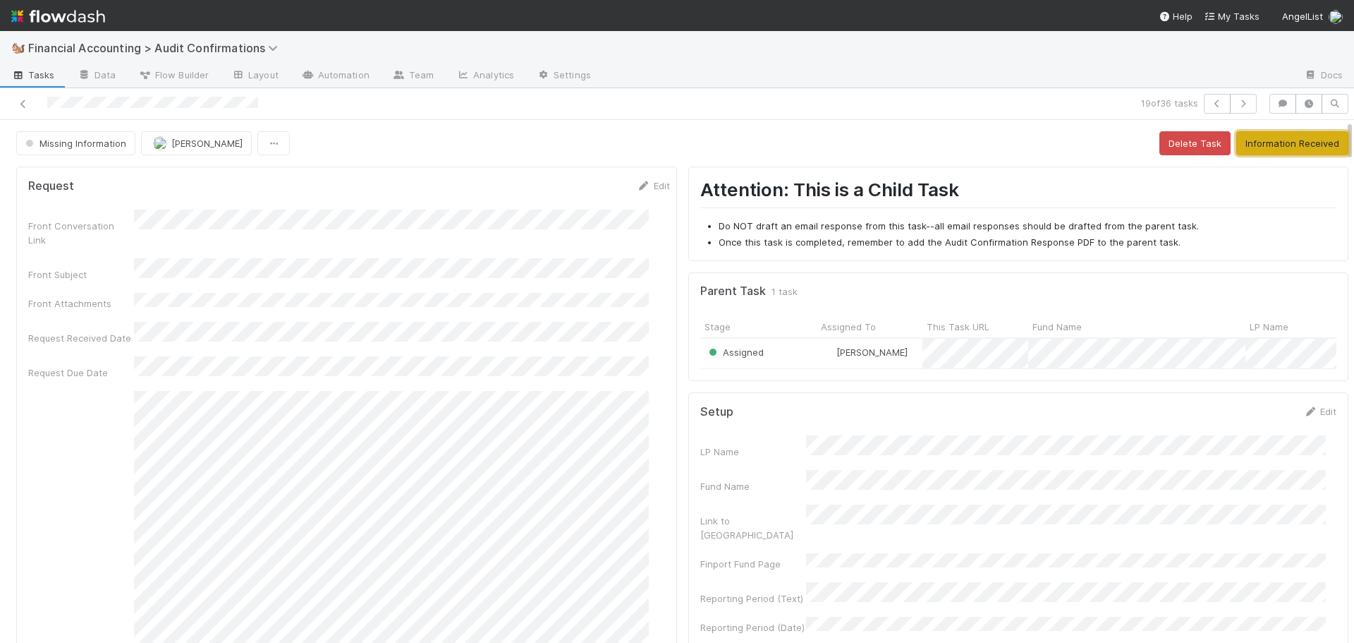
click at [1265, 142] on button "Information Received" at bounding box center [1292, 143] width 112 height 24
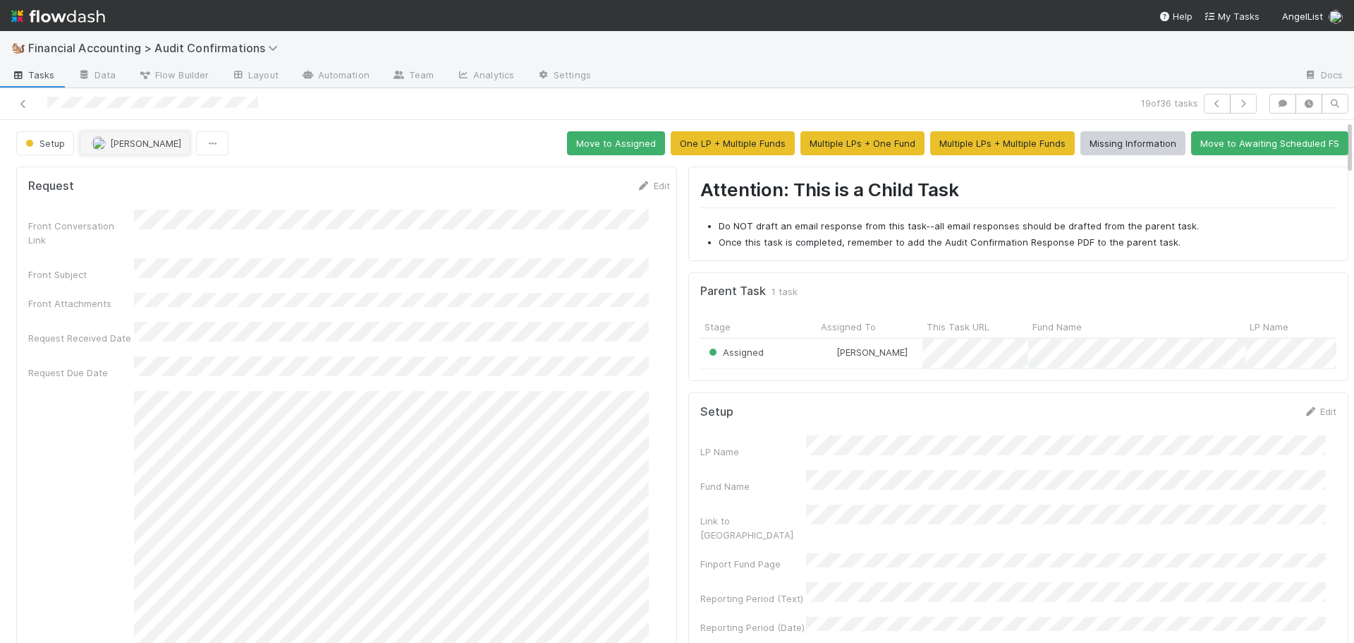
click at [133, 141] on span "[PERSON_NAME]" at bounding box center [145, 143] width 71 height 11
click at [593, 146] on button "Move to Assigned" at bounding box center [616, 143] width 98 height 24
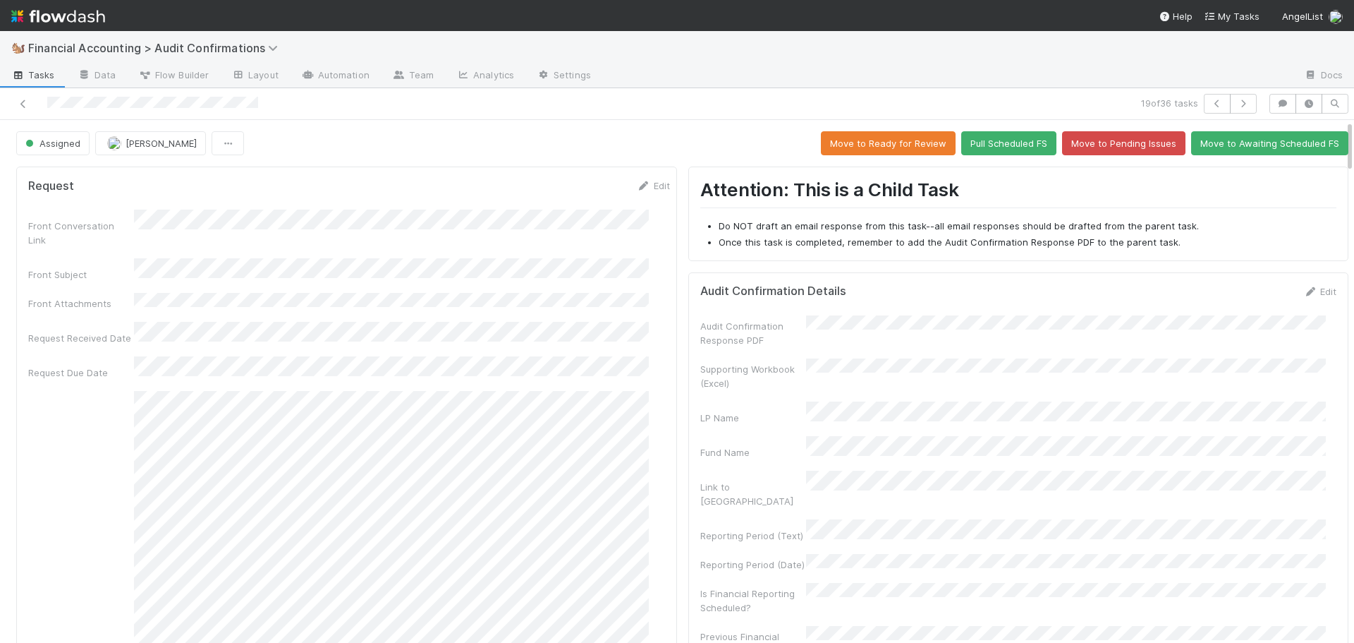
click at [16, 102] on div at bounding box center [321, 104] width 631 height 20
click at [22, 101] on icon at bounding box center [23, 103] width 14 height 9
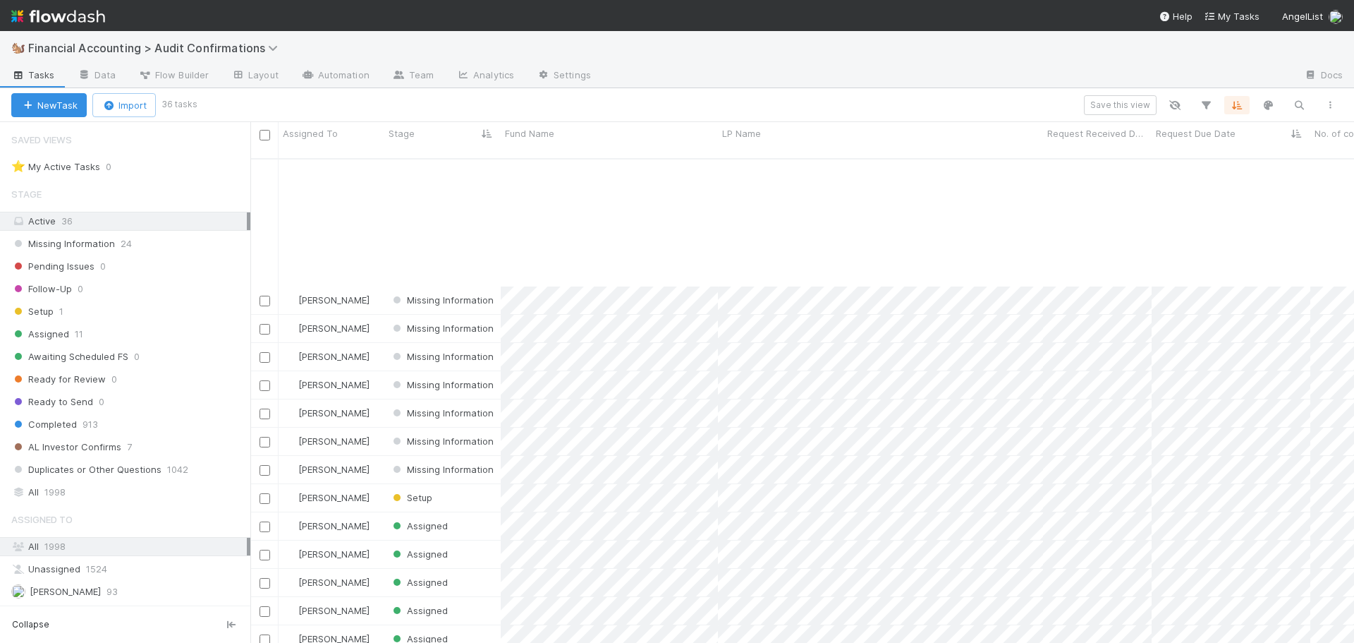
scroll to position [531, 0]
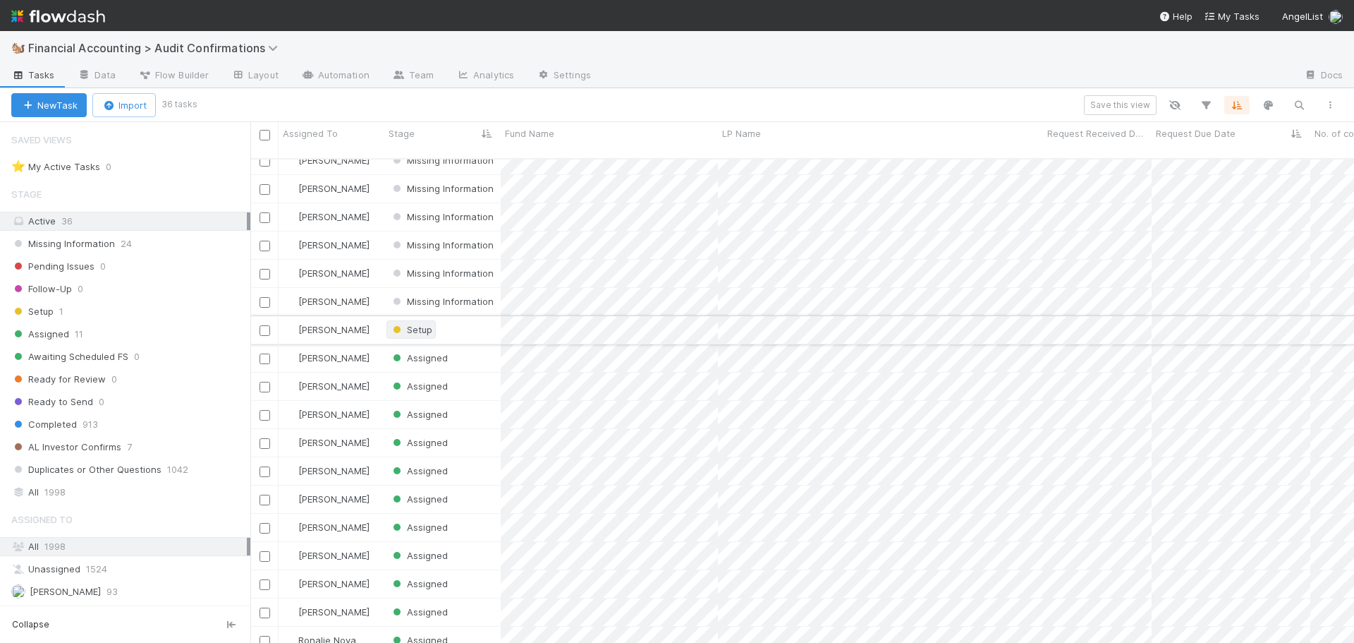
click at [419, 324] on span "Setup" at bounding box center [411, 329] width 42 height 11
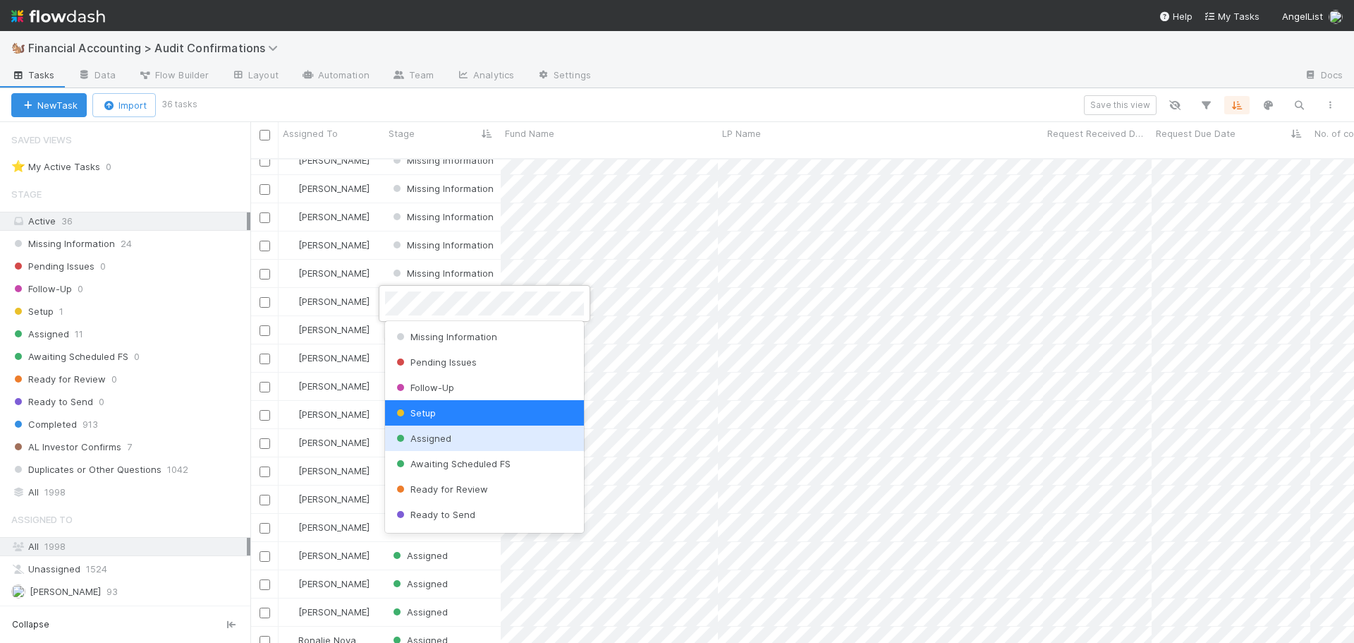
click at [427, 436] on span "Assigned" at bounding box center [423, 437] width 58 height 11
